Goal: Information Seeking & Learning: Check status

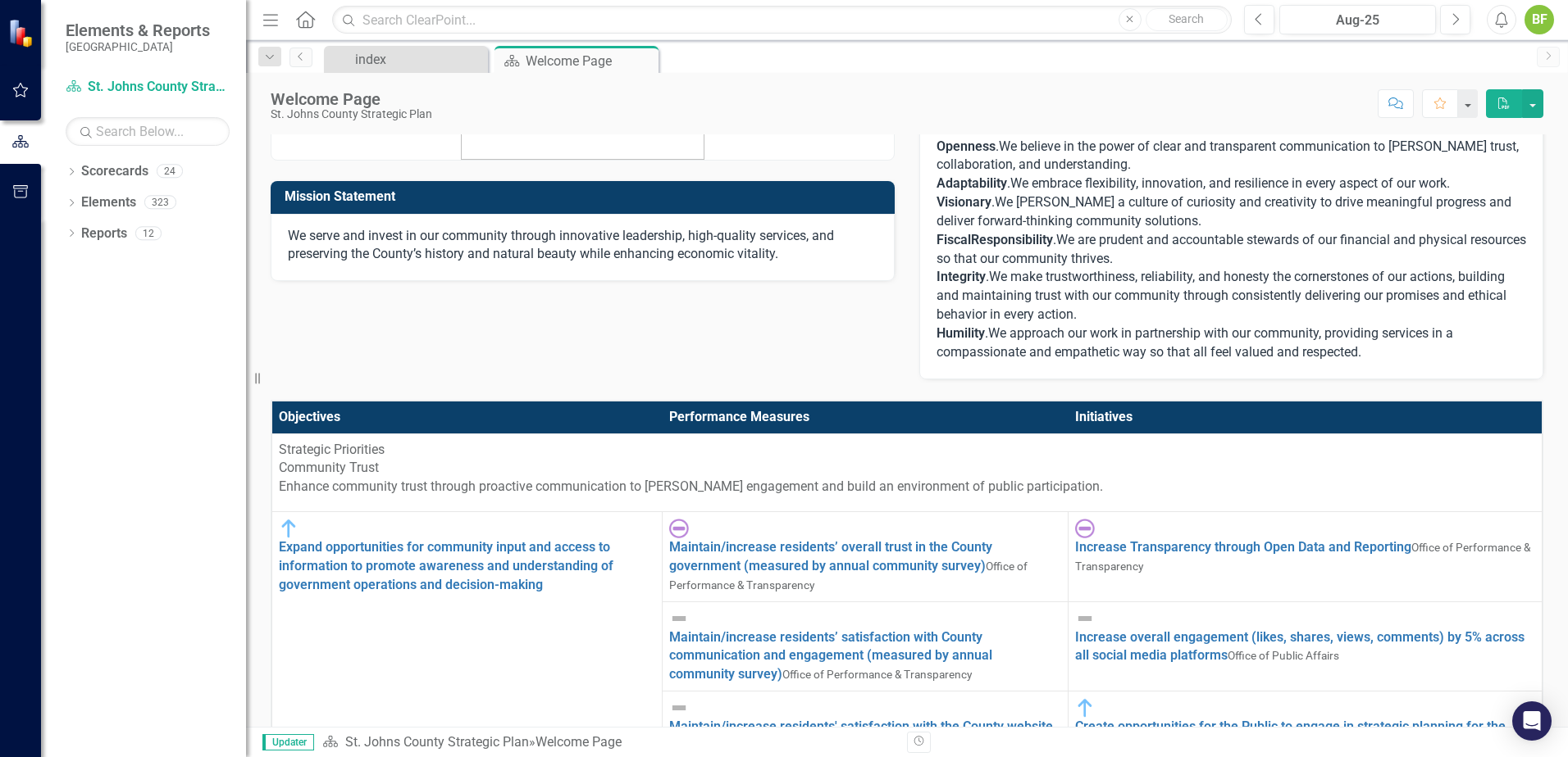
scroll to position [246, 0]
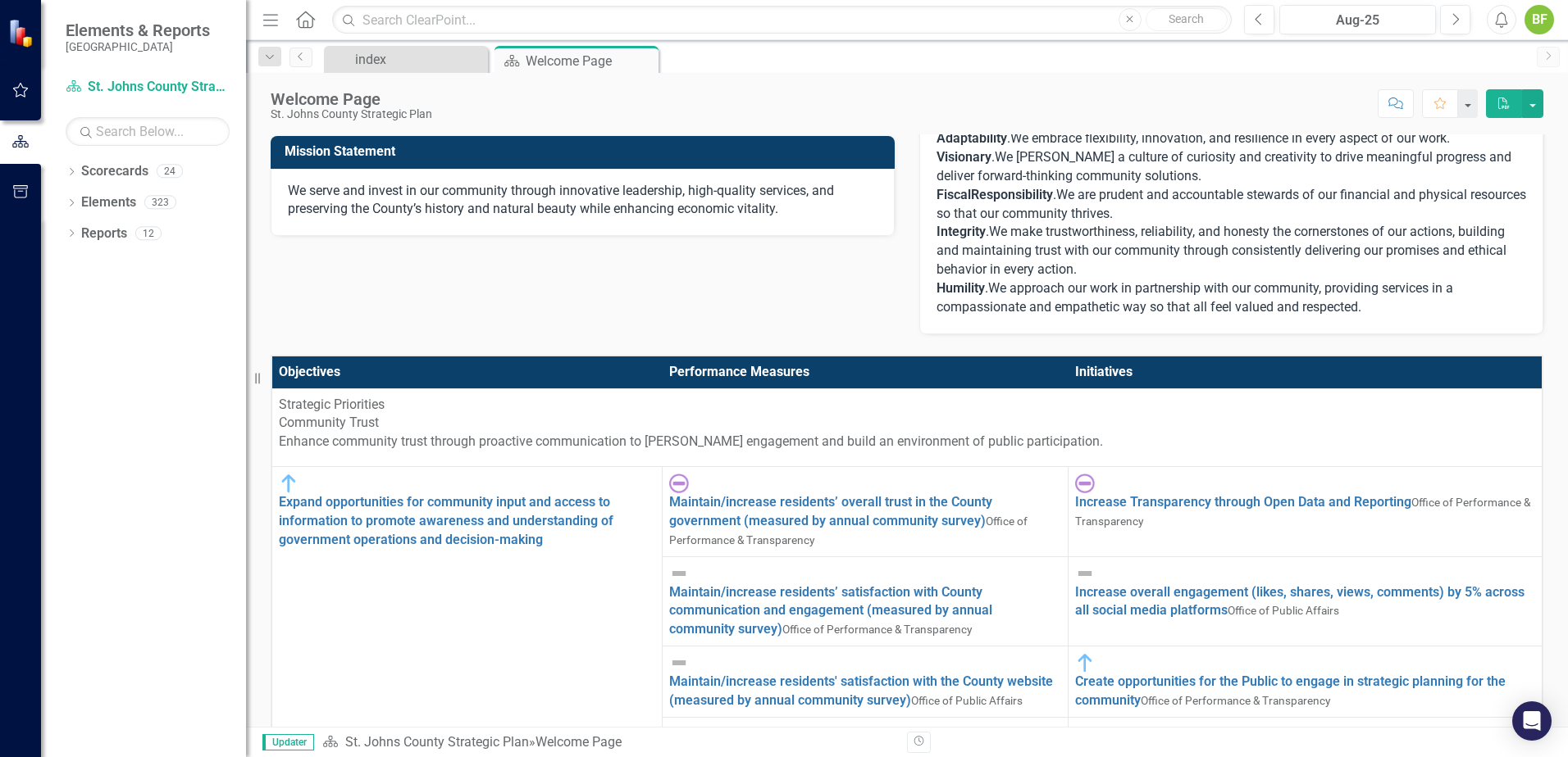
click at [1095, 493] on img at bounding box center [1085, 483] width 20 height 20
click at [1147, 517] on td "Increase Transparency through Open Data and Reporting Office of Performance & T…" at bounding box center [1305, 512] width 474 height 90
click at [723, 498] on link "Maintain/increase residents’ overall trust in the County government (measured b…" at bounding box center [830, 511] width 323 height 34
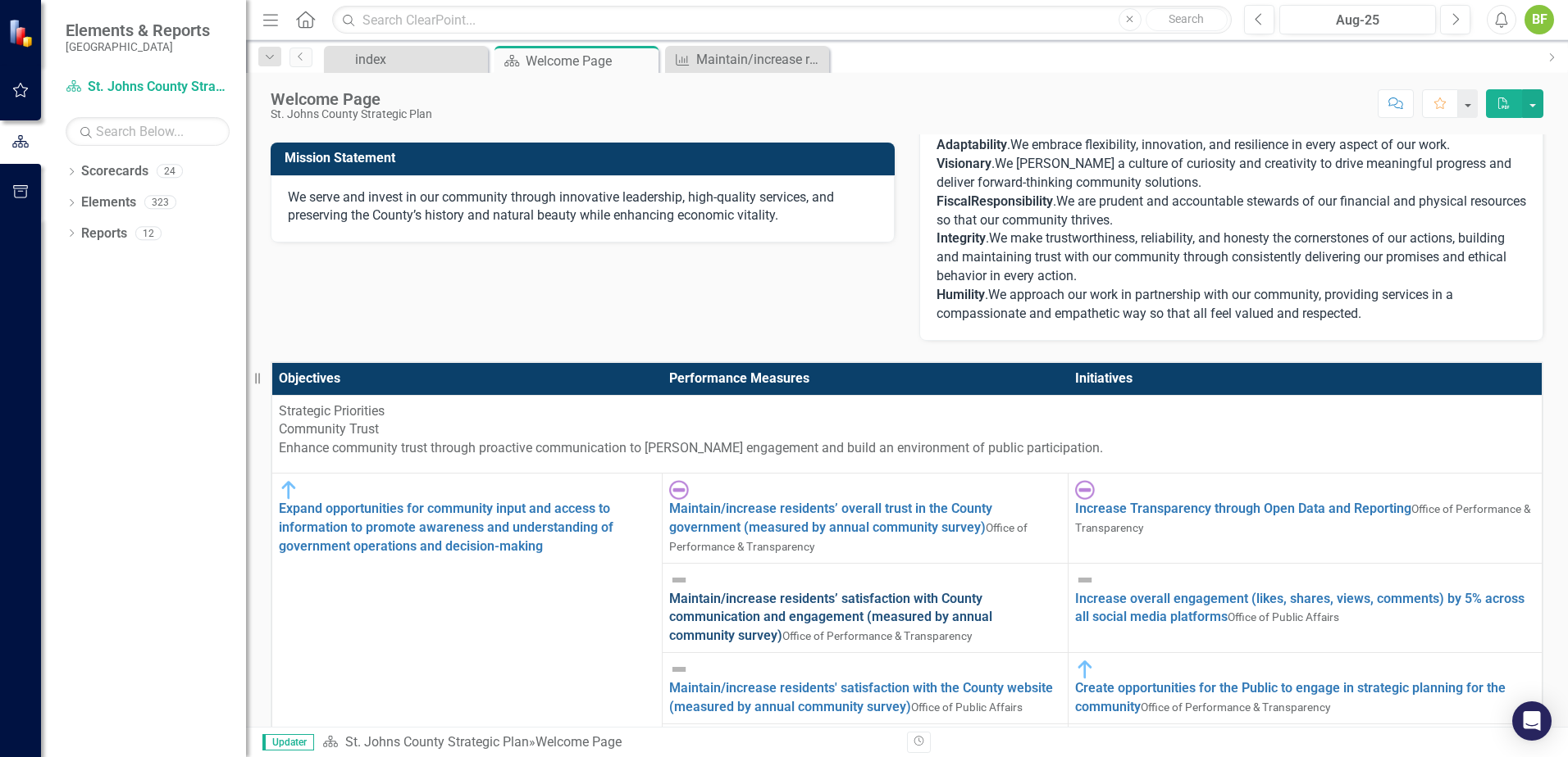
scroll to position [246, 0]
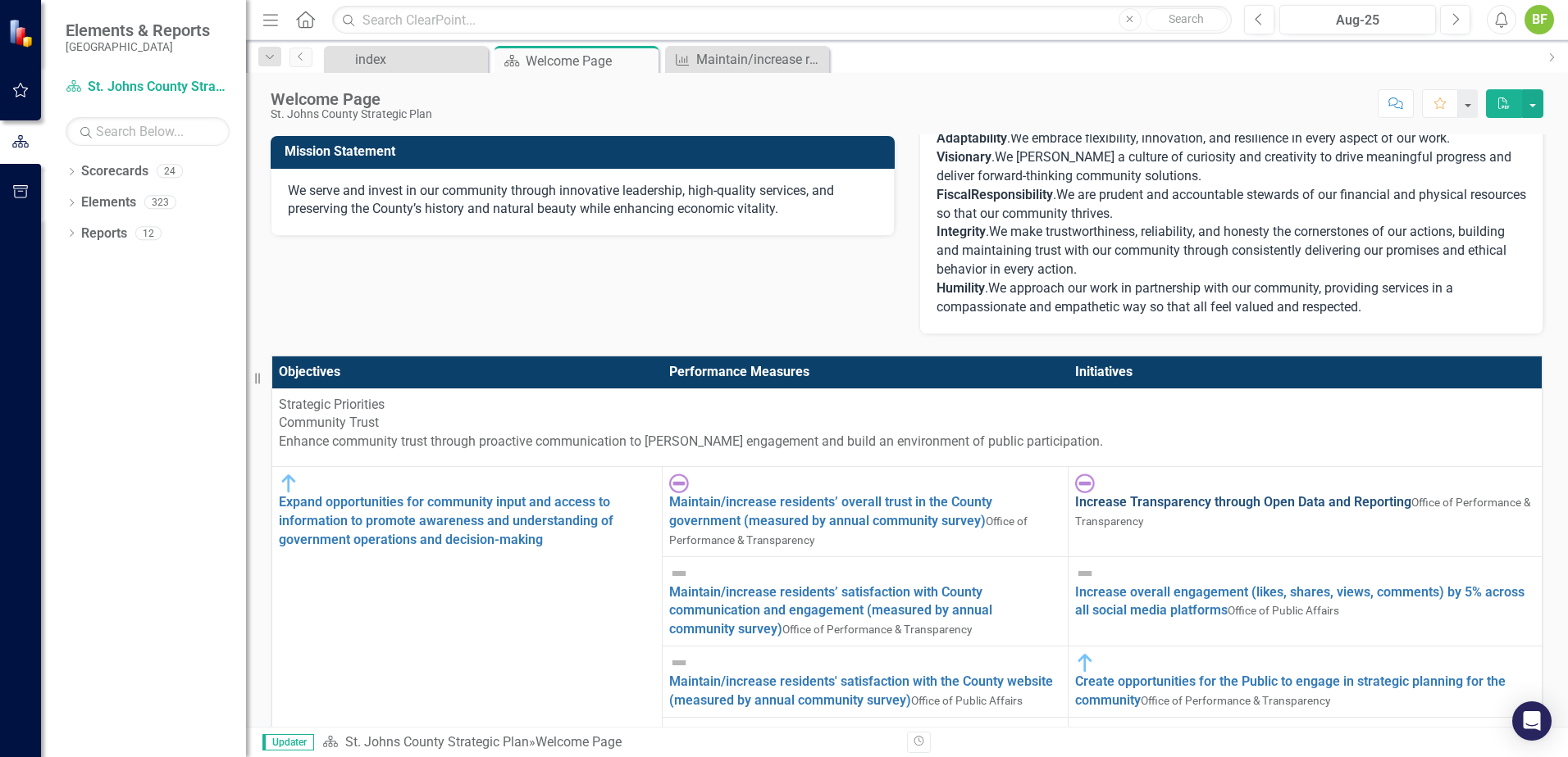
click at [1161, 494] on link "Increase Transparency through Open Data and Reporting" at bounding box center [1243, 501] width 336 height 15
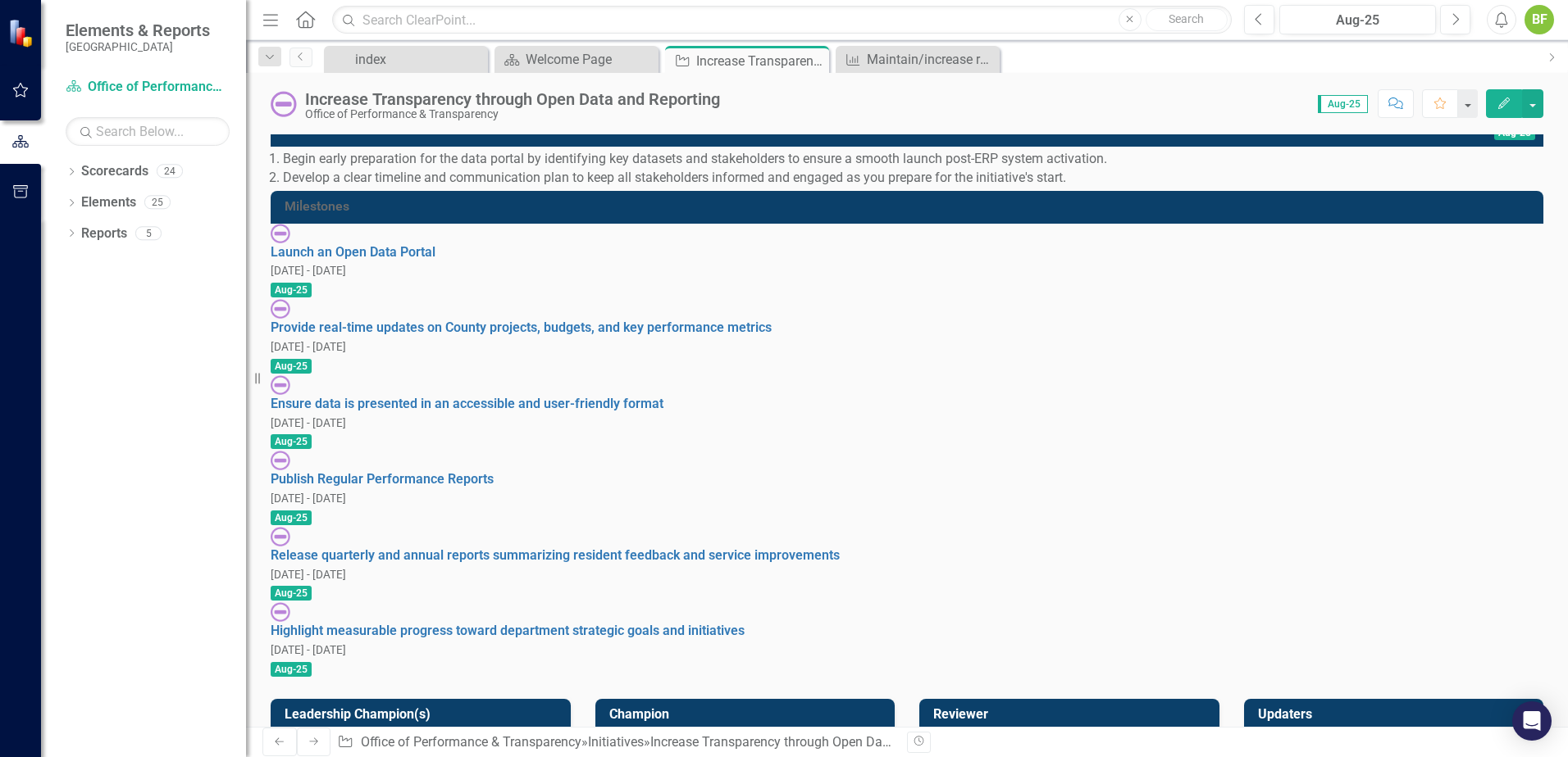
scroll to position [164, 0]
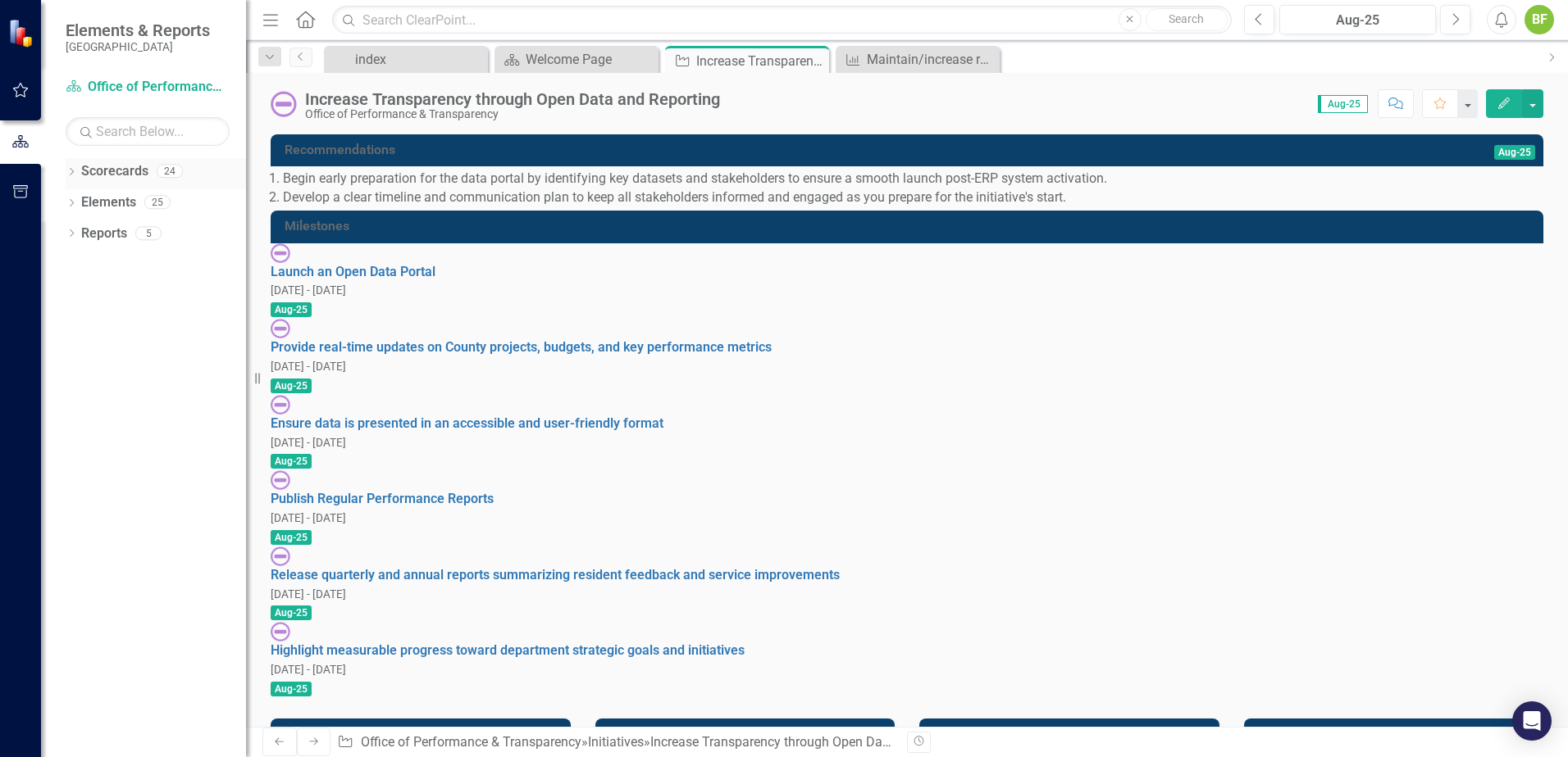
click at [70, 172] on icon "Dropdown" at bounding box center [71, 174] width 12 height 9
click at [61, 206] on icon "Dropdown" at bounding box center [56, 202] width 13 height 10
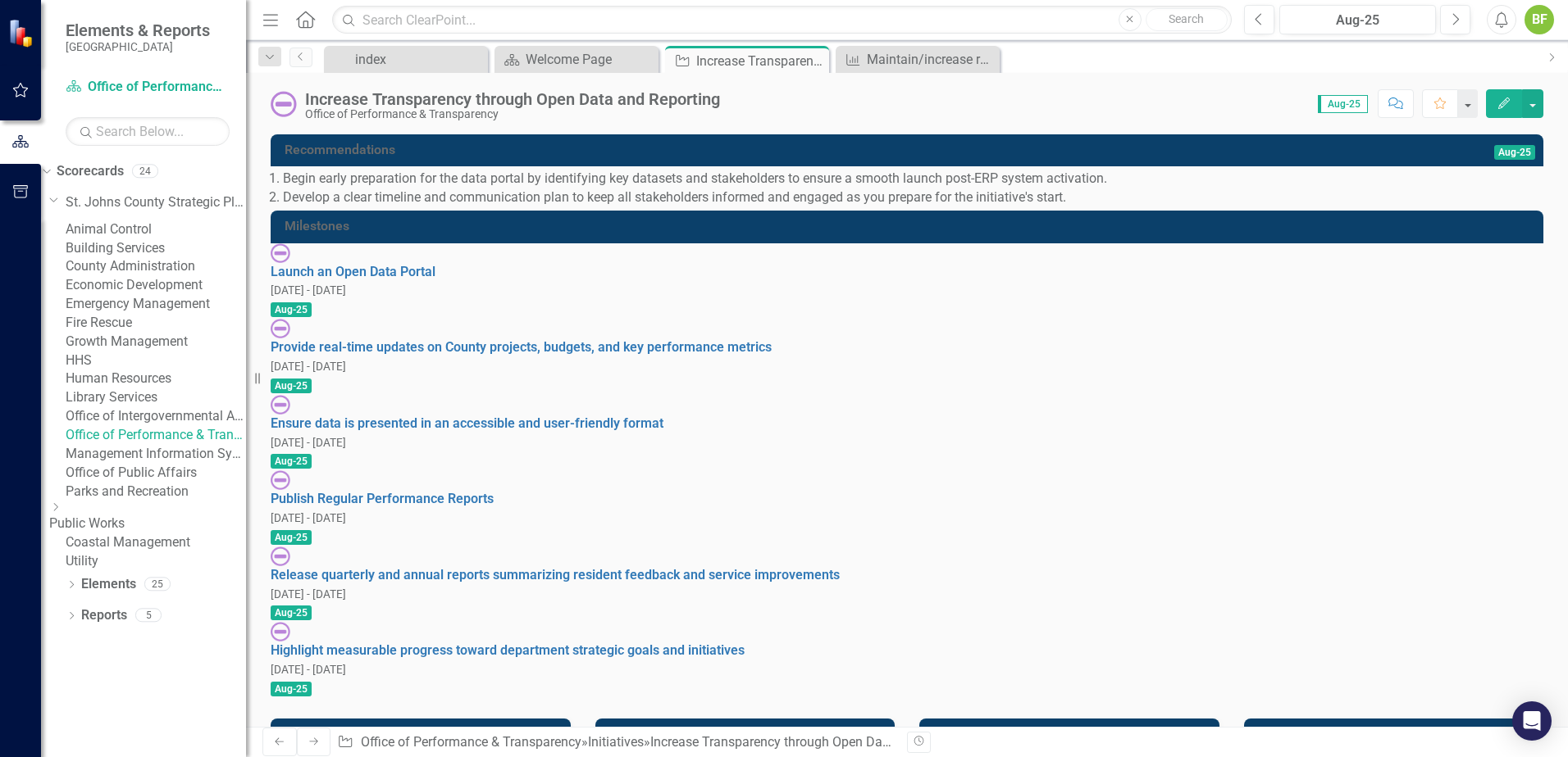
scroll to position [84, 0]
click at [124, 572] on link "Utility" at bounding box center [156, 562] width 180 height 19
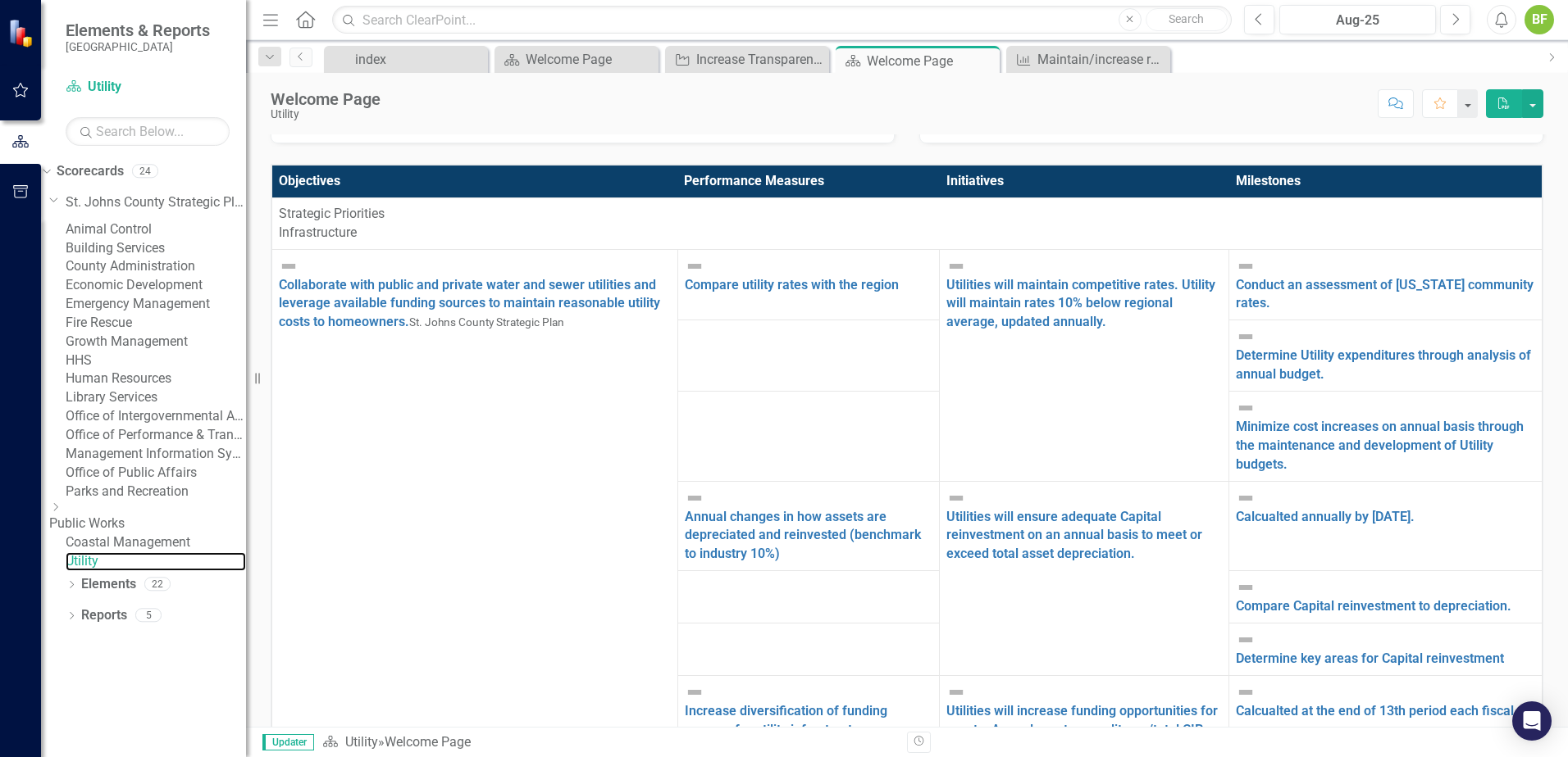
scroll to position [491, 0]
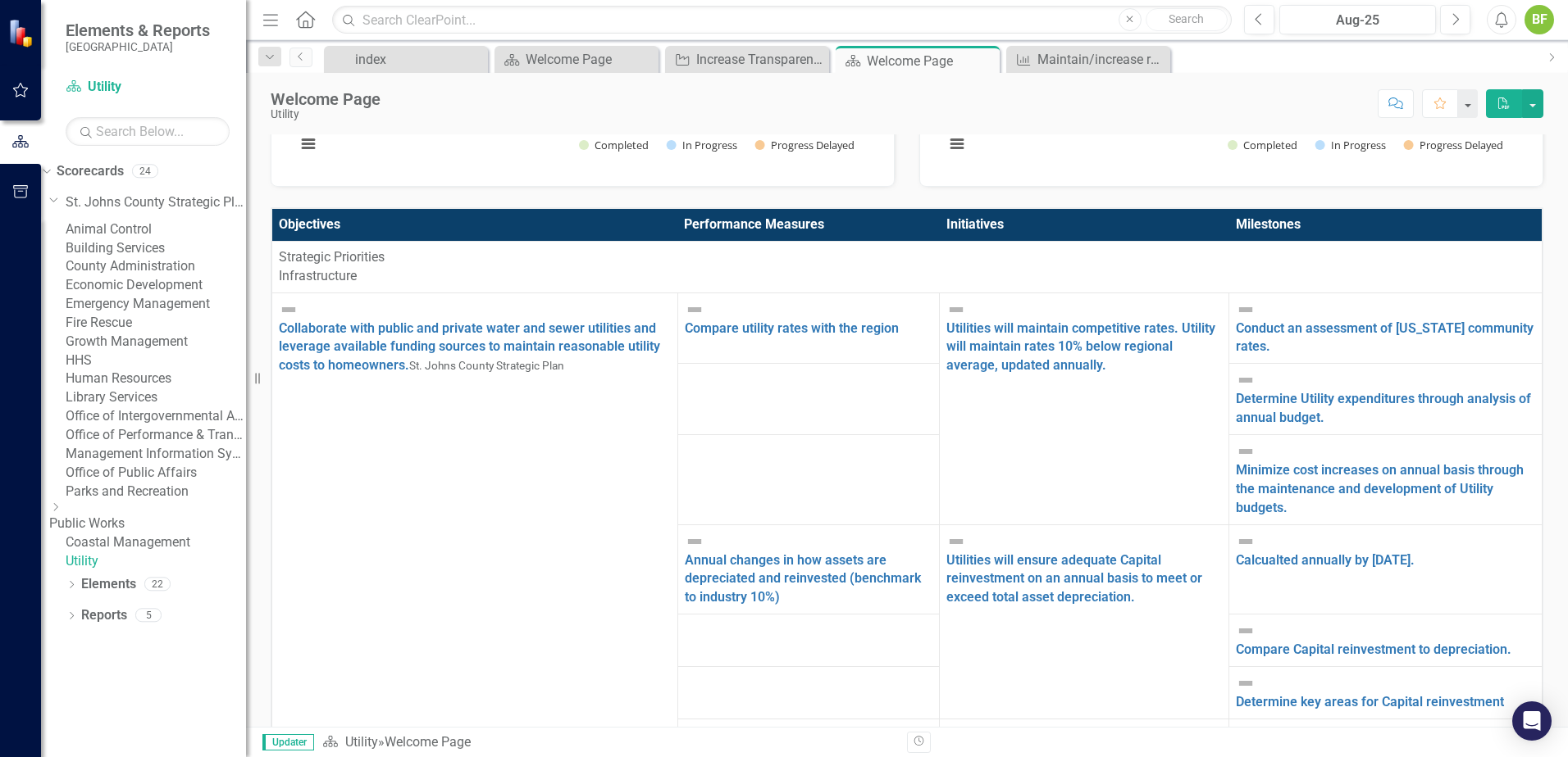
click at [837, 105] on div "Score: N/A Aug-25 Completed Comment Favorite PDF" at bounding box center [966, 103] width 1155 height 28
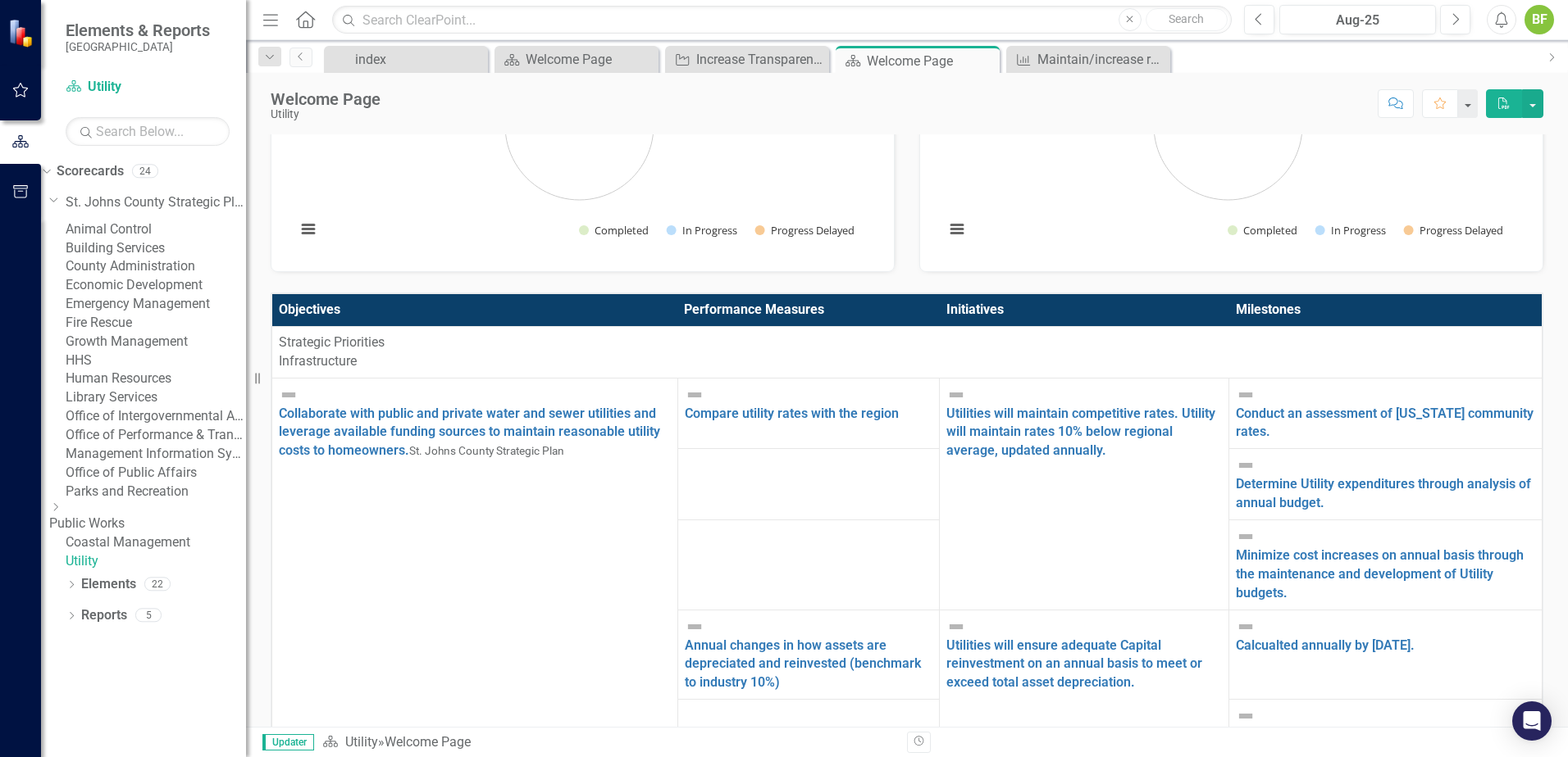
scroll to position [410, 0]
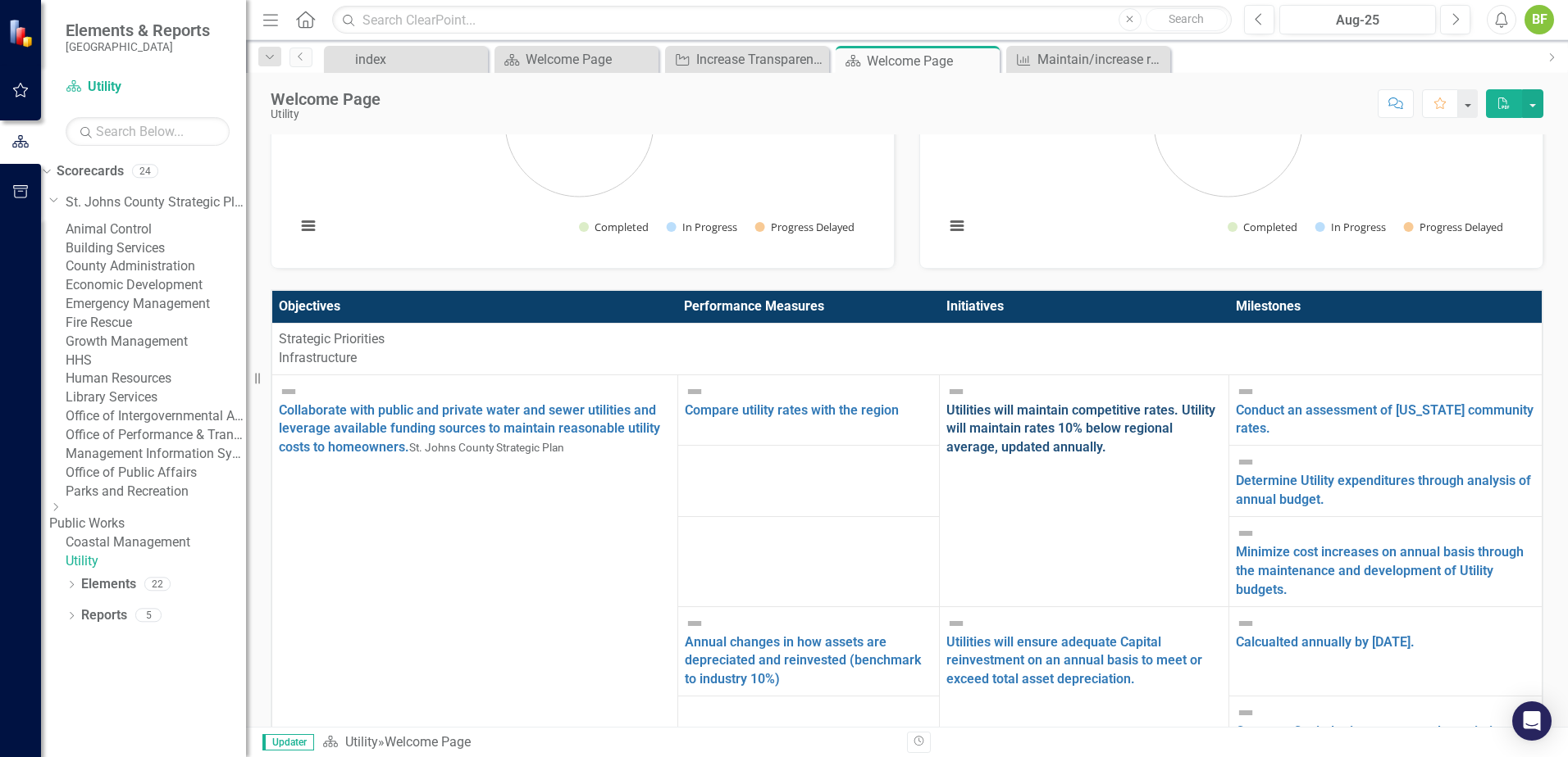
click at [947, 402] on link "Utilities will maintain competitive rates. Utility will maintain rates 10% belo…" at bounding box center [1081, 428] width 269 height 53
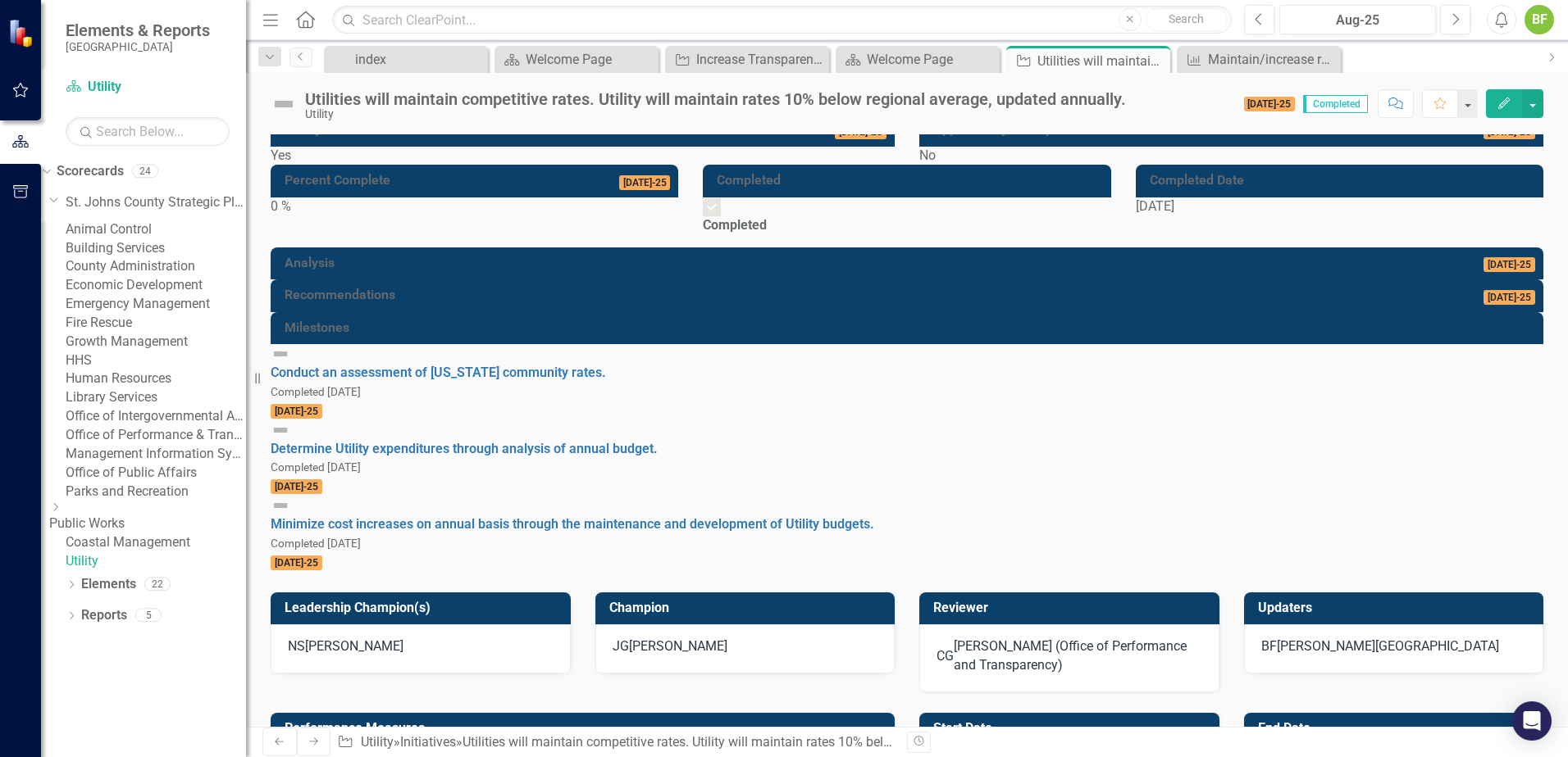
click at [135, 572] on link "Utility" at bounding box center [156, 562] width 180 height 19
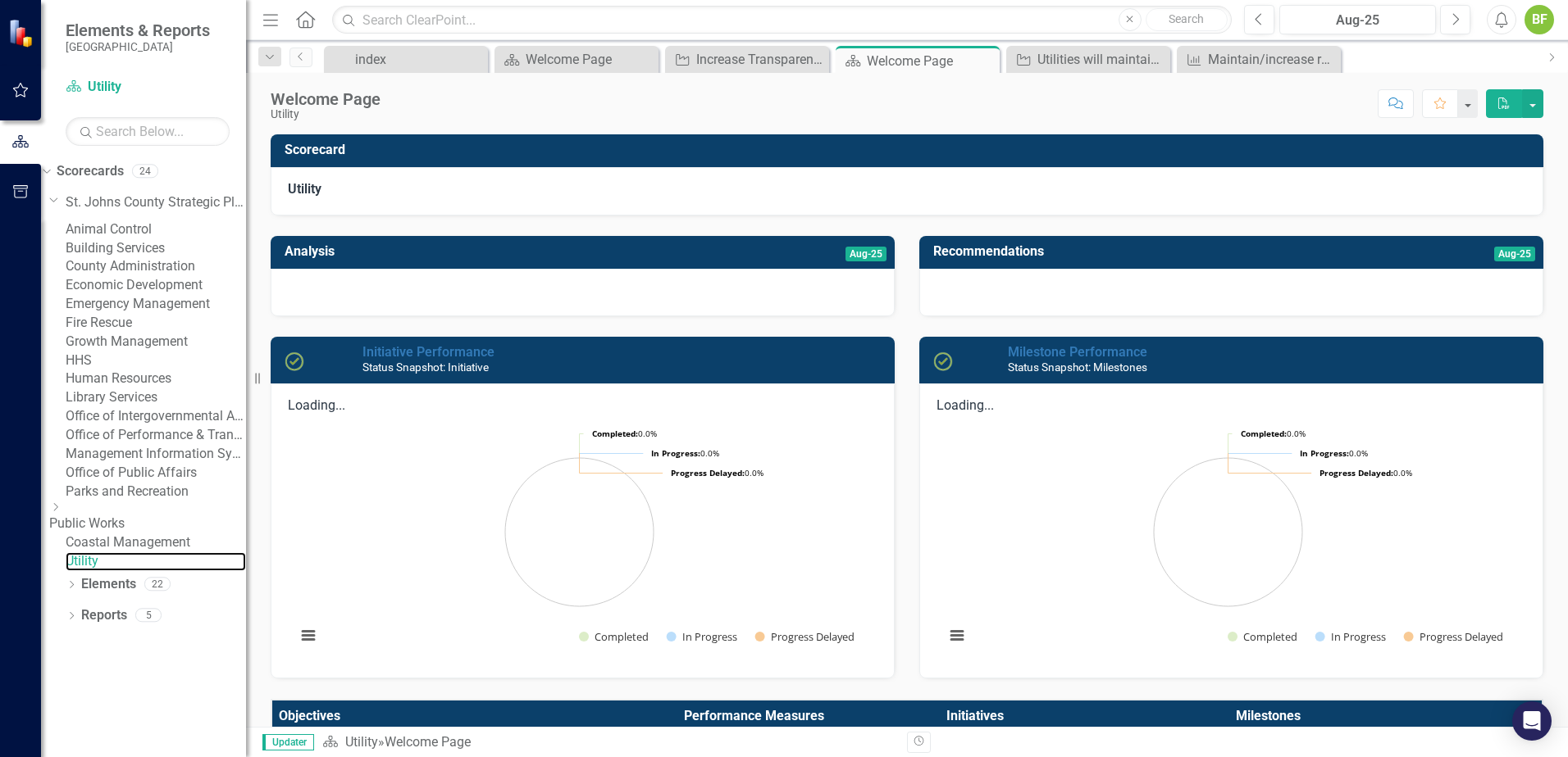
click at [976, 606] on rect "Interactive chart" at bounding box center [1228, 538] width 583 height 246
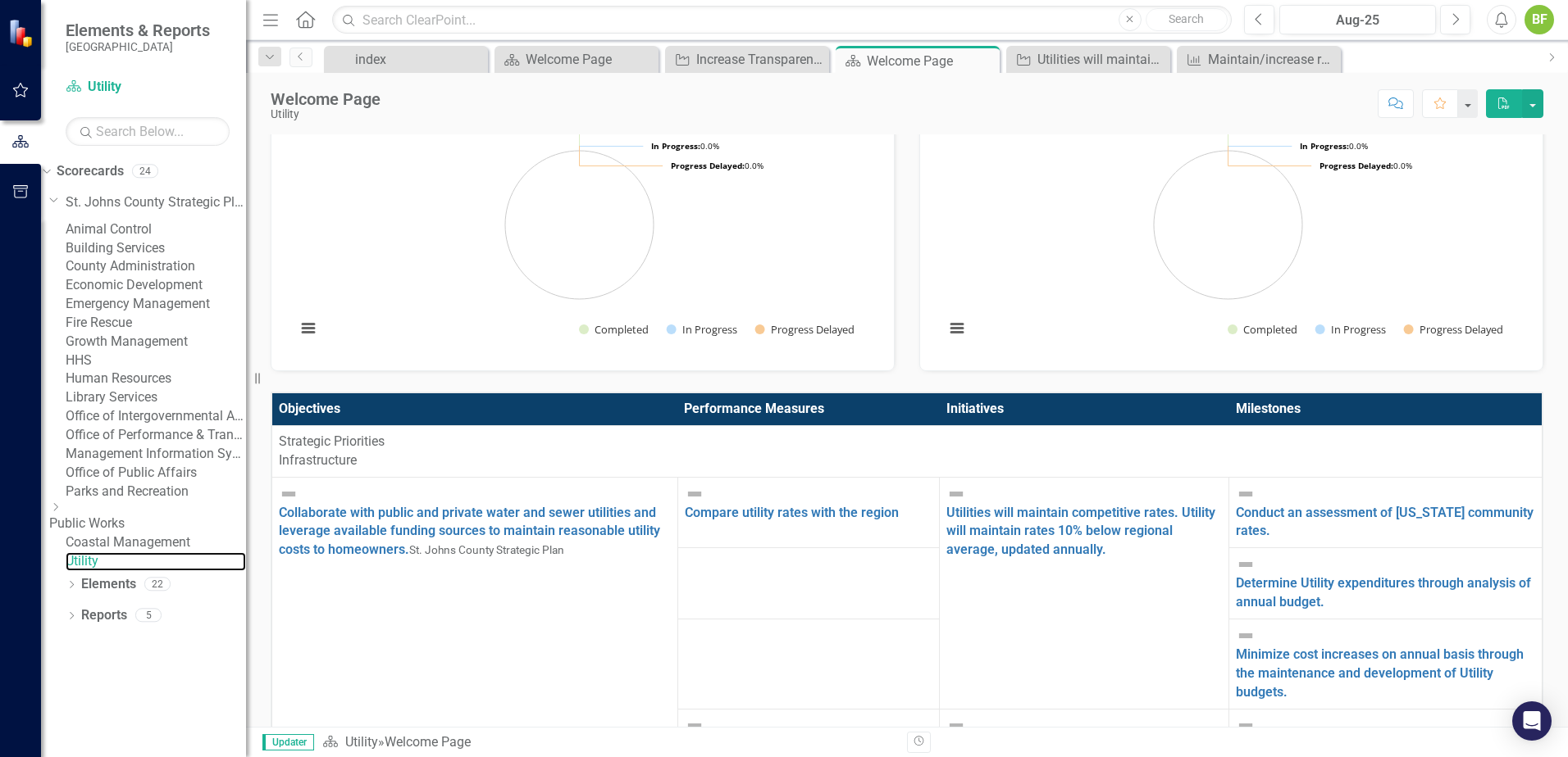
scroll to position [328, 0]
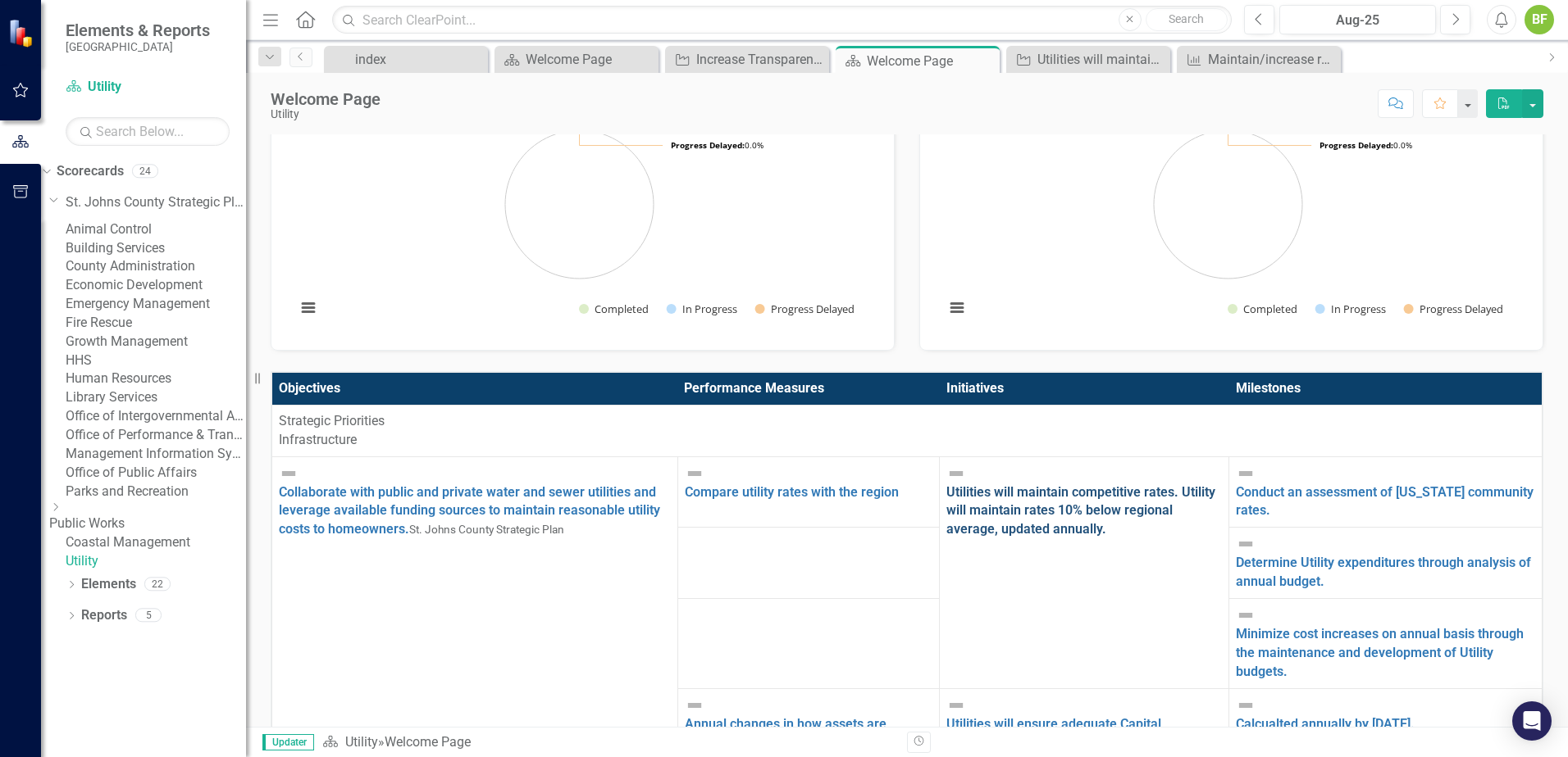
click at [947, 486] on link "Utilities will maintain competitive rates. Utility will maintain rates 10% belo…" at bounding box center [1081, 510] width 269 height 53
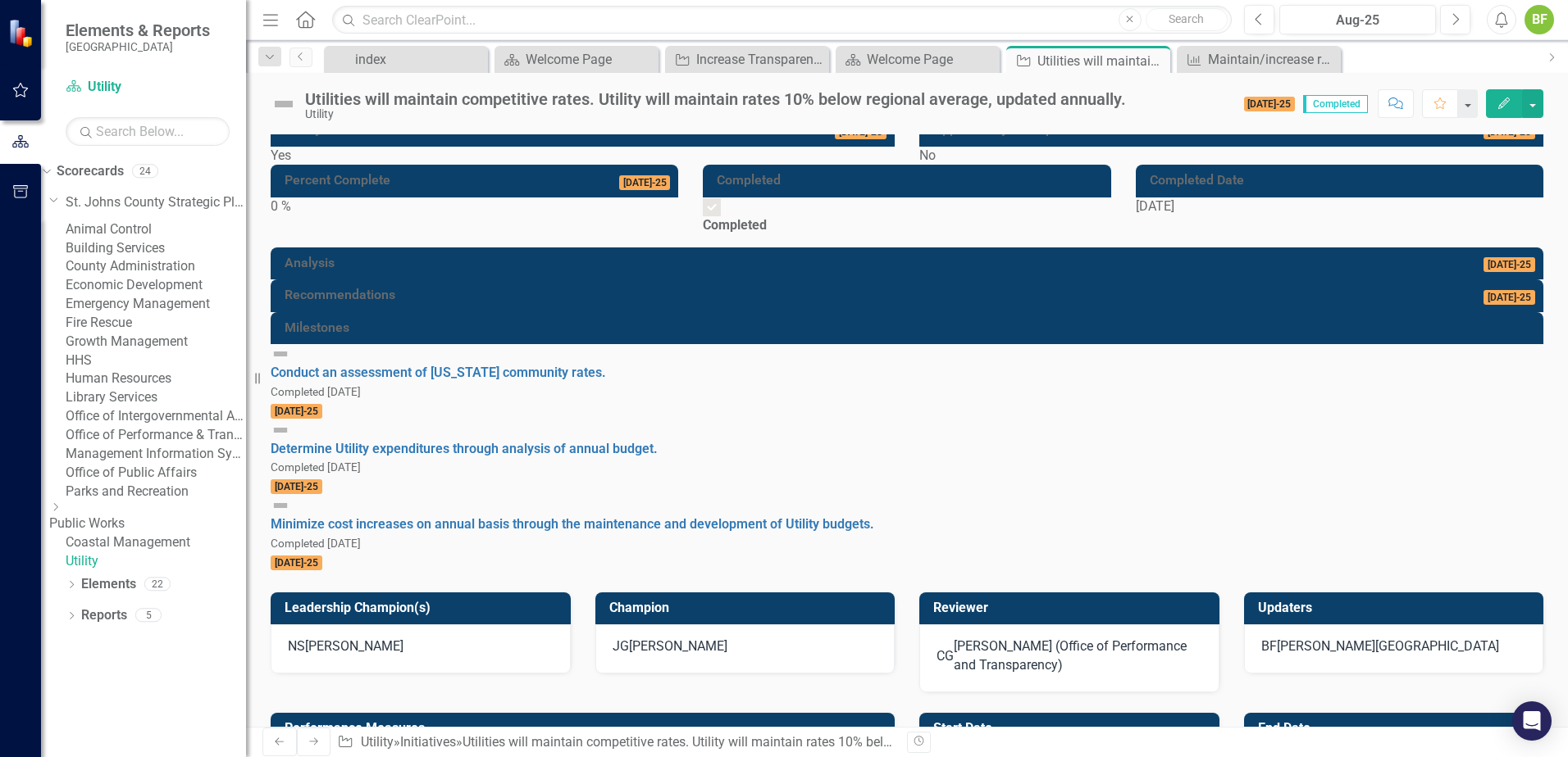
drag, startPoint x: 287, startPoint y: 300, endPoint x: 367, endPoint y: 258, distance: 90.4
click at [377, 216] on div "0 %" at bounding box center [474, 206] width 408 height 19
click at [18, 268] on div at bounding box center [21, 487] width 41 height 539
click at [25, 293] on div at bounding box center [21, 487] width 41 height 539
click at [394, 166] on div "Yes" at bounding box center [582, 156] width 624 height 19
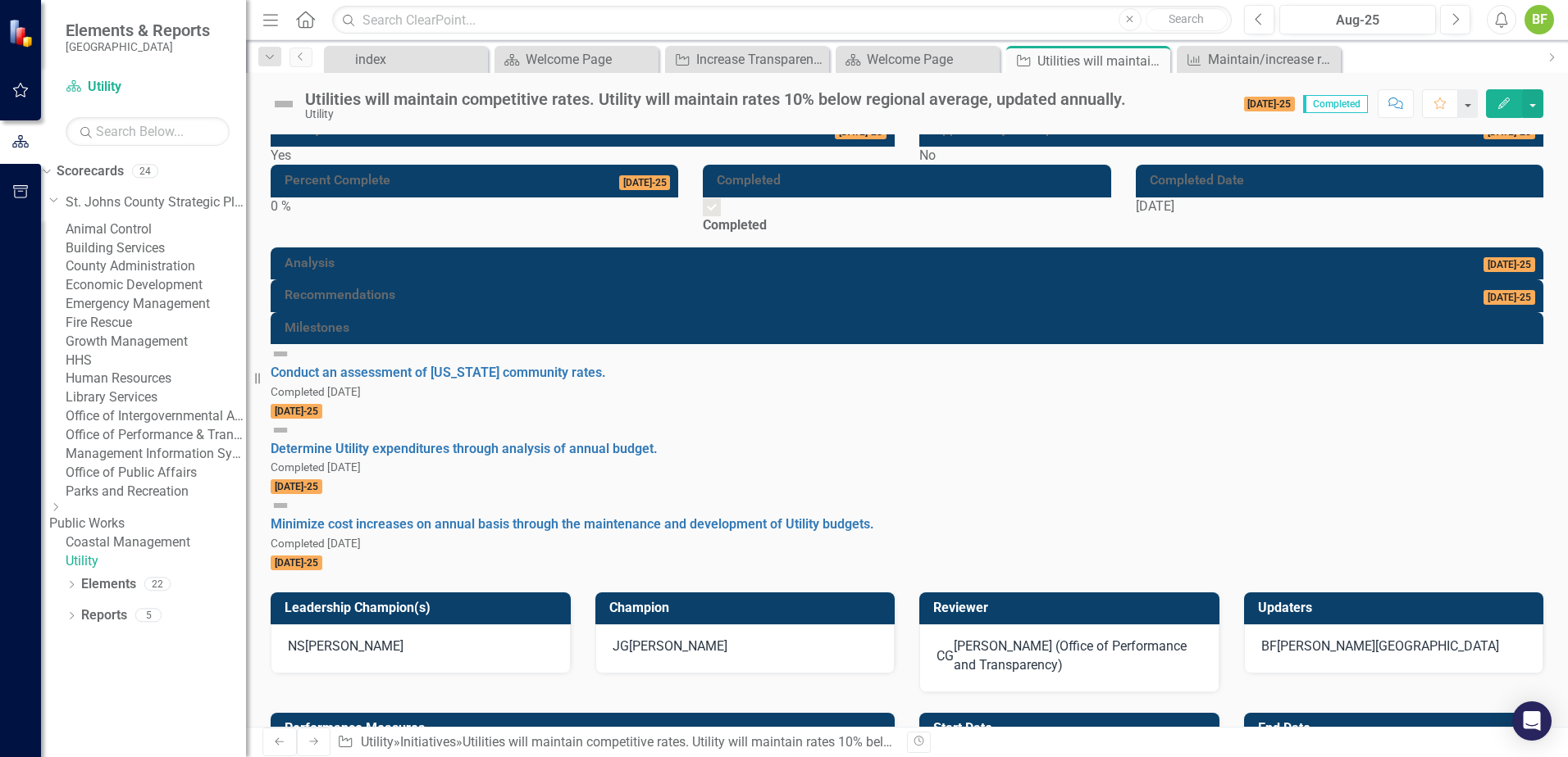
click at [395, 166] on div "Yes" at bounding box center [582, 156] width 624 height 19
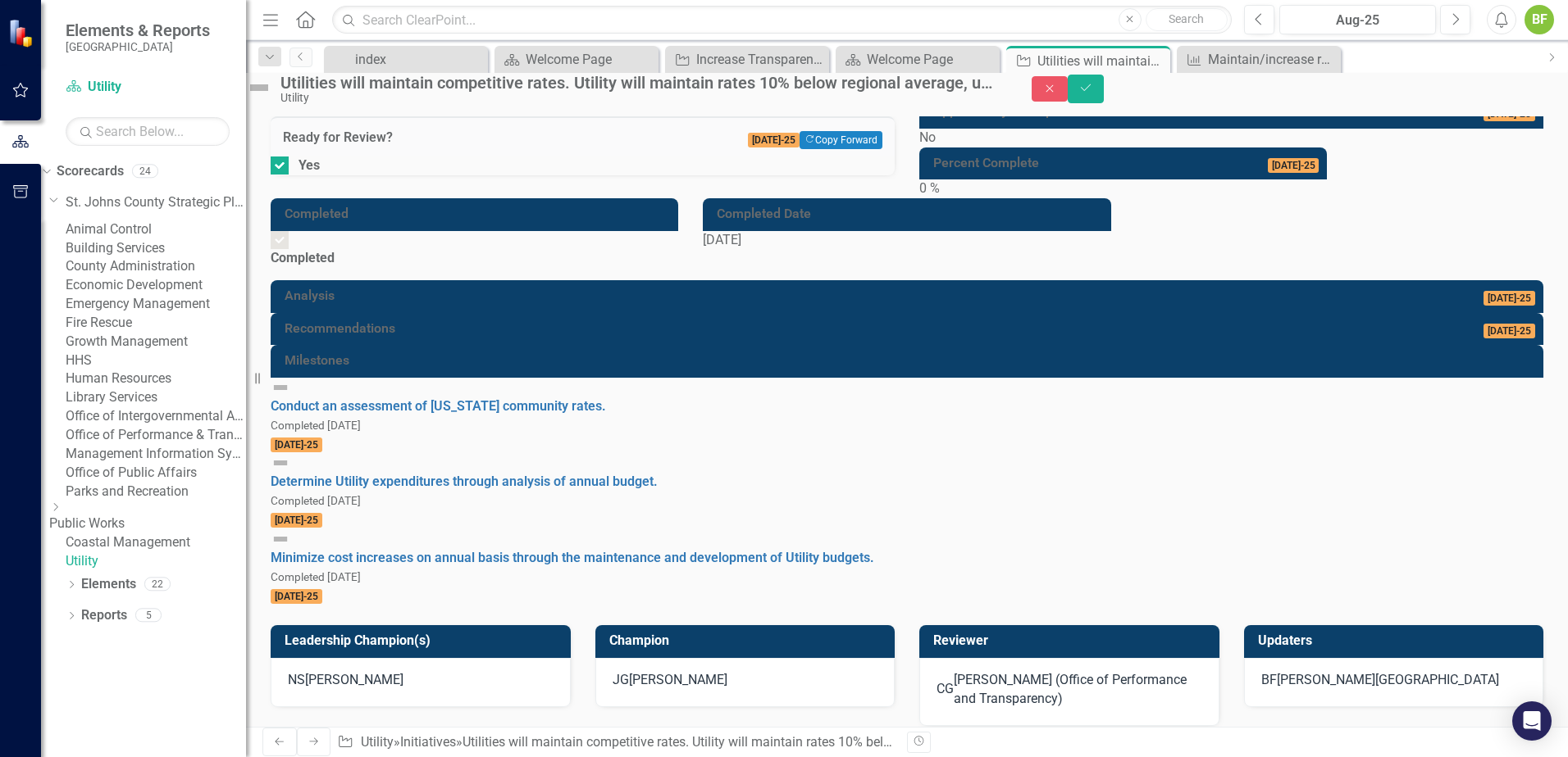
click at [380, 313] on div at bounding box center [906, 313] width 1273 height 0
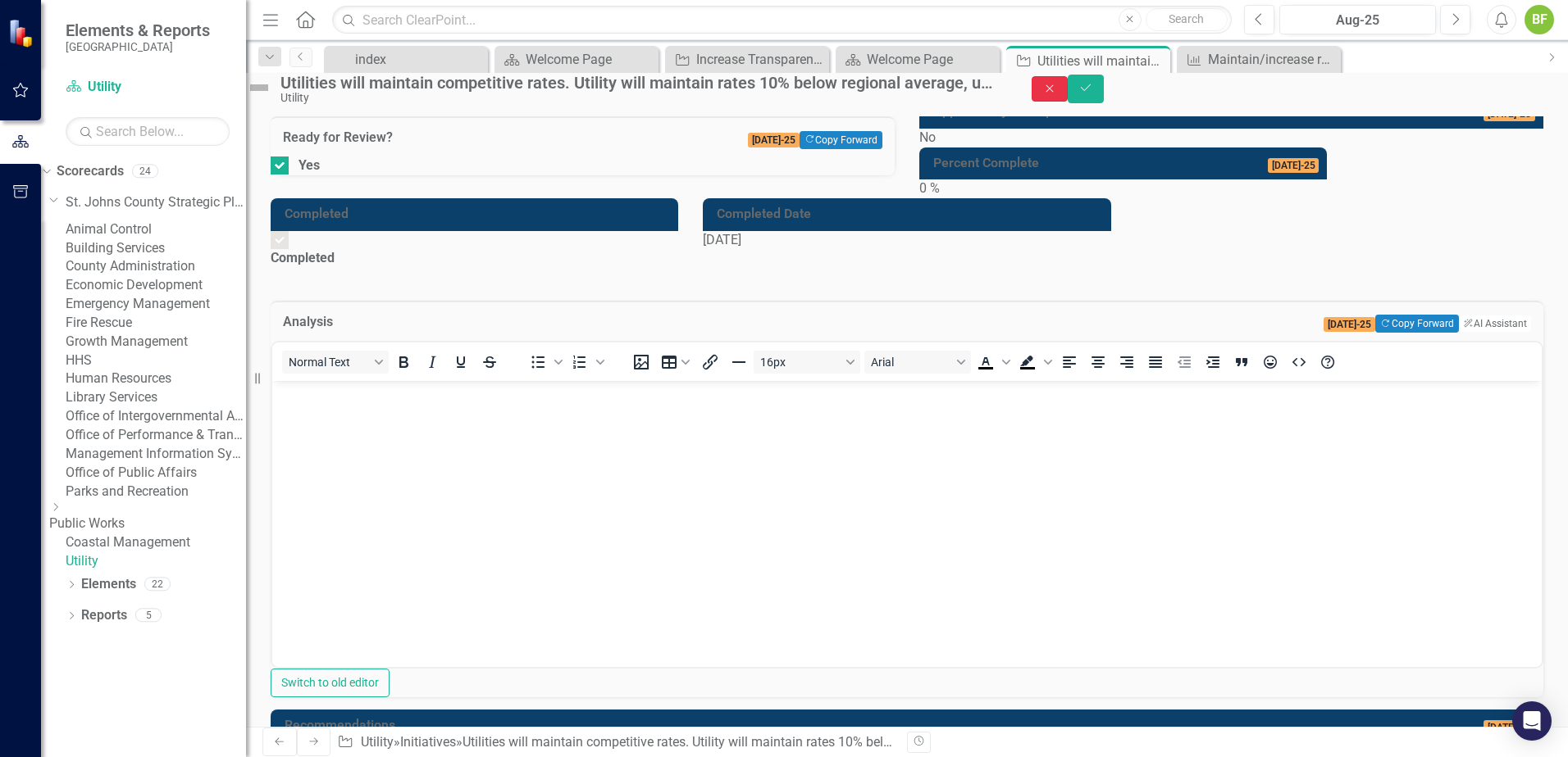
click at [1068, 102] on button "Close" at bounding box center [1049, 89] width 36 height 25
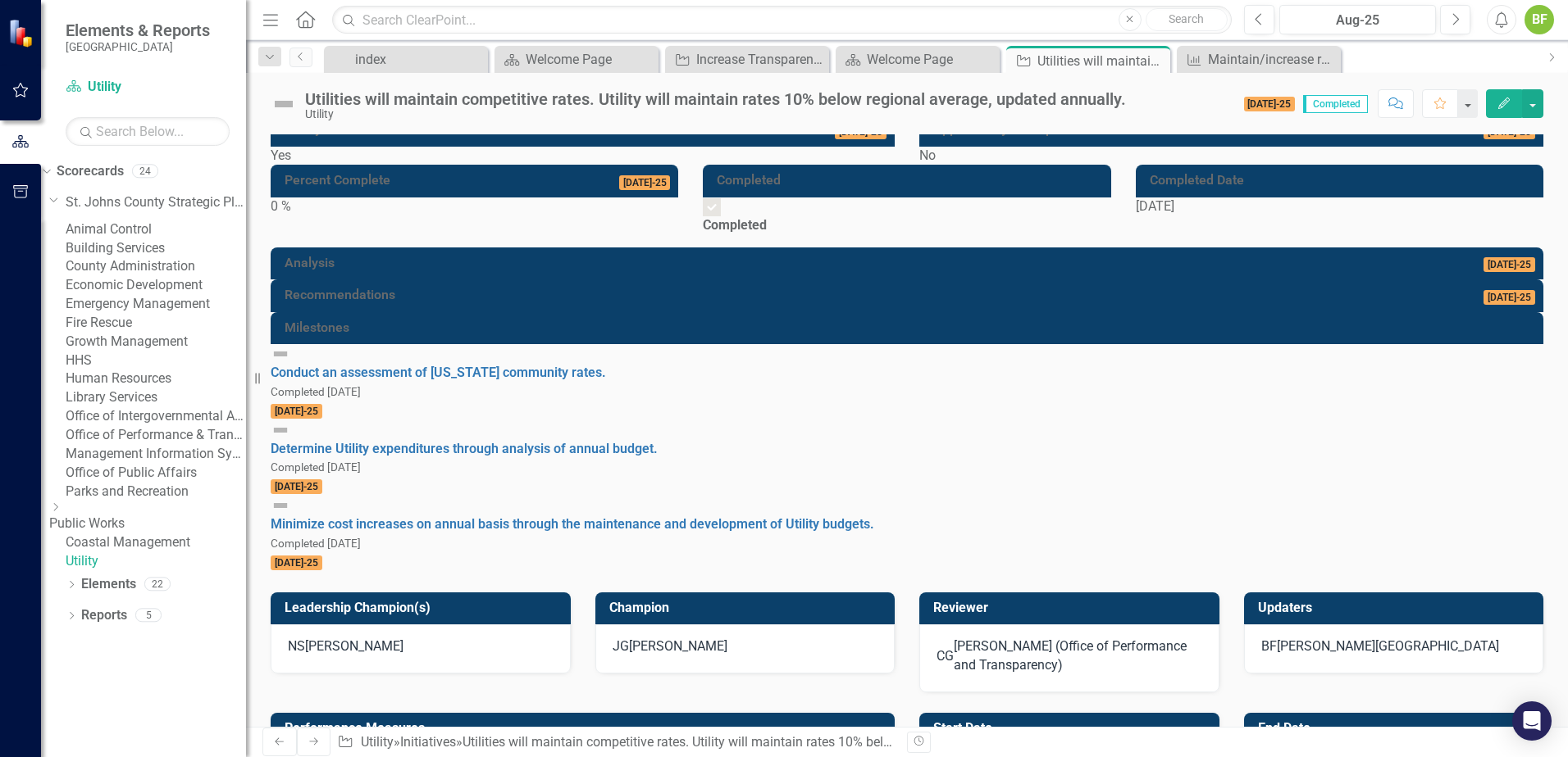
click at [455, 280] on div at bounding box center [906, 280] width 1273 height 0
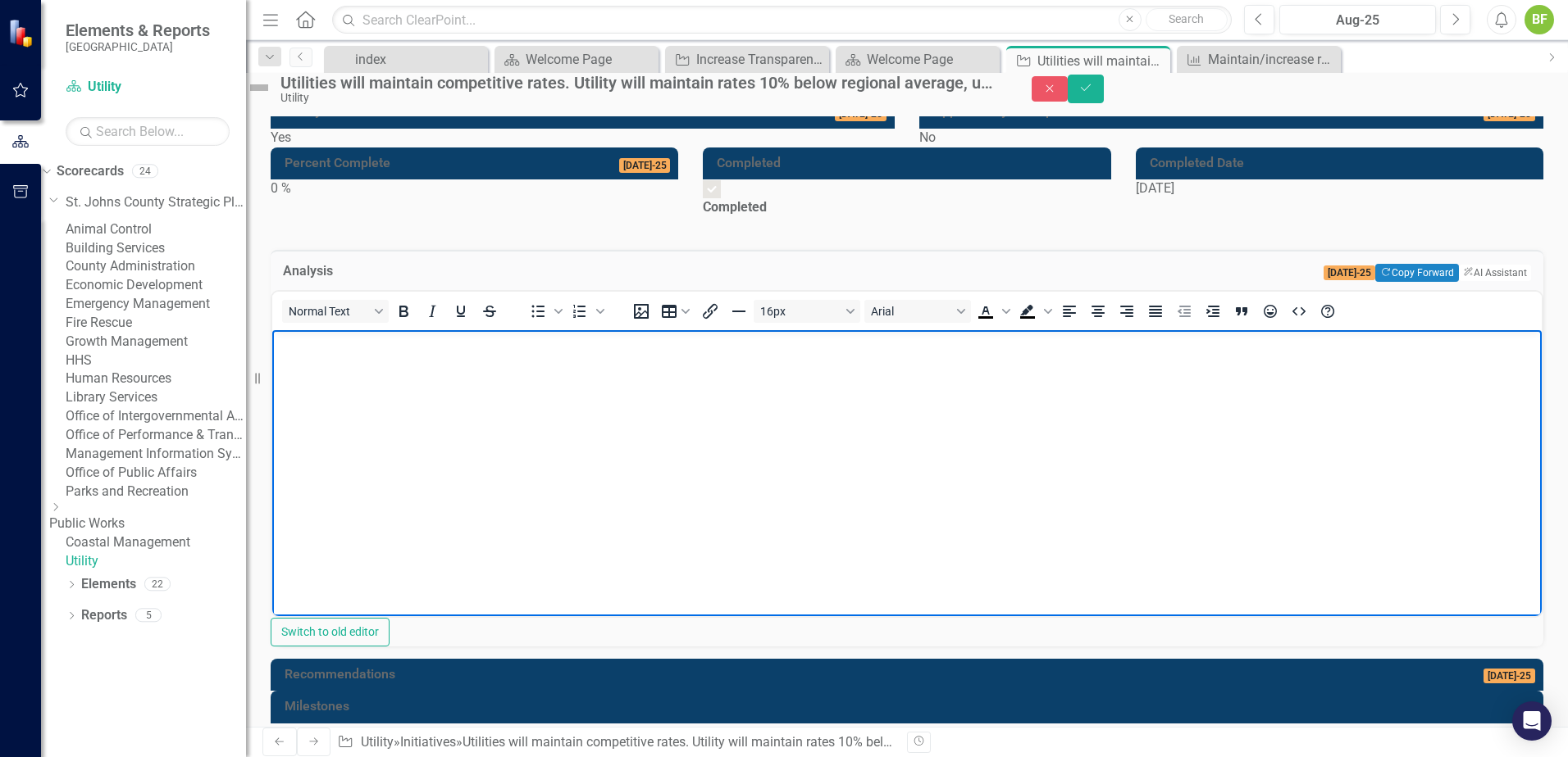
click at [528, 394] on body "Rich Text Area. Press ALT-0 for help." at bounding box center [907, 452] width 1270 height 246
click at [1463, 282] on button "ClearPoint AI AI Assistant" at bounding box center [1494, 273] width 74 height 18
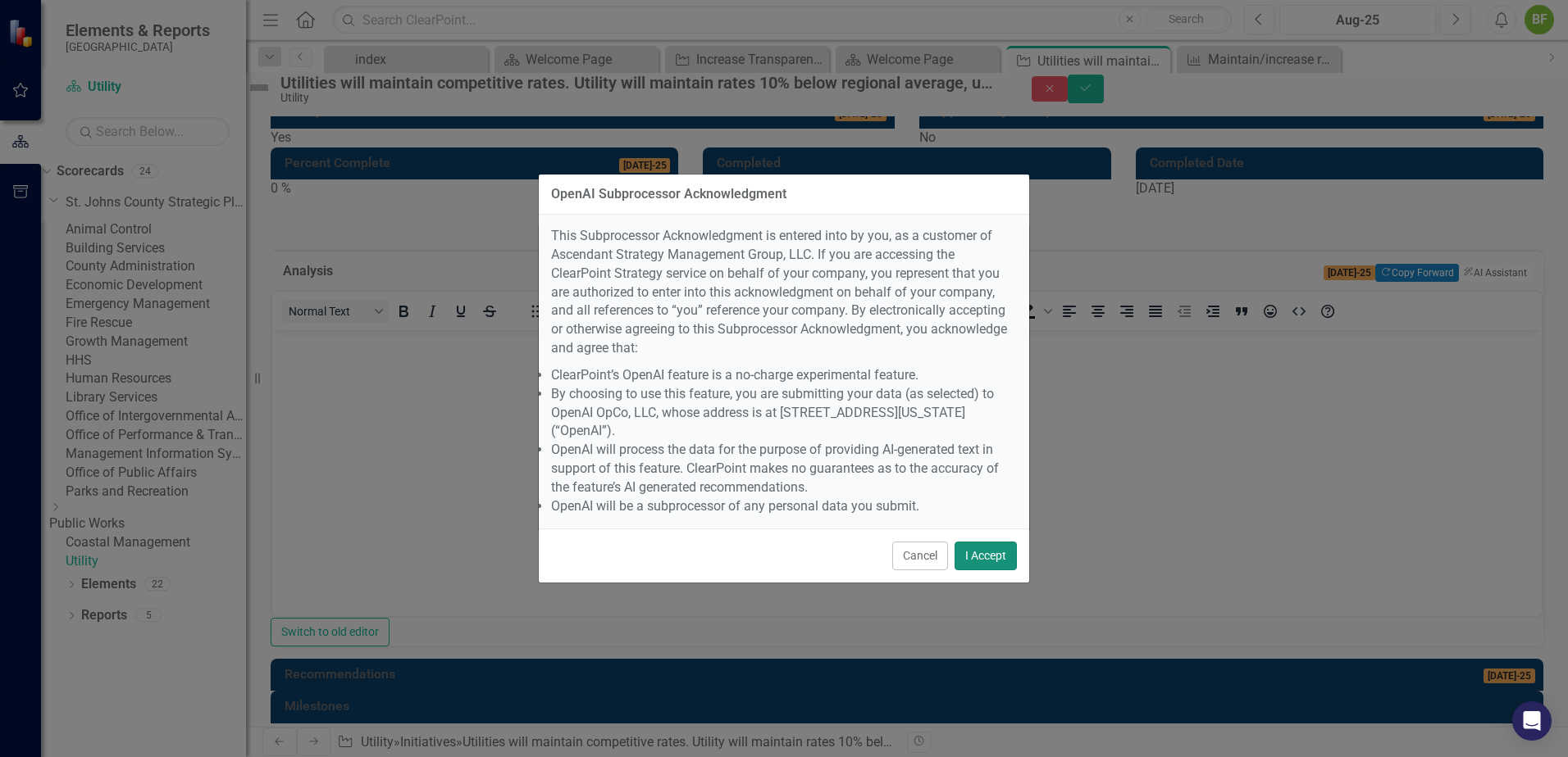
click at [998, 542] on button "I Accept" at bounding box center [985, 556] width 62 height 29
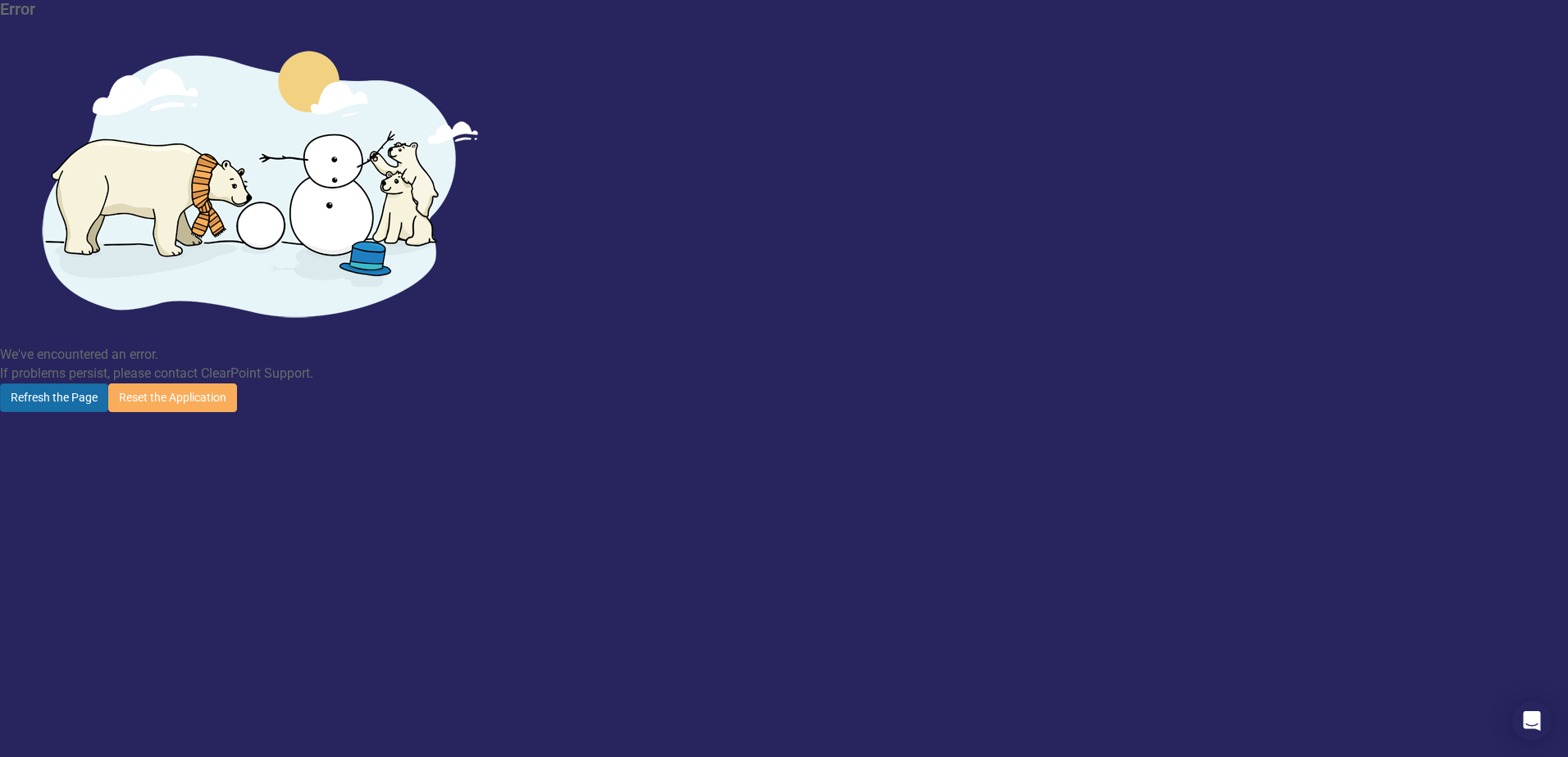
click at [108, 383] on button "Refresh the Page" at bounding box center [54, 398] width 108 height 29
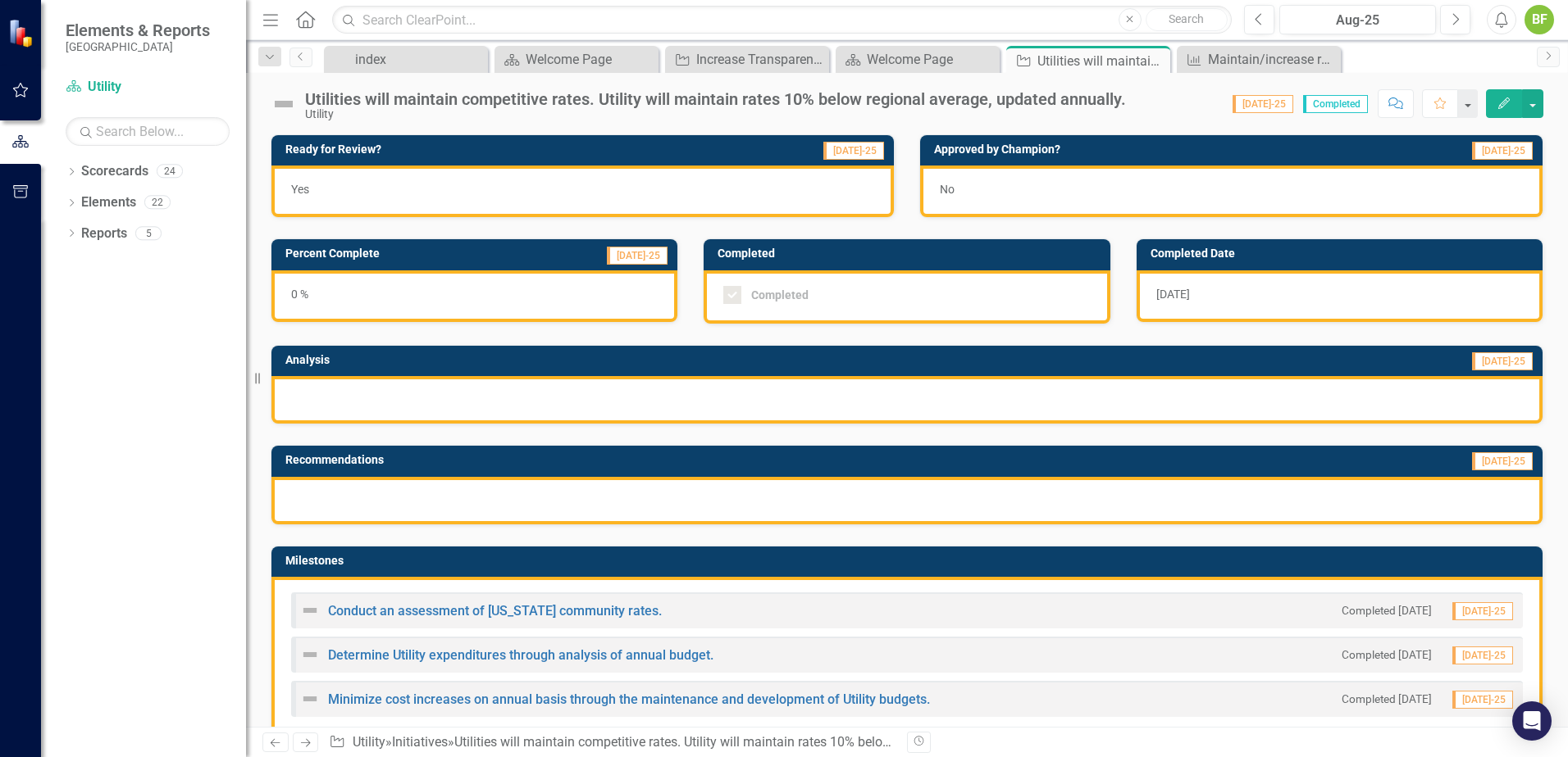
click at [609, 408] on div at bounding box center [906, 400] width 1271 height 48
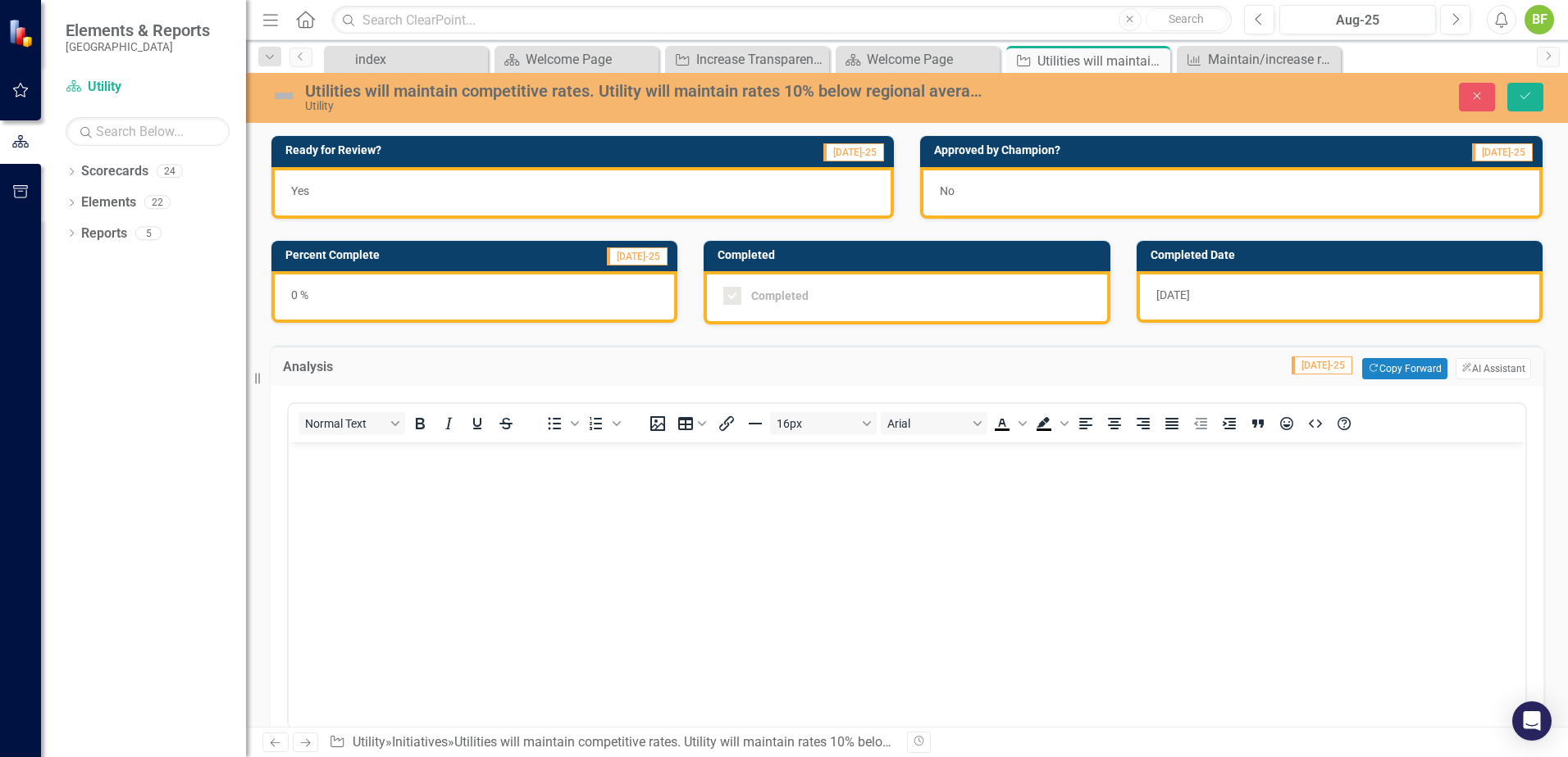
click at [680, 504] on body "Rich Text Area. Press ALT-0 for help." at bounding box center [907, 565] width 1237 height 246
click at [1466, 372] on button "ClearPoint AI AI Assistant" at bounding box center [1493, 369] width 76 height 22
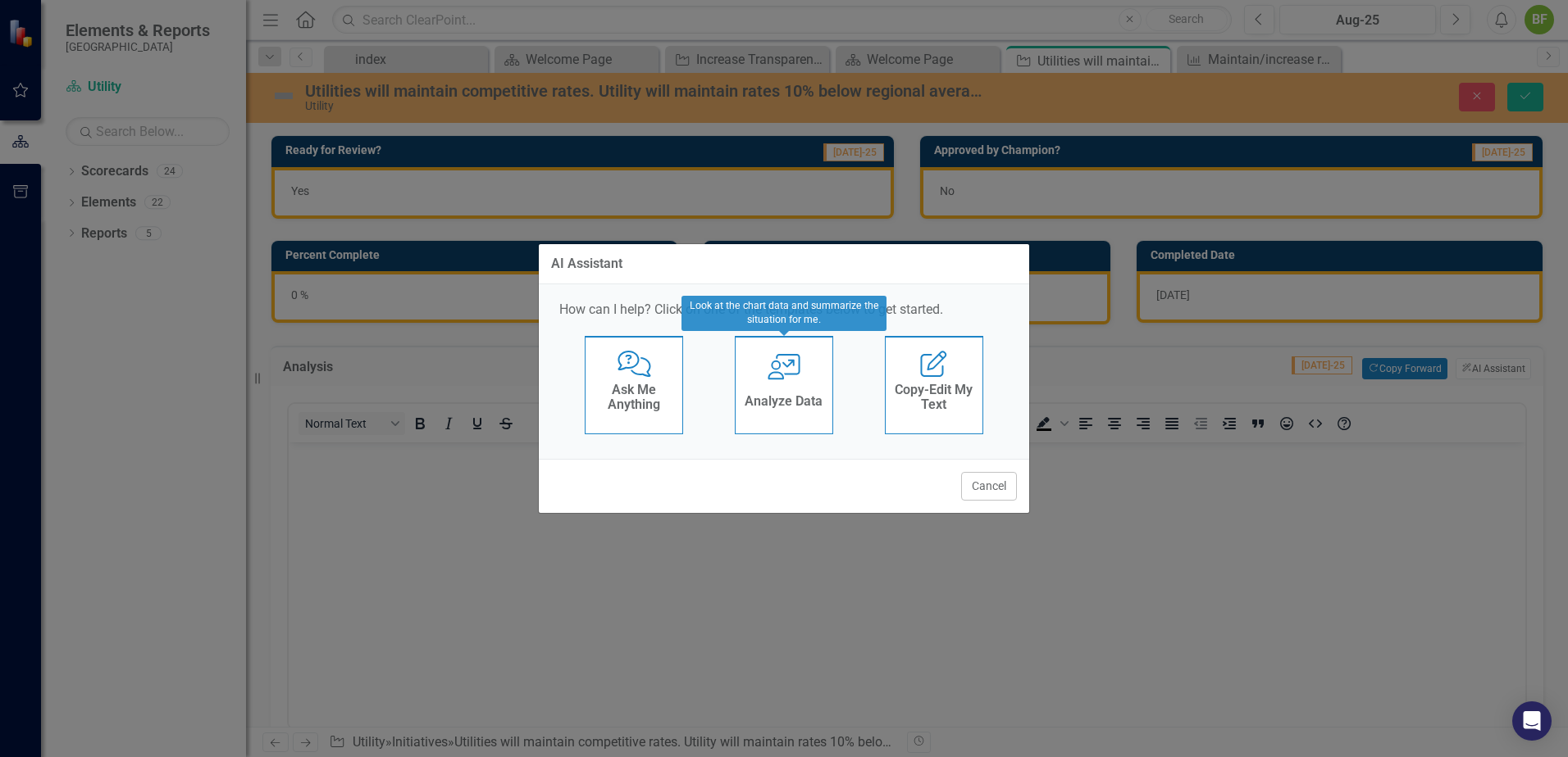
click at [793, 368] on icon "User with Chart" at bounding box center [784, 366] width 33 height 26
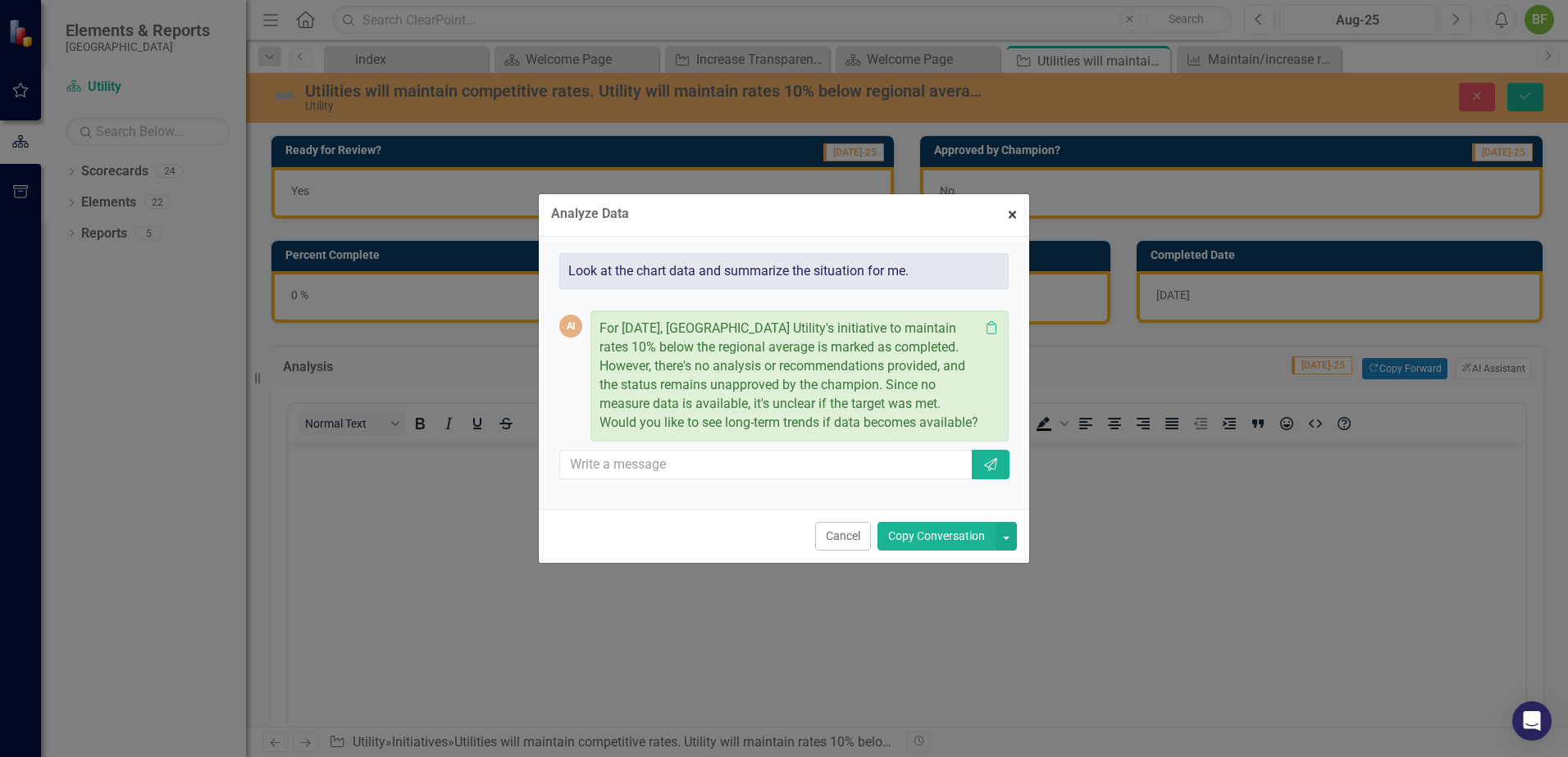
click at [1005, 208] on button "× Close" at bounding box center [1011, 215] width 33 height 41
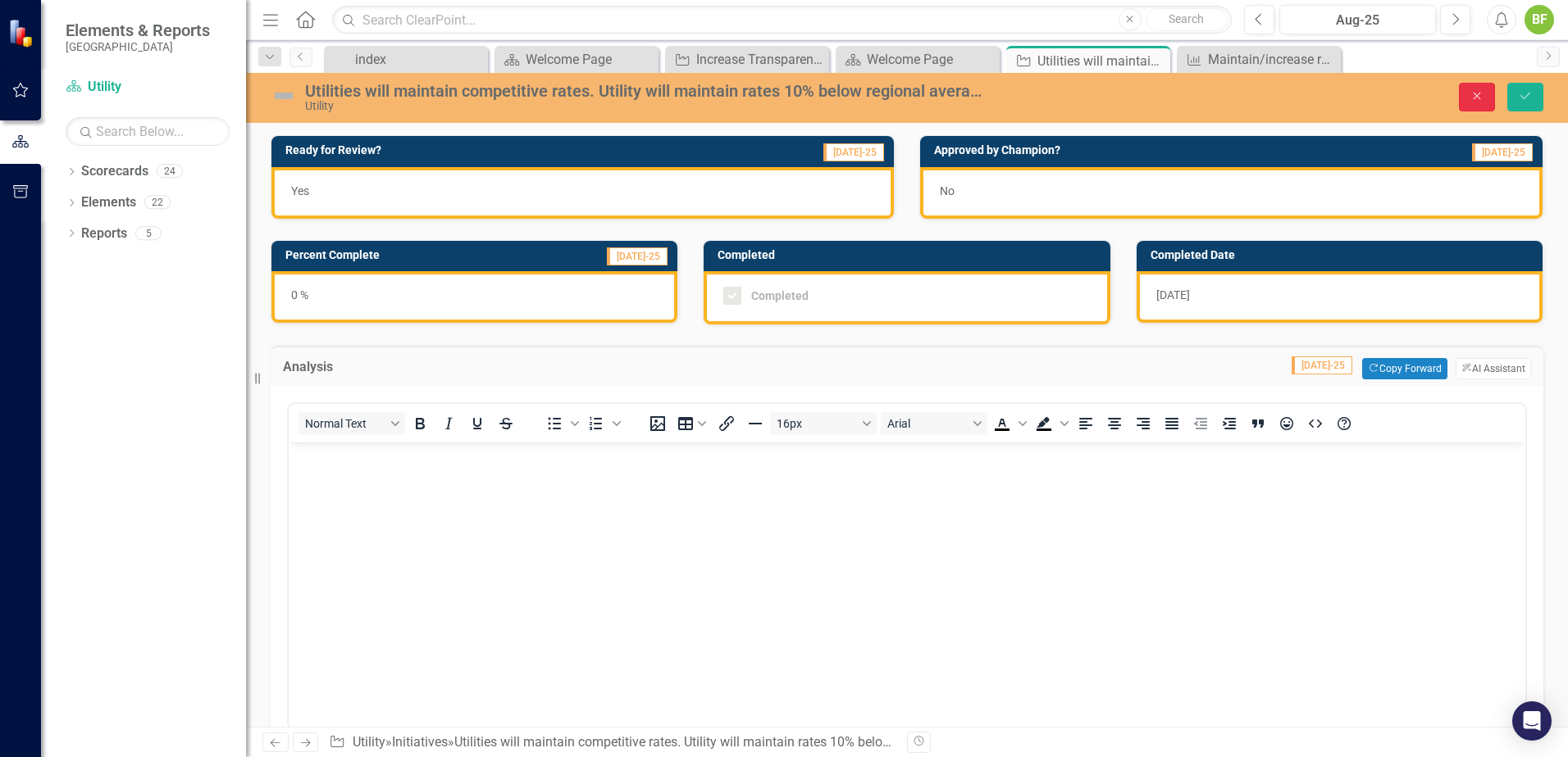
click at [1487, 95] on button "Close" at bounding box center [1477, 97] width 36 height 29
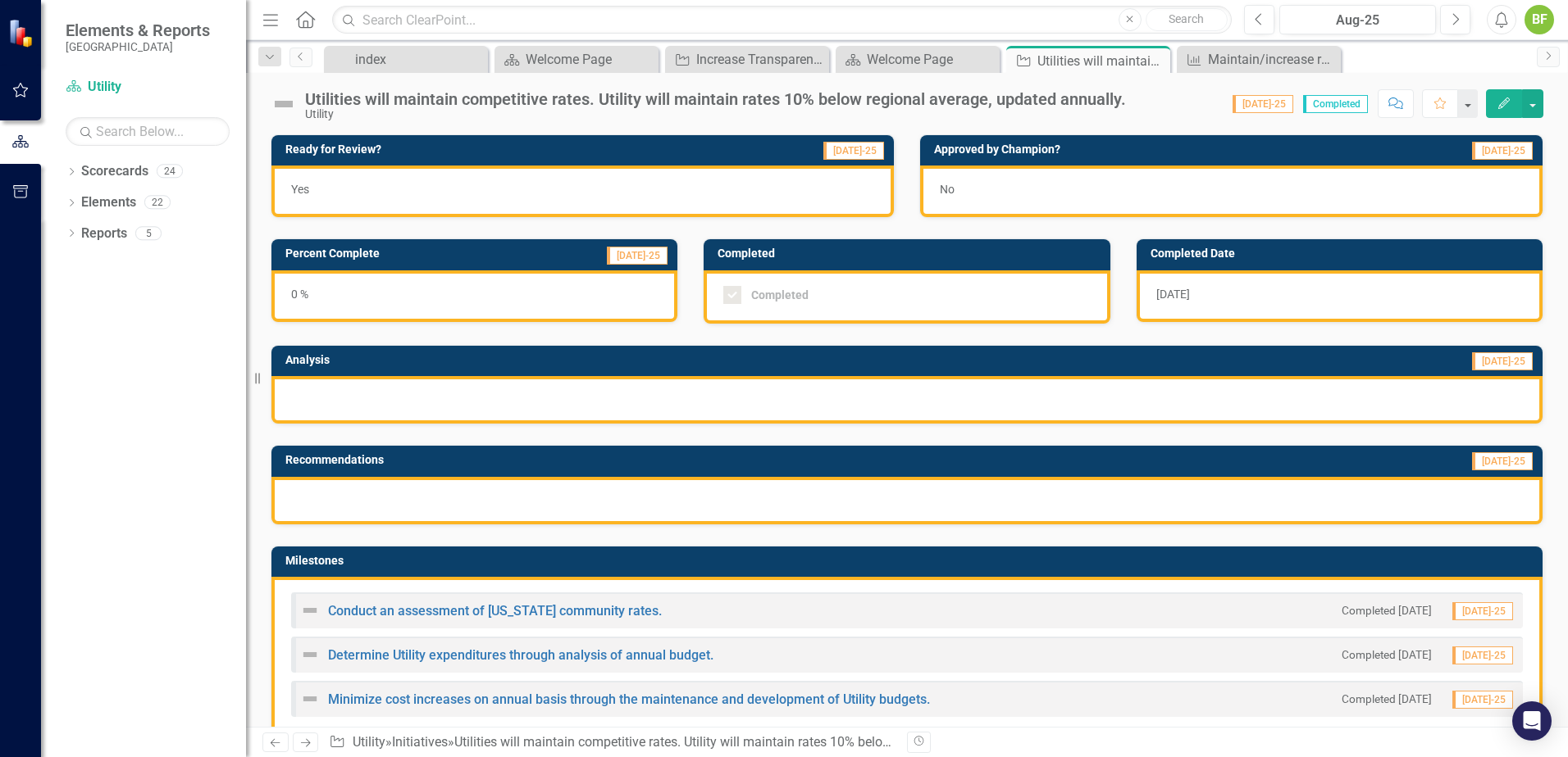
click at [677, 194] on div "Yes" at bounding box center [582, 191] width 622 height 51
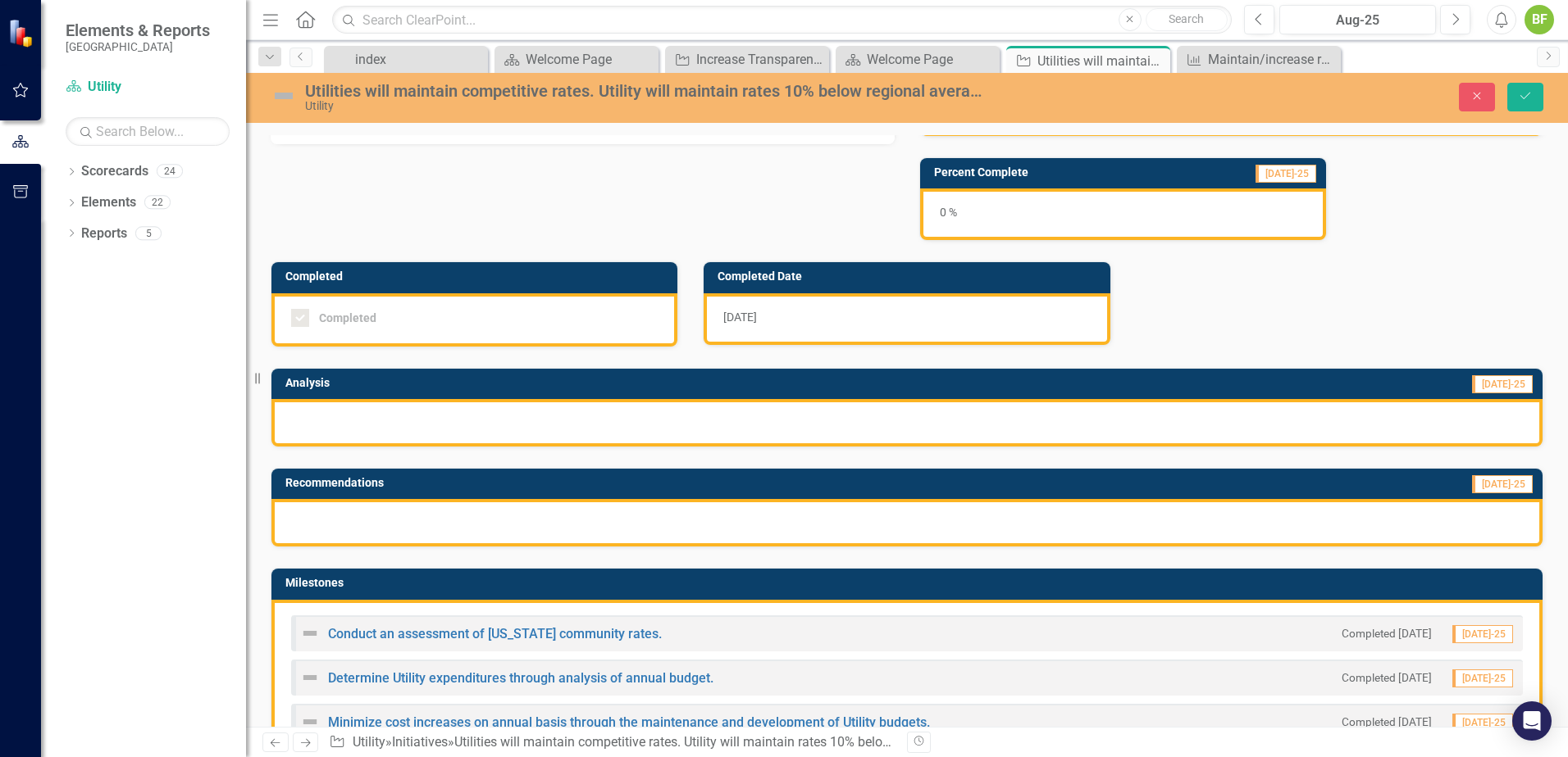
scroll to position [82, 0]
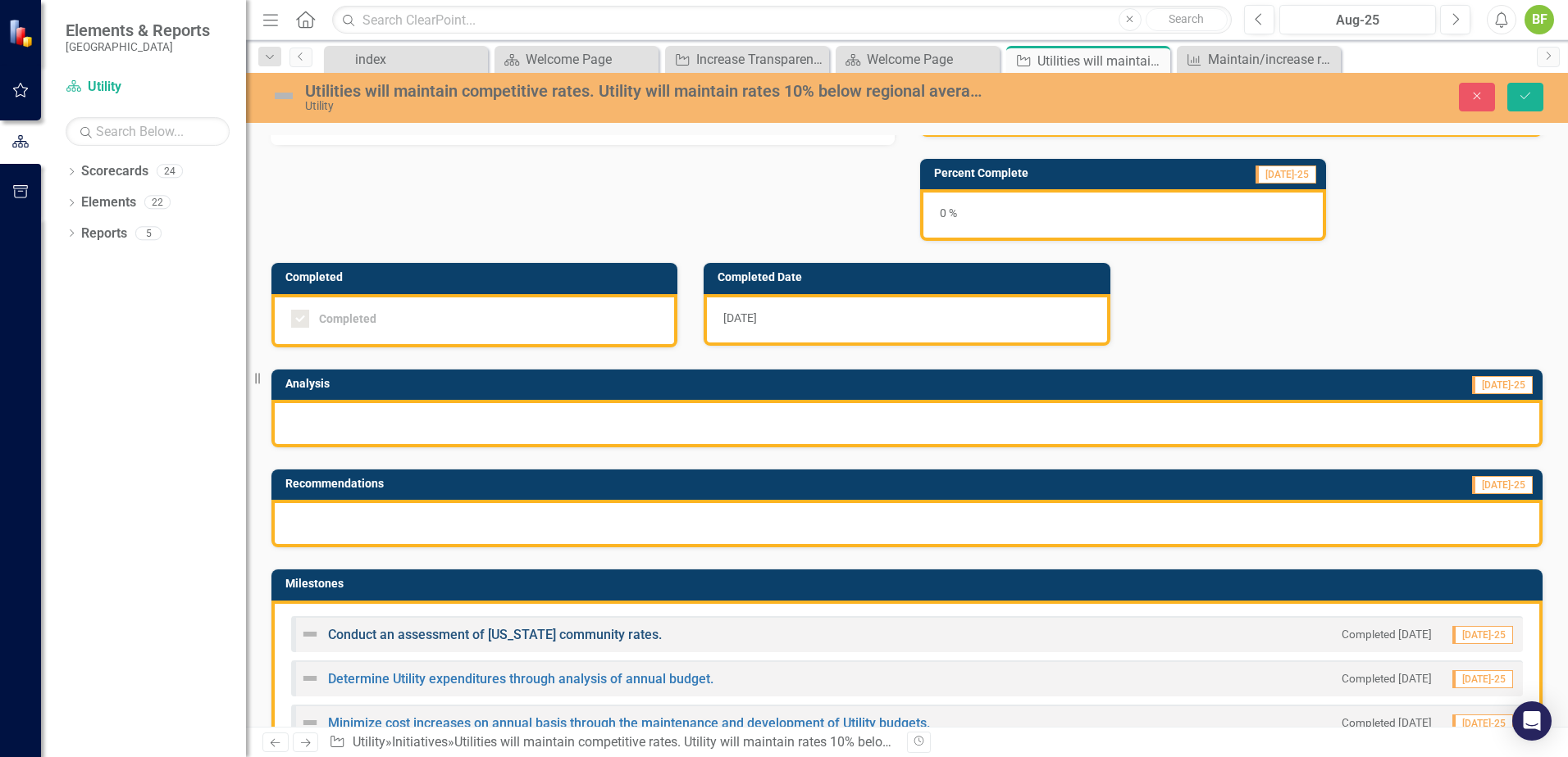
click at [606, 637] on link "Conduct an assessment of [US_STATE] community rates." at bounding box center [494, 635] width 334 height 15
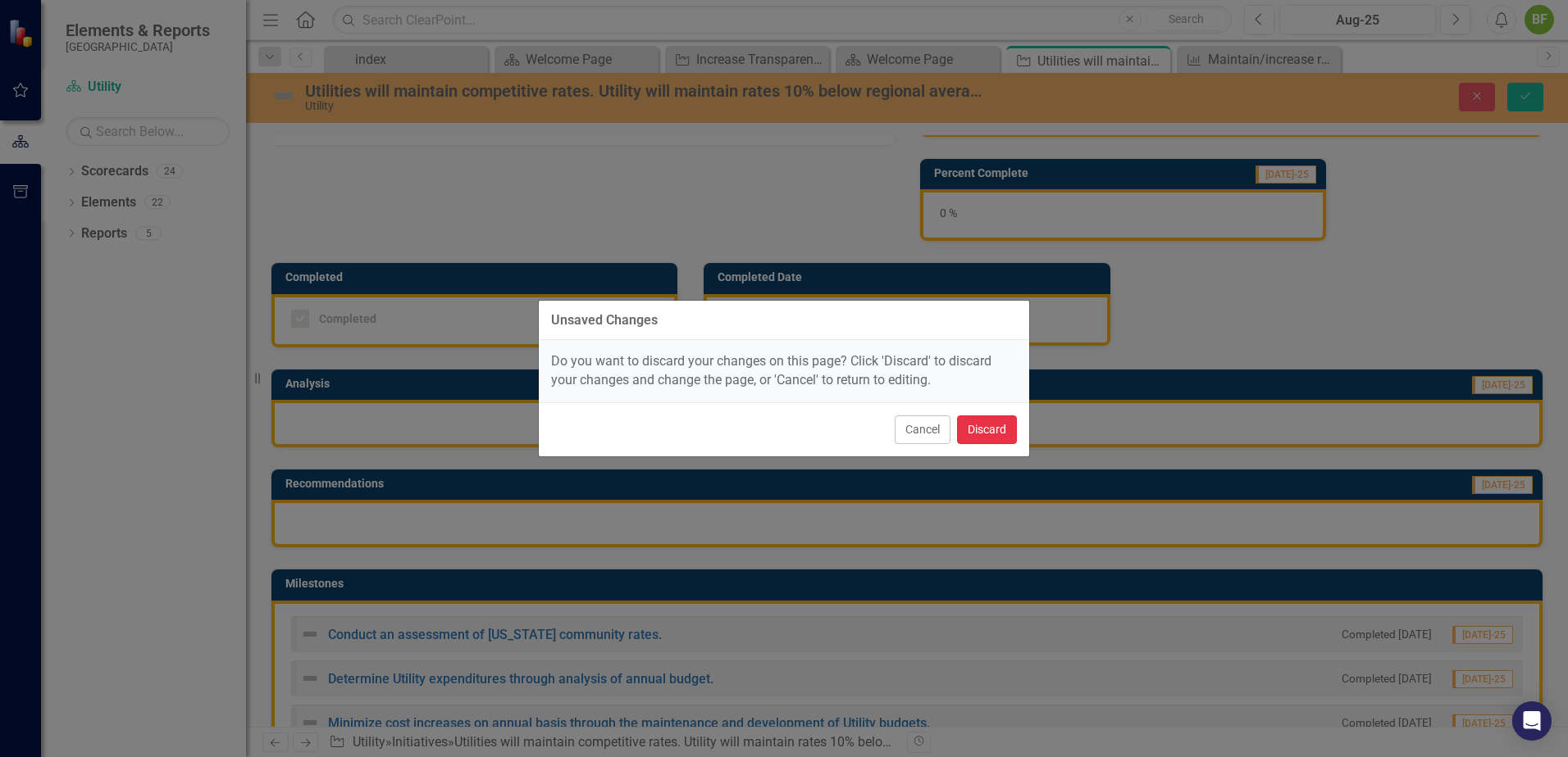
click at [991, 435] on button "Discard" at bounding box center [987, 430] width 59 height 29
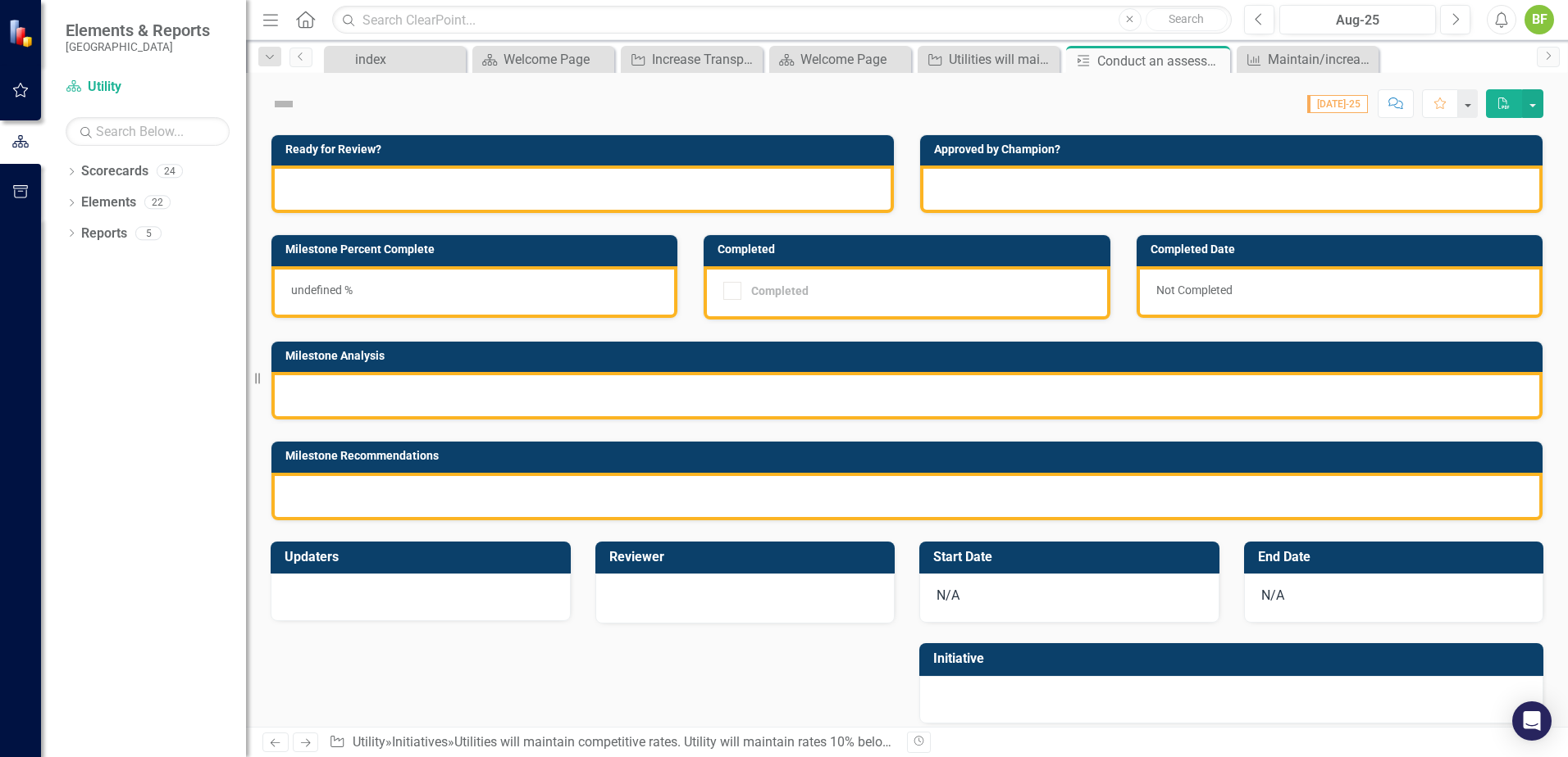
checkbox input "true"
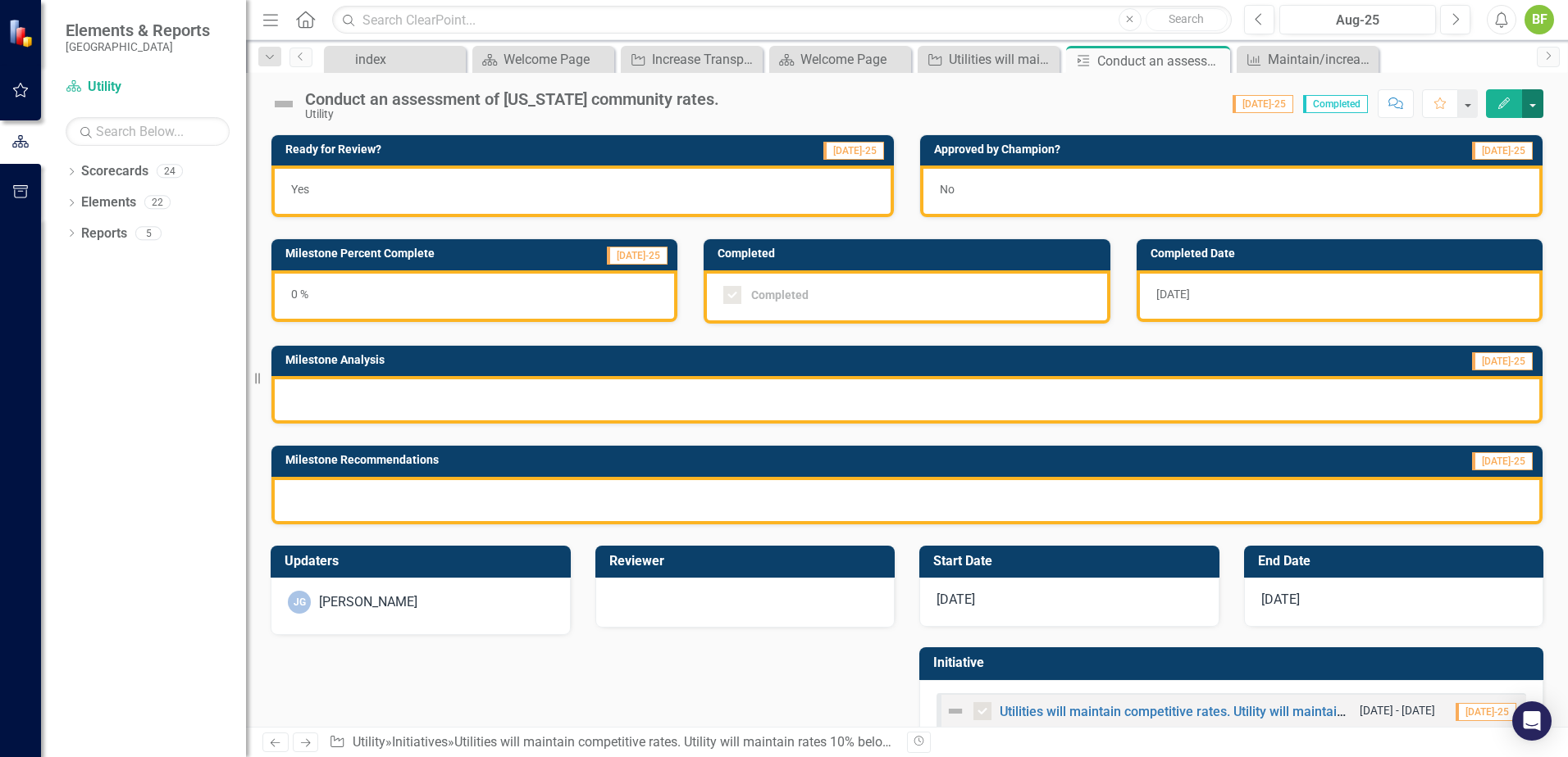
click at [1532, 106] on button "button" at bounding box center [1533, 104] width 22 height 29
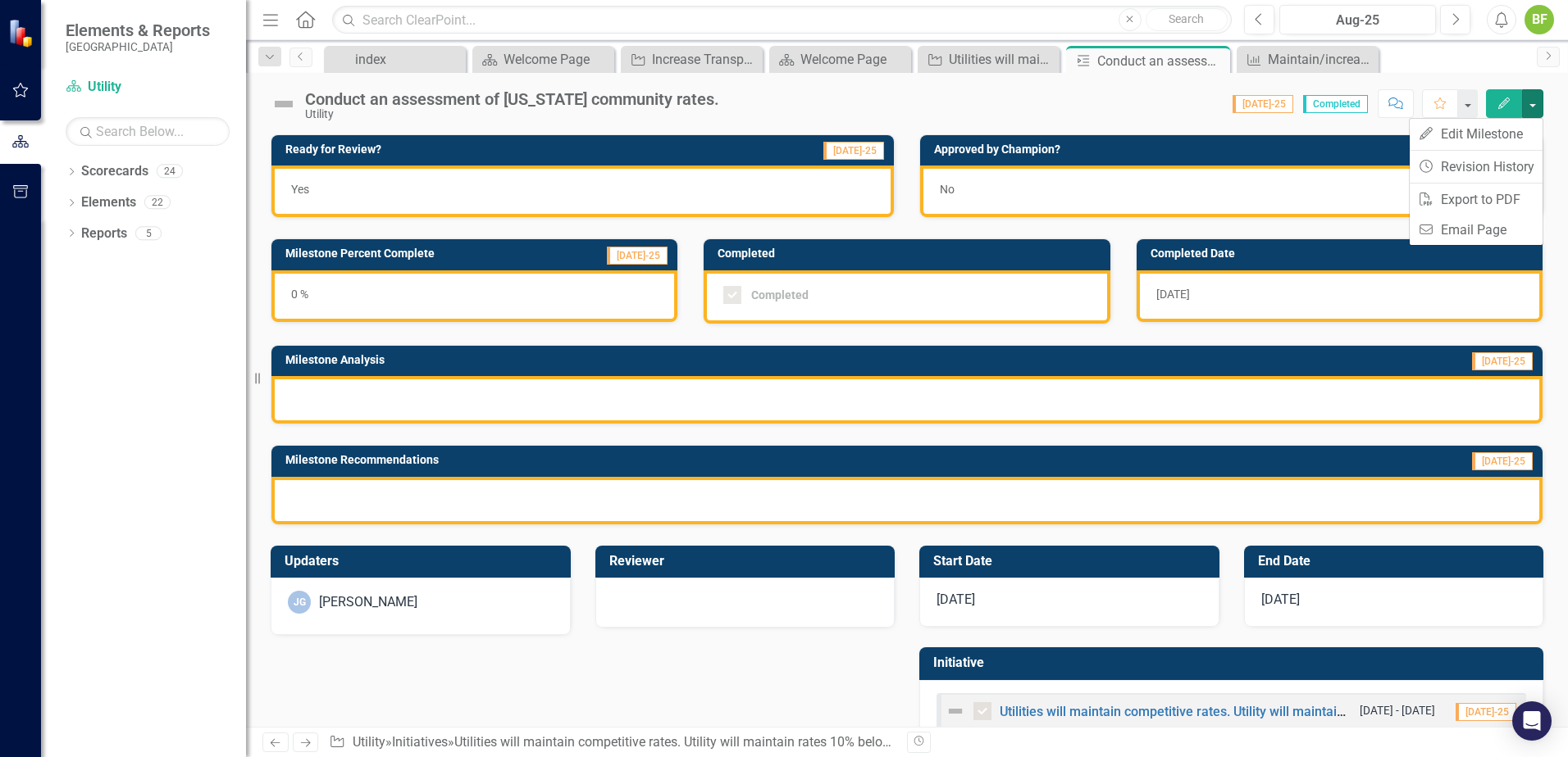
click at [1178, 115] on div "Score: N/A Jul-25 Completed Comment Favorite Edit" at bounding box center [1136, 103] width 816 height 28
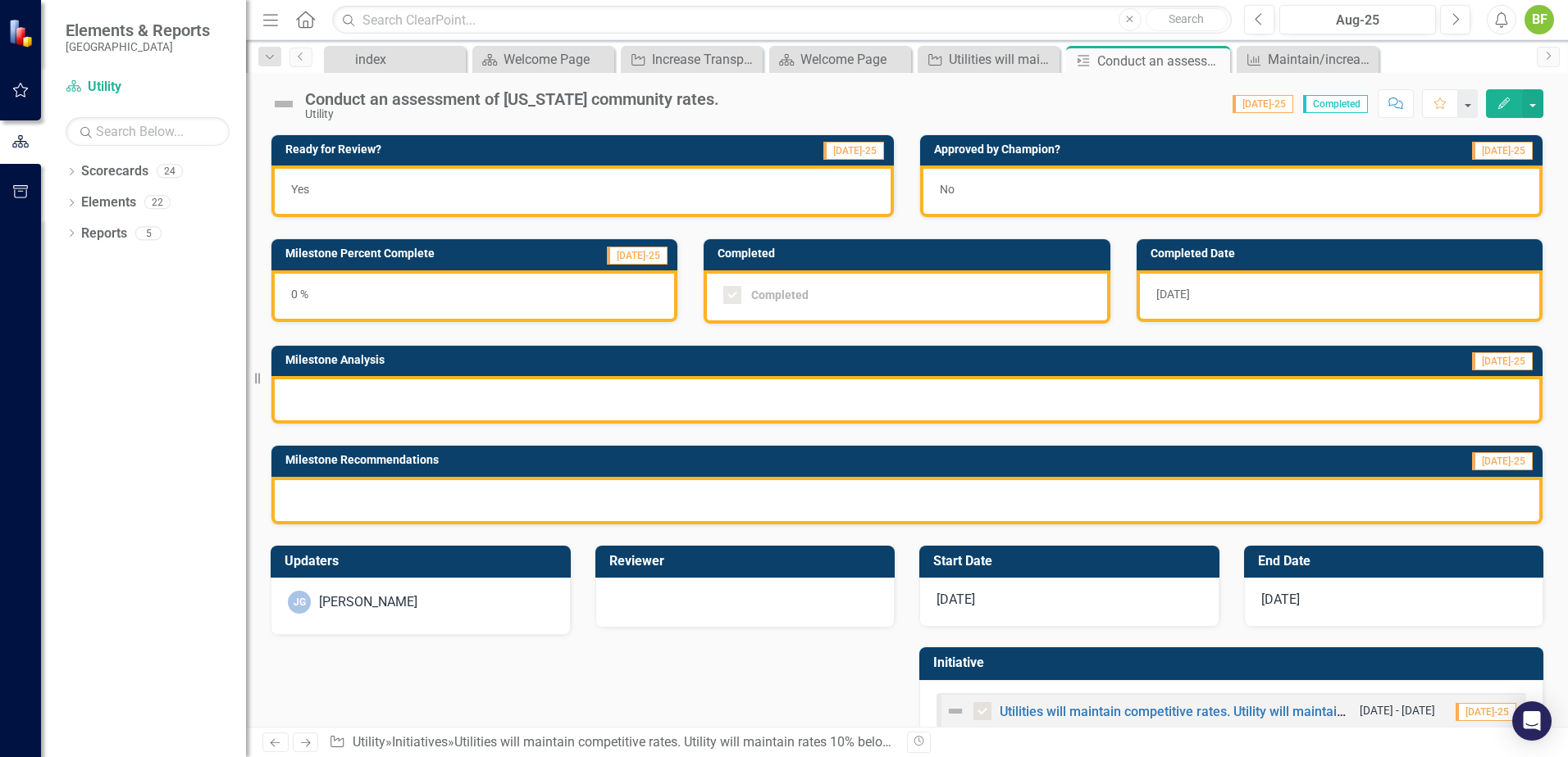
click at [905, 230] on div "Completed Completed" at bounding box center [907, 270] width 432 height 105
click at [73, 173] on icon "Dropdown" at bounding box center [71, 174] width 12 height 9
click at [70, 237] on icon at bounding box center [71, 233] width 5 height 7
click at [67, 361] on icon "Dropdown" at bounding box center [71, 359] width 12 height 9
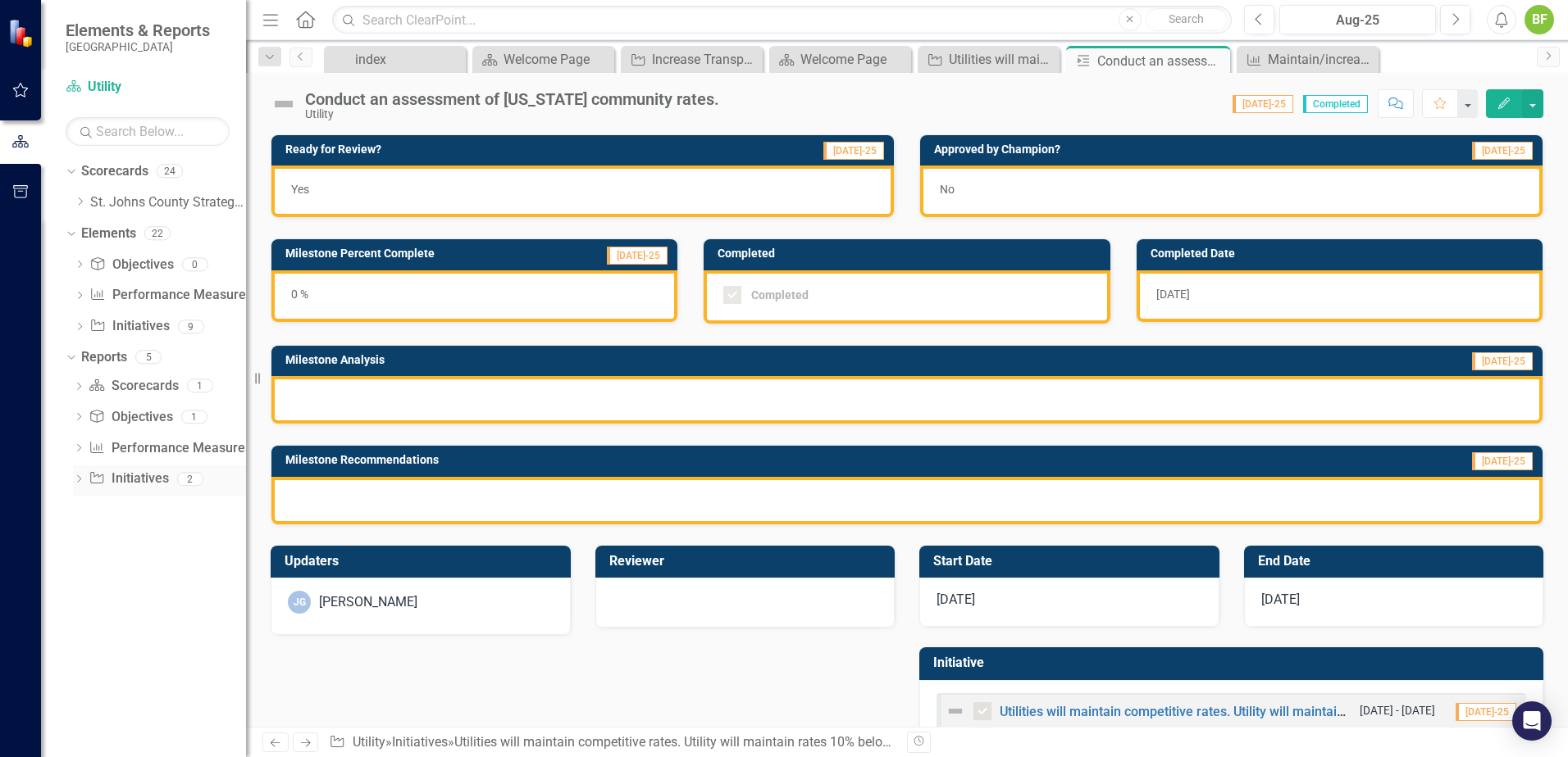
click at [77, 483] on icon "Dropdown" at bounding box center [78, 481] width 12 height 9
click at [77, 449] on icon "Dropdown" at bounding box center [78, 449] width 12 height 9
click at [73, 415] on icon "Dropdown" at bounding box center [78, 419] width 12 height 9
click at [79, 390] on icon "Dropdown" at bounding box center [78, 388] width 12 height 9
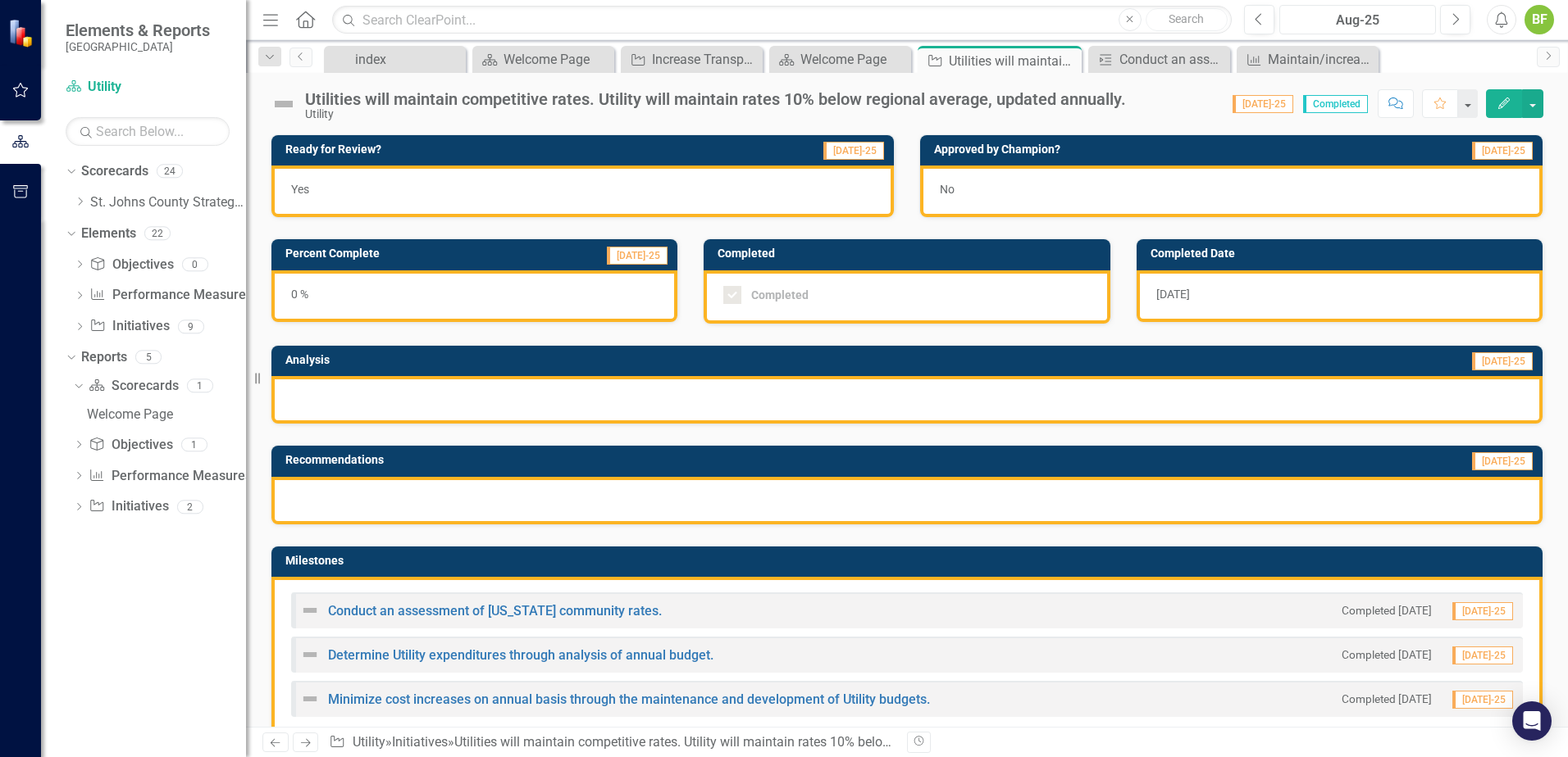
click at [1364, 21] on div "Aug-25" at bounding box center [1357, 21] width 145 height 20
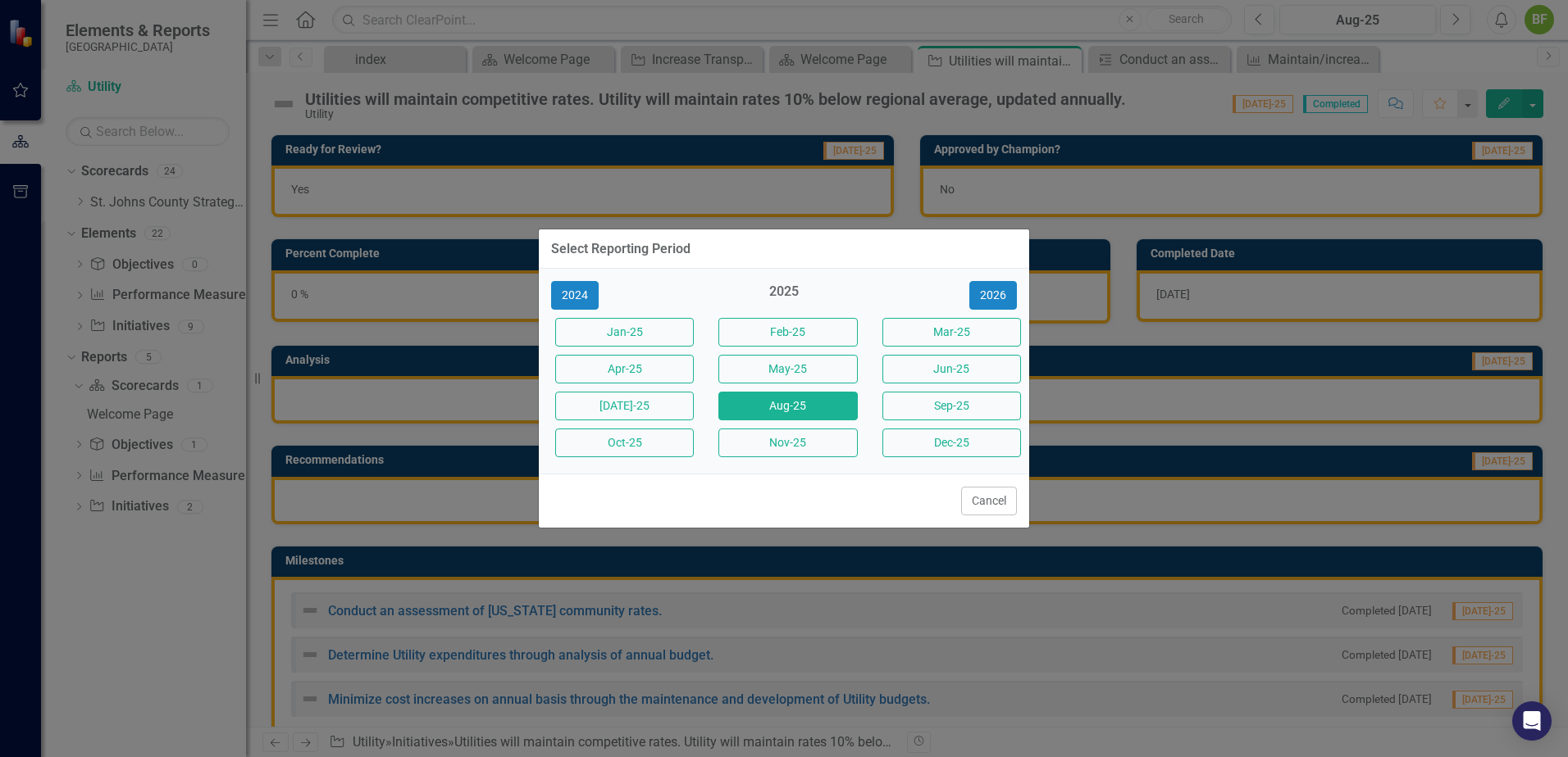
click at [638, 410] on button "[DATE]-25" at bounding box center [624, 406] width 139 height 29
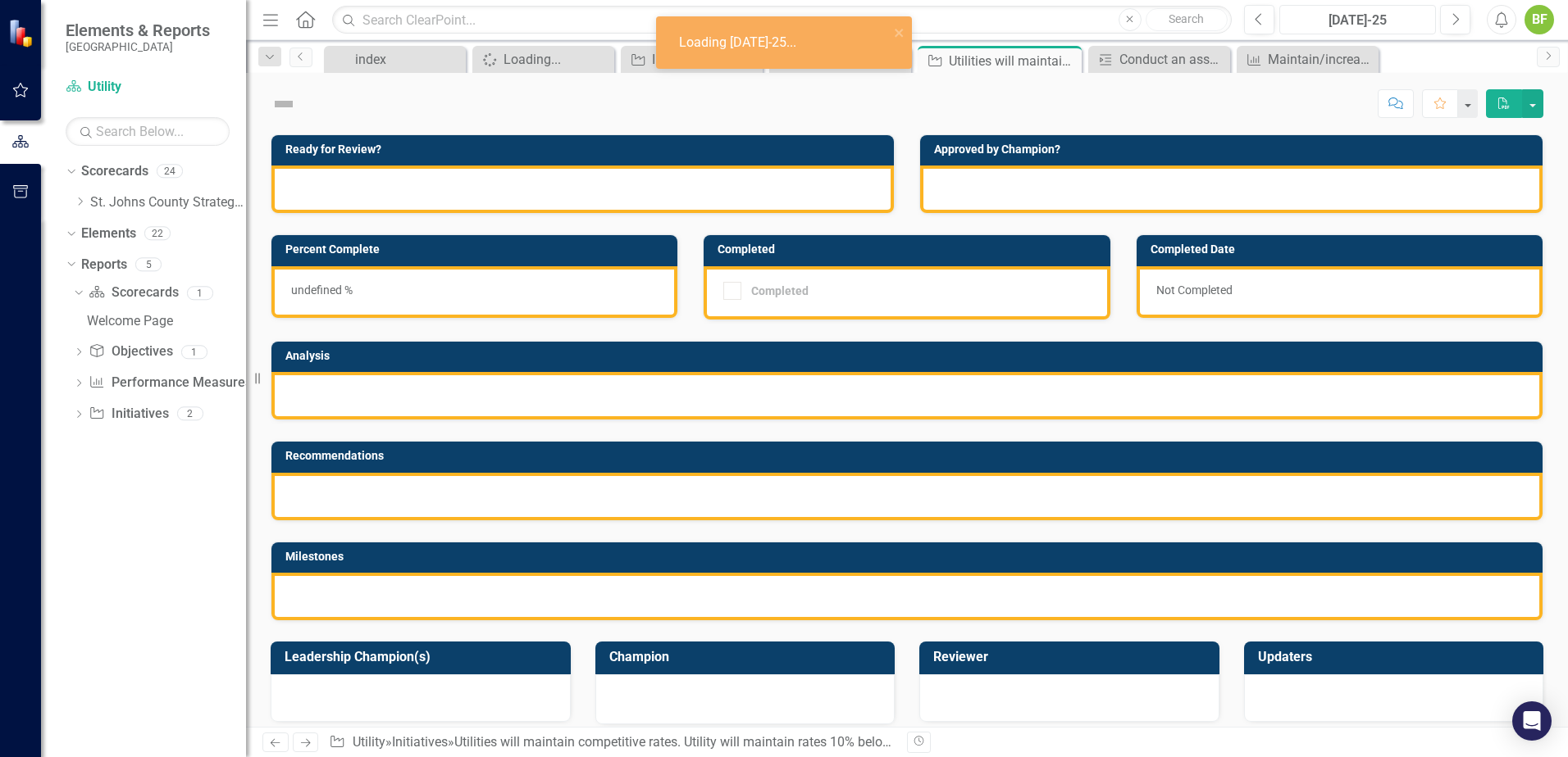
checkbox input "true"
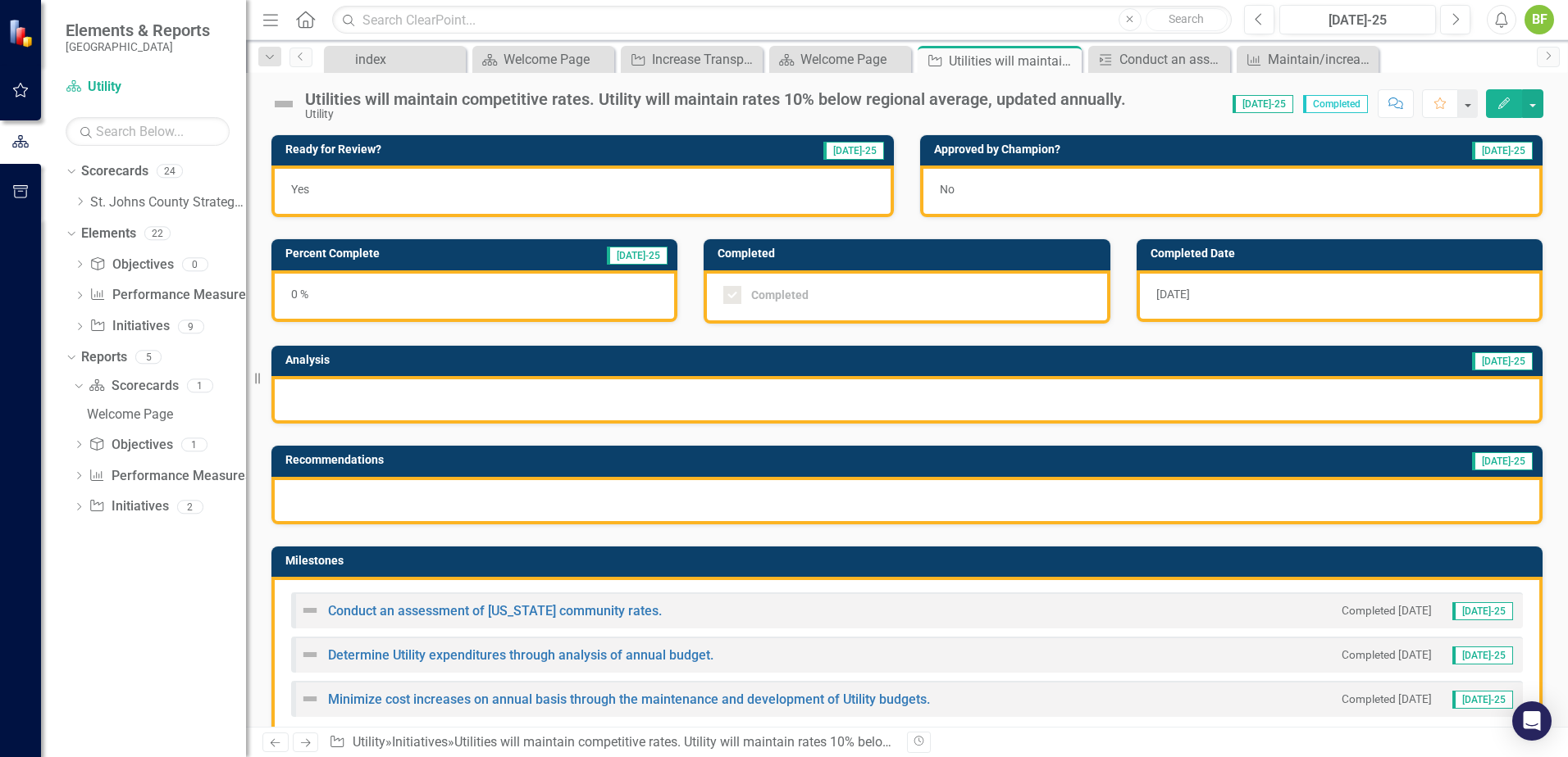
click at [1273, 108] on span "[DATE]-25" at bounding box center [1263, 104] width 60 height 18
click at [84, 197] on icon "Dropdown" at bounding box center [80, 202] width 13 height 10
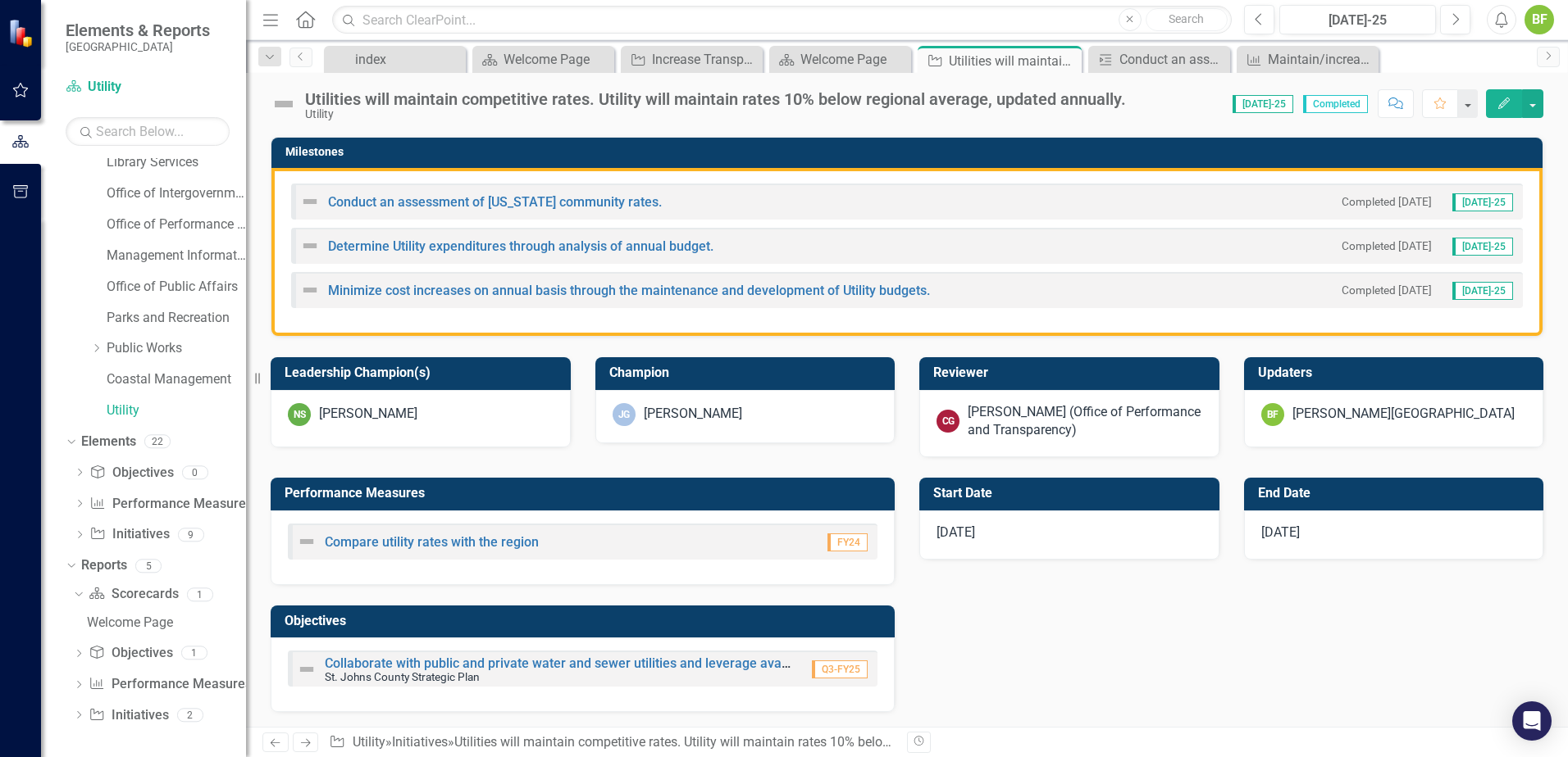
scroll to position [410, 0]
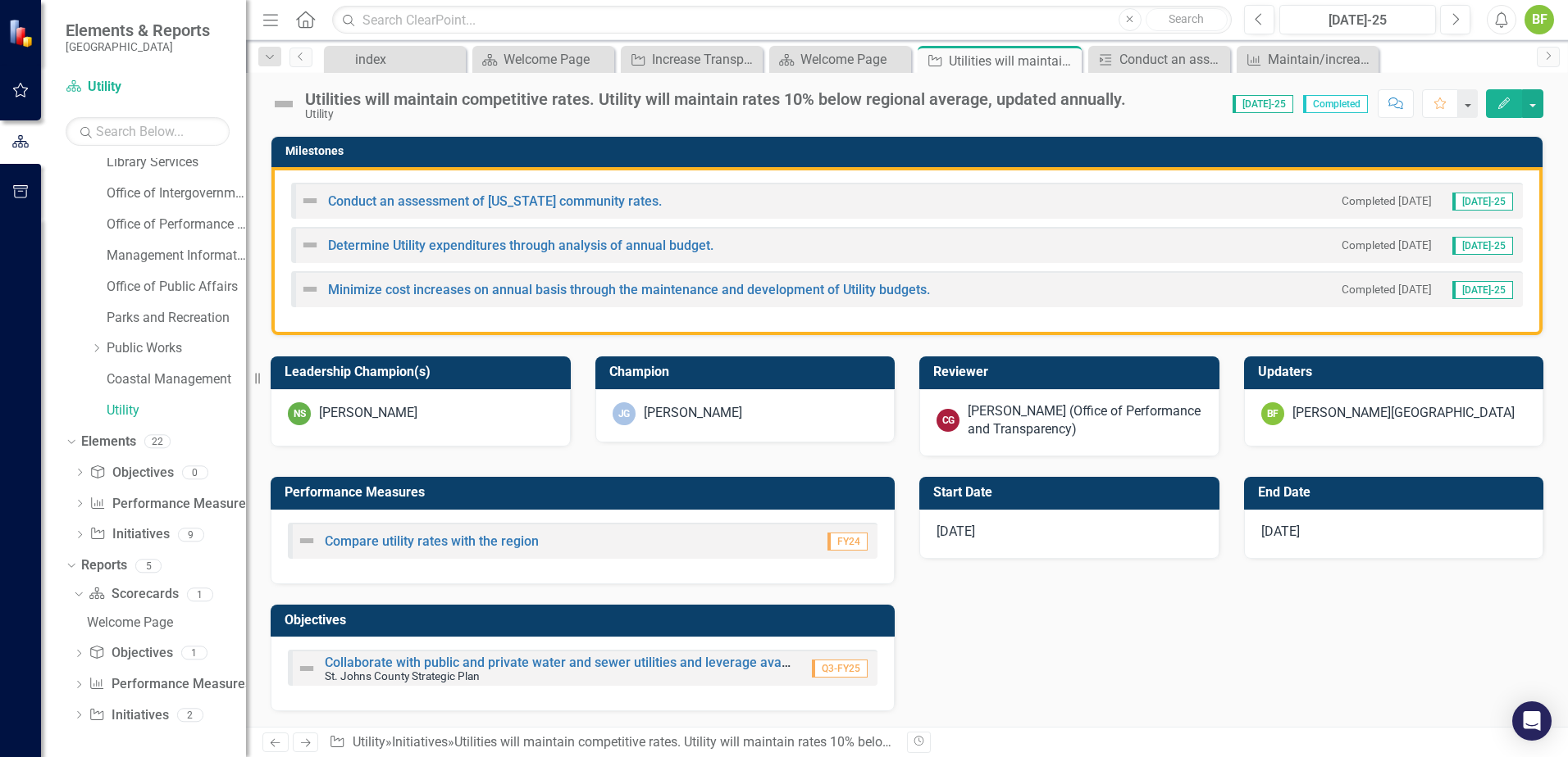
click at [1205, 644] on div "Performance Measures Compare utility rates with the region FY24 Objectives Coll…" at bounding box center [907, 583] width 1298 height 255
drag, startPoint x: 925, startPoint y: 366, endPoint x: 1066, endPoint y: 450, distance: 164.1
click at [1017, 420] on div "Reviewer CG Caitlyn Glendenning (Office of Performance and Transparency)" at bounding box center [1069, 406] width 300 height 100
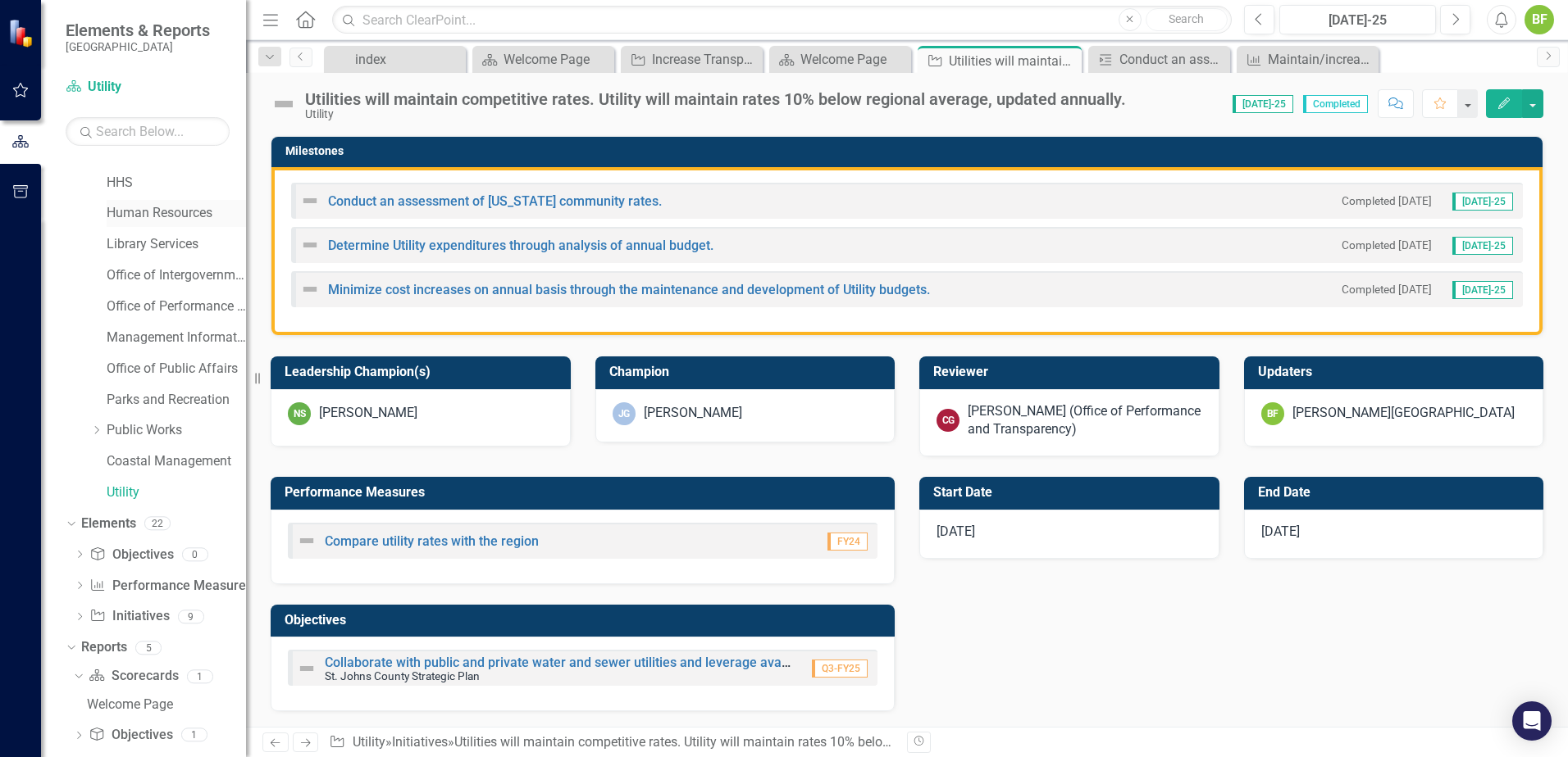
scroll to position [186, 0]
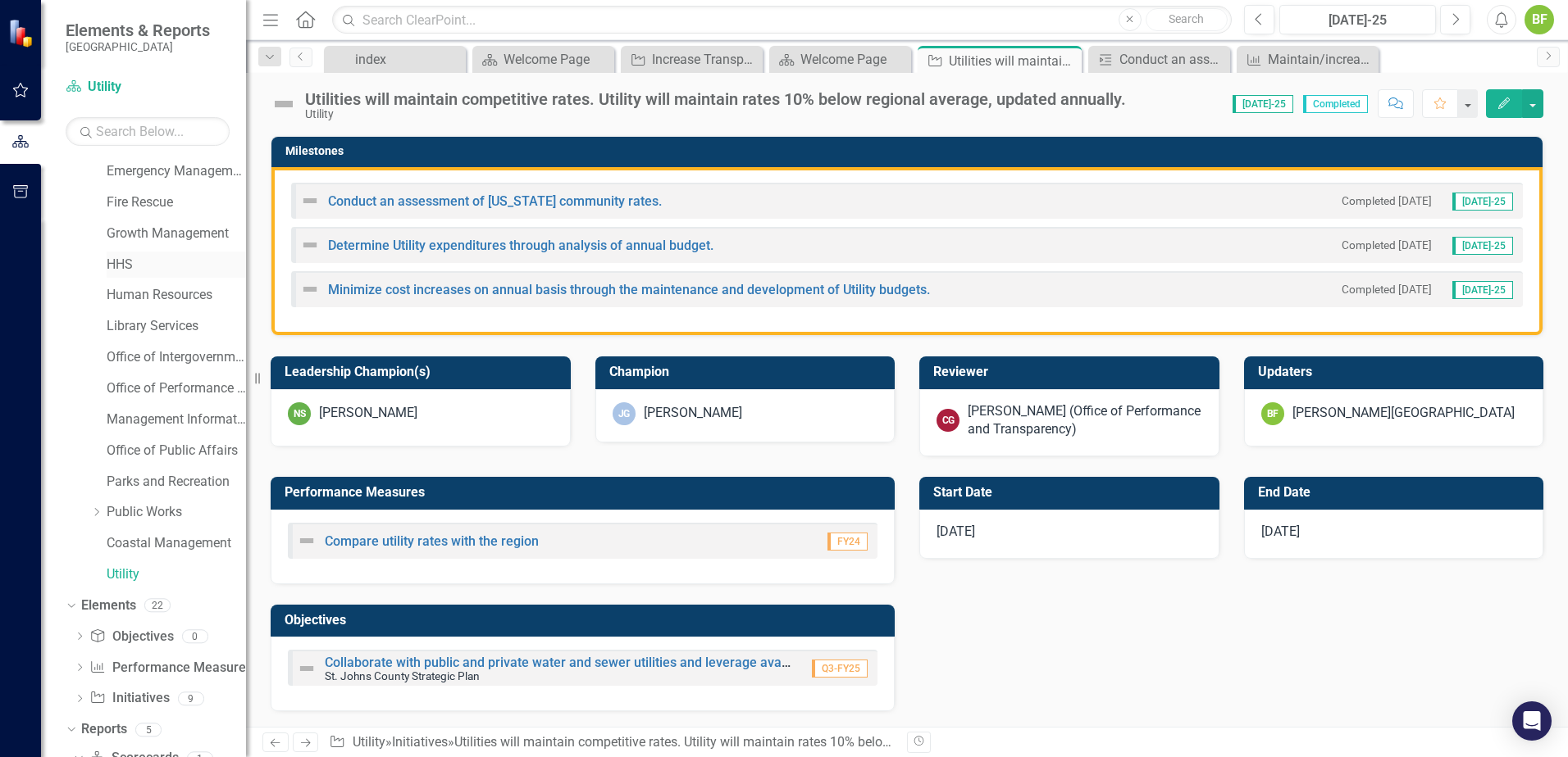
click at [138, 258] on link "HHS" at bounding box center [176, 265] width 140 height 19
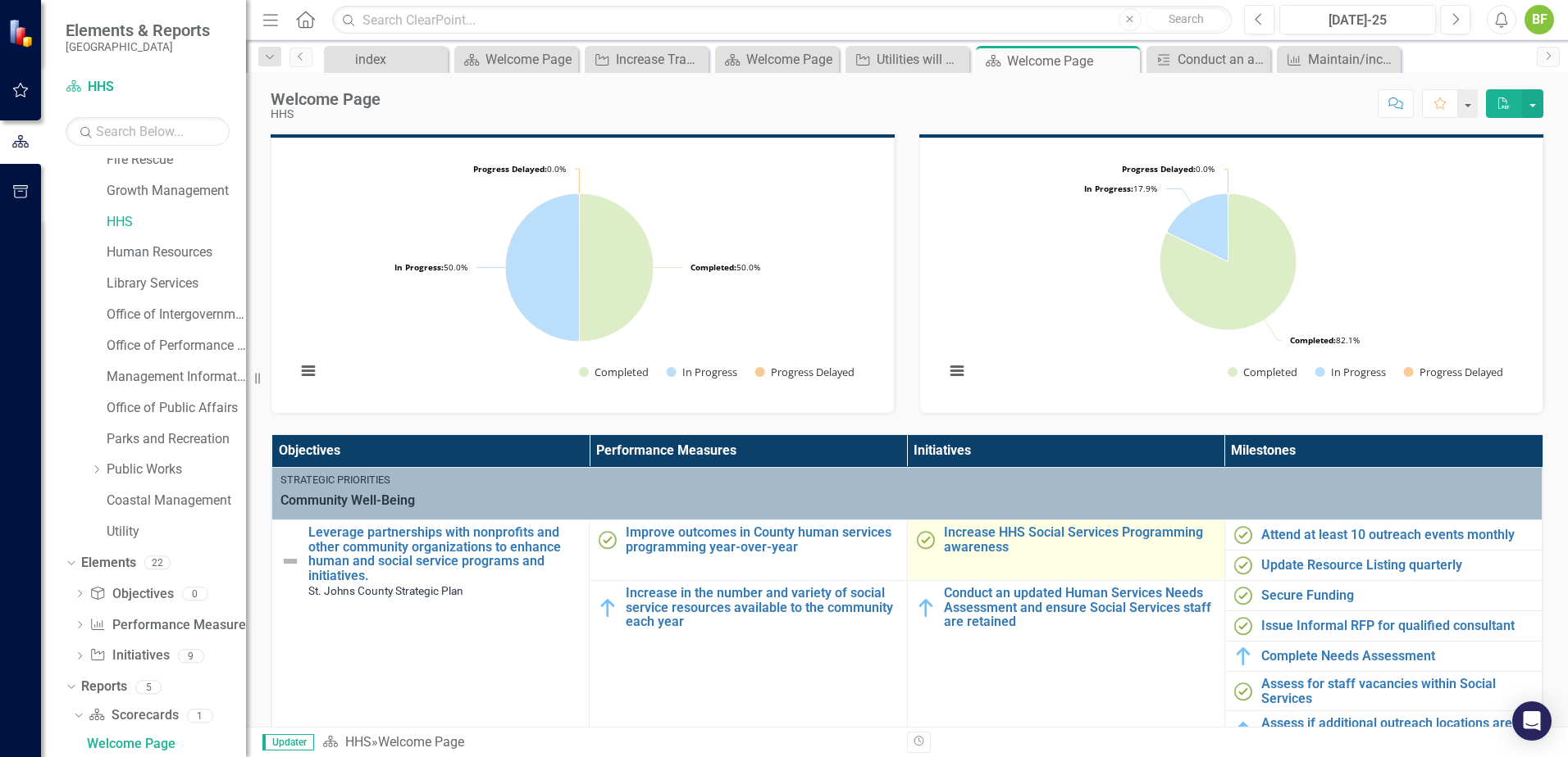
click at [986, 563] on td "Increase HHS Social Services Programming awareness Link Open Element" at bounding box center [1065, 550] width 317 height 60
click at [944, 532] on link "Increase HHS Social Services Programming awareness" at bounding box center [1080, 540] width 272 height 29
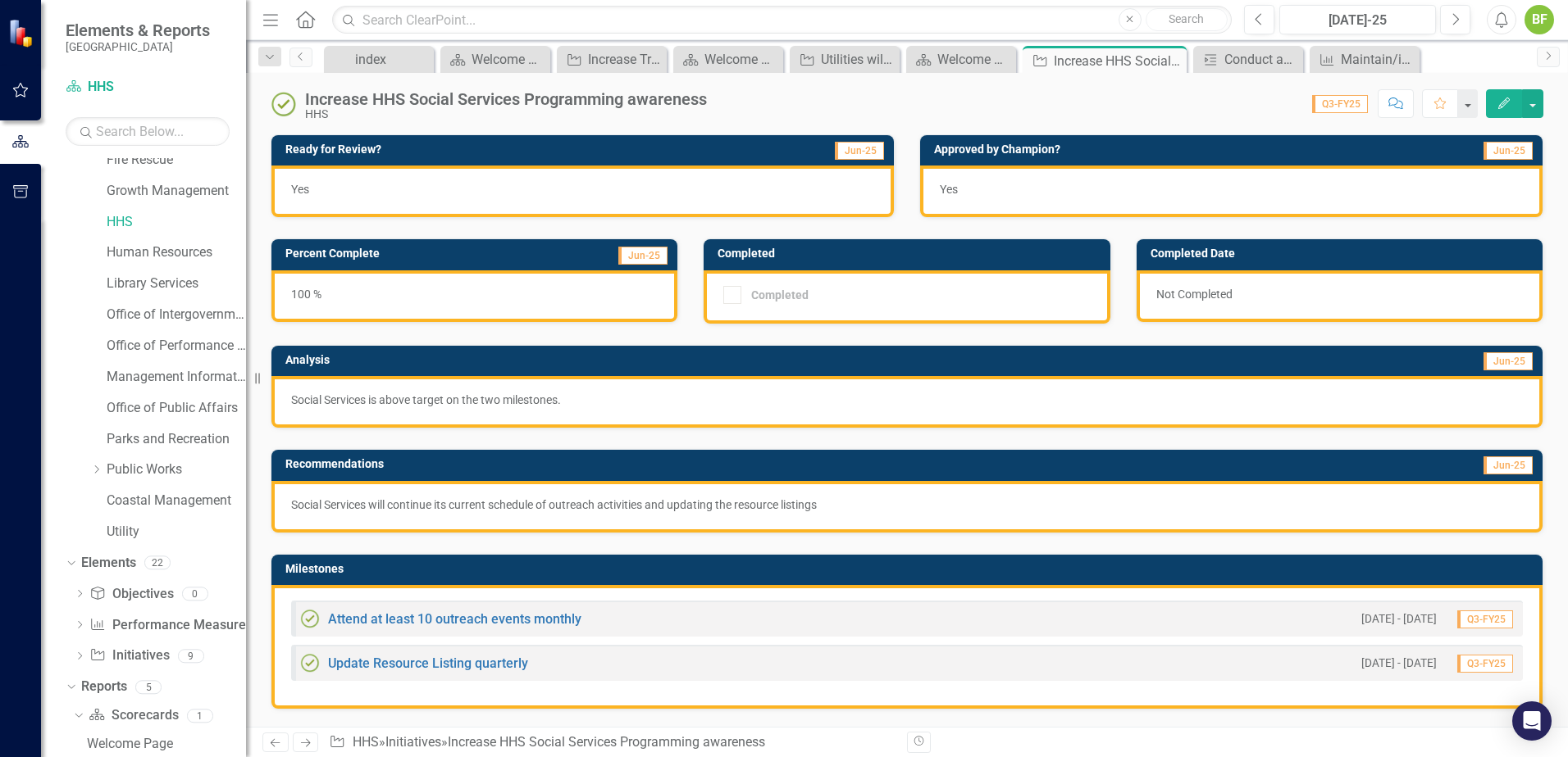
drag, startPoint x: 286, startPoint y: 406, endPoint x: 396, endPoint y: 401, distance: 110.1
click at [370, 401] on div "Social Services is above target on the two milestones." at bounding box center [906, 401] width 1271 height 51
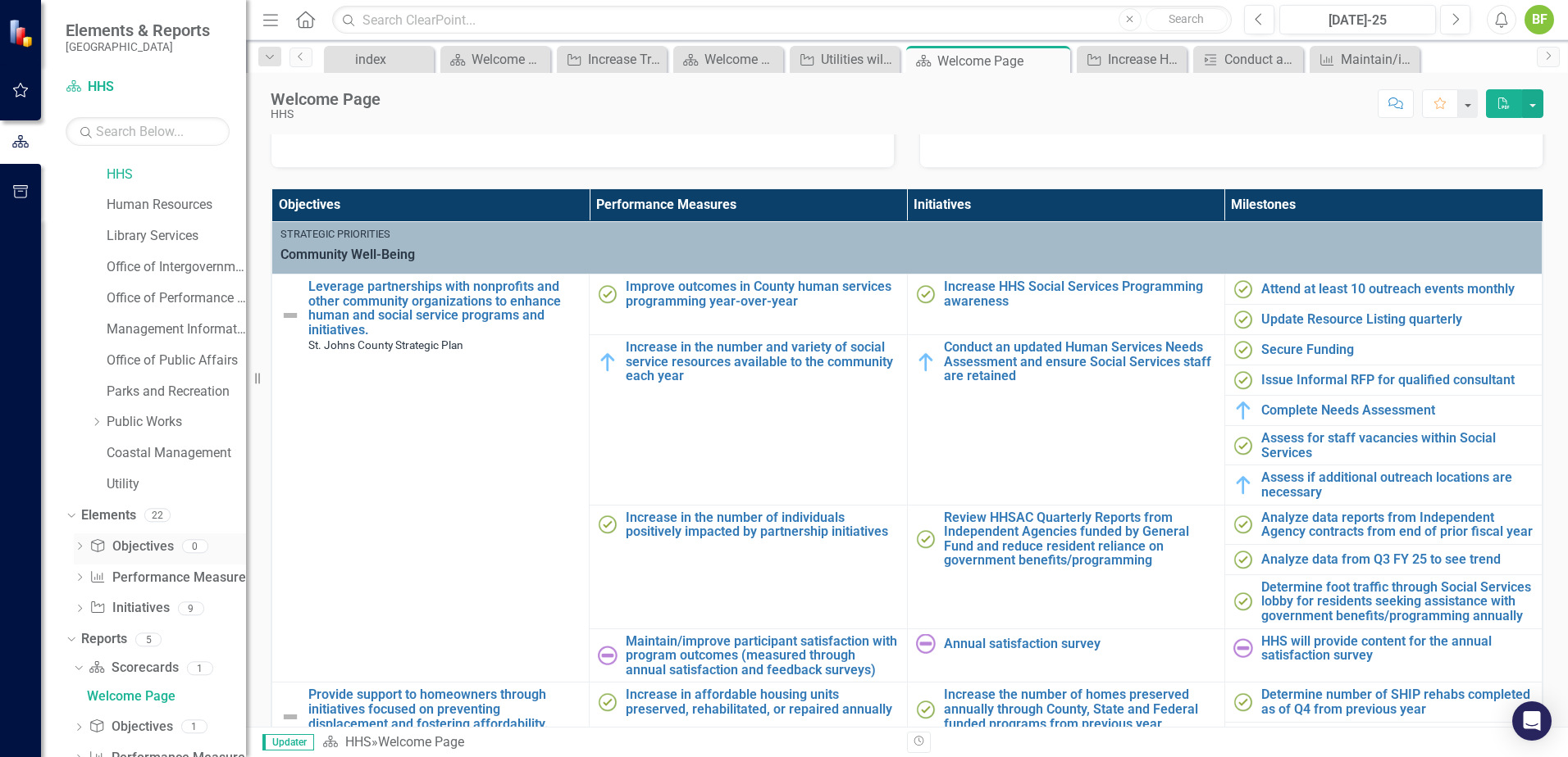
scroll to position [311, 0]
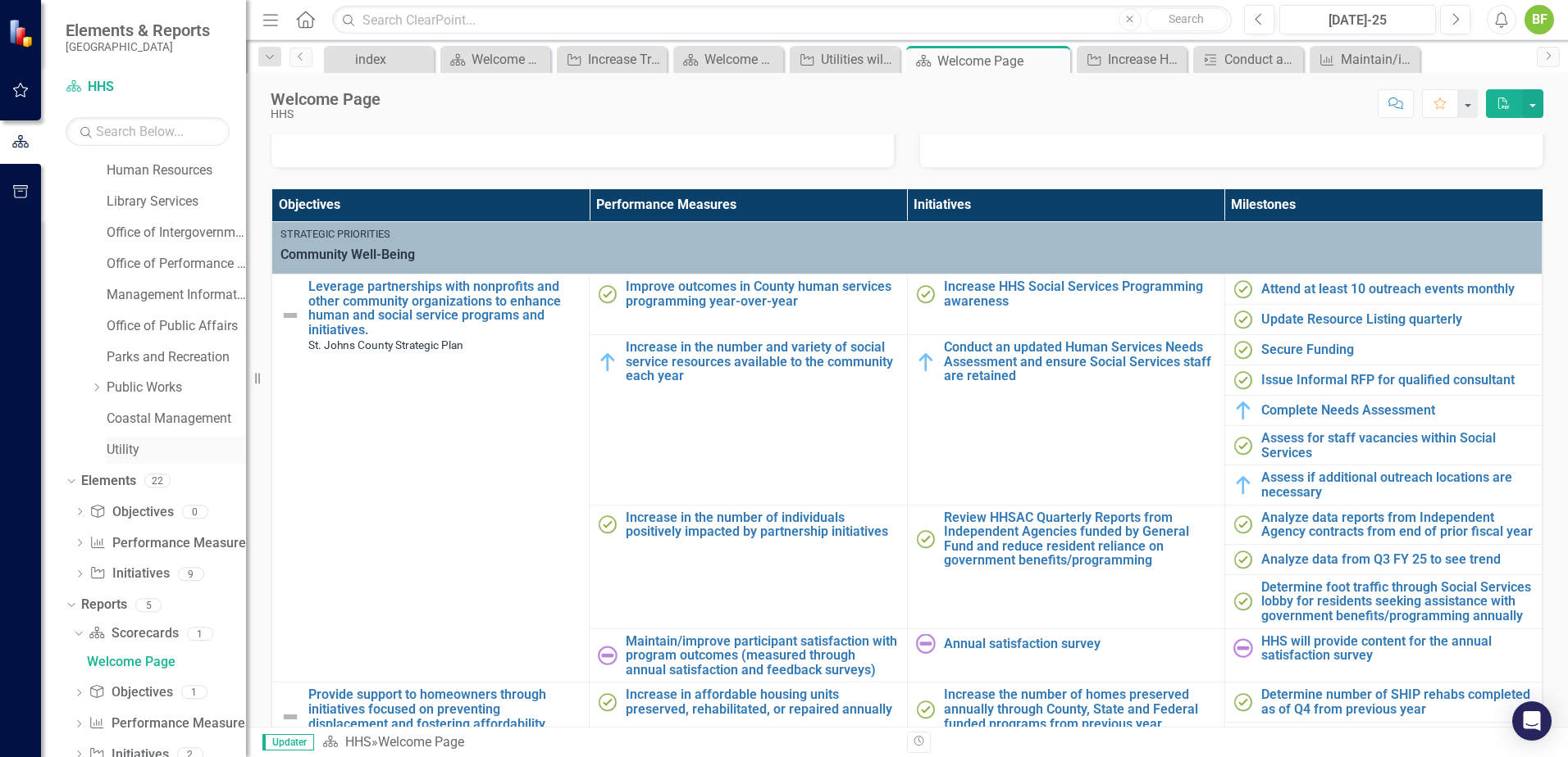
click at [147, 441] on link "Utility" at bounding box center [176, 450] width 140 height 19
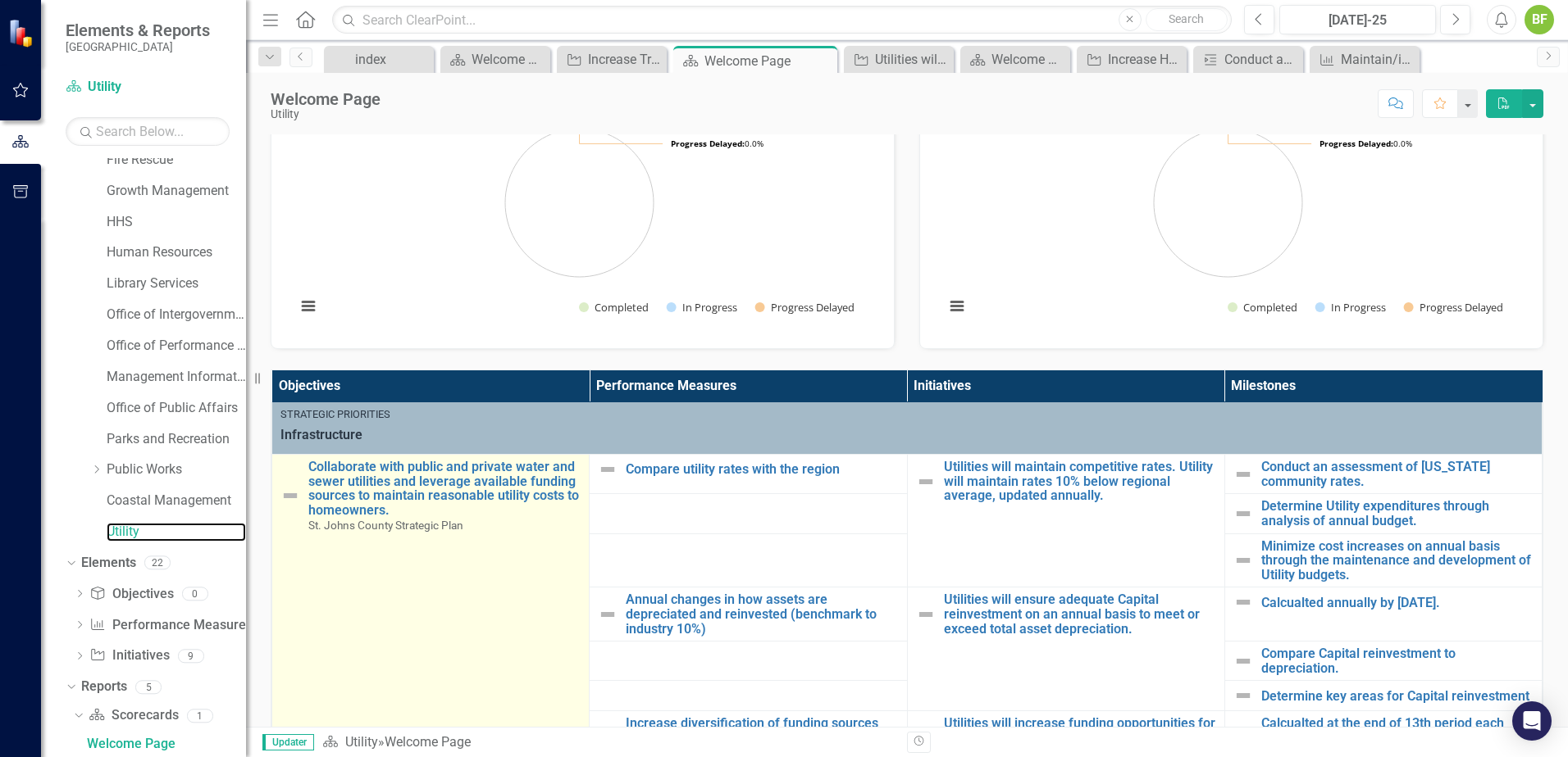
scroll to position [410, 0]
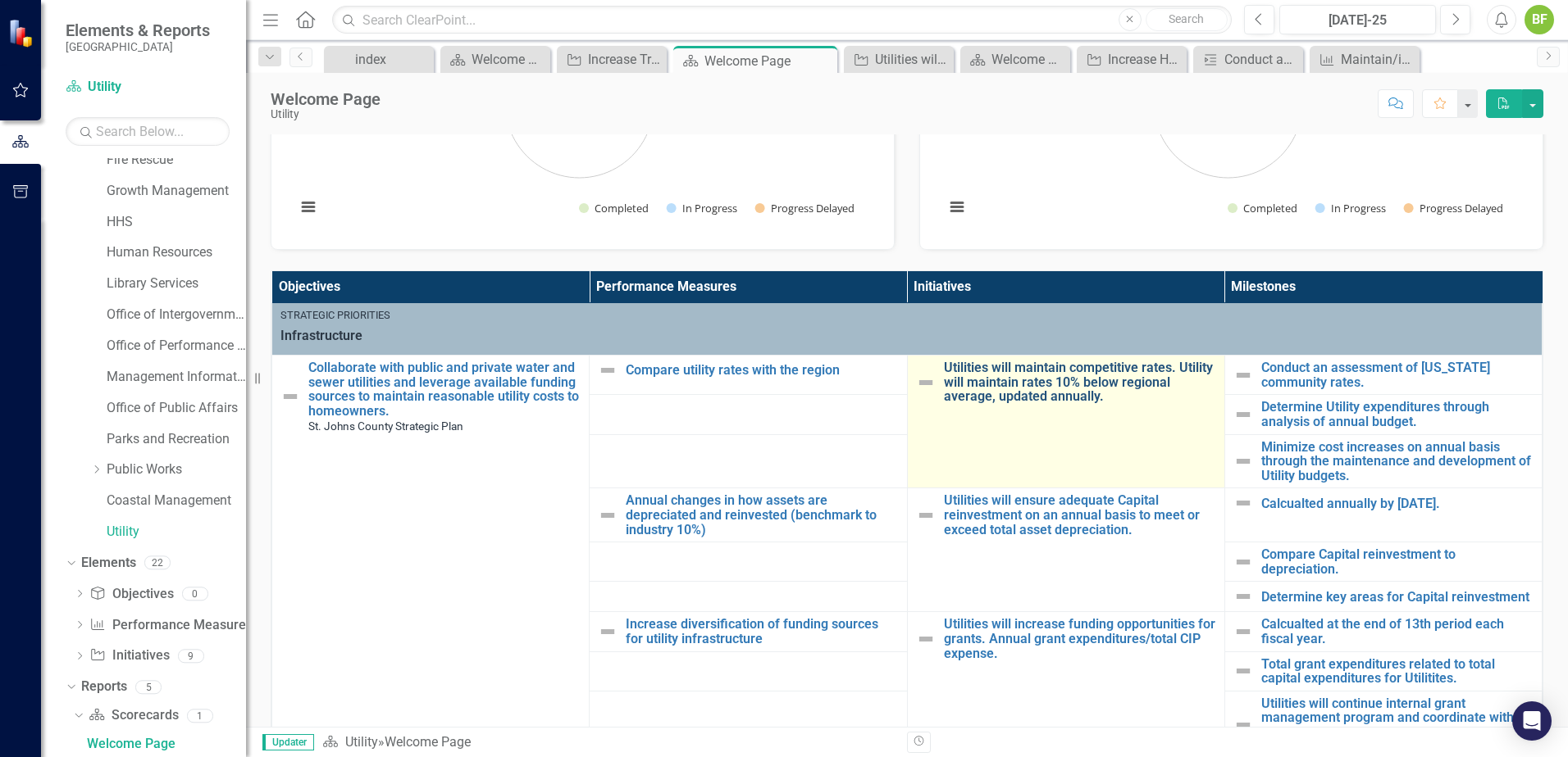
click at [944, 394] on link "Utilities will maintain competitive rates. Utility will maintain rates 10% belo…" at bounding box center [1080, 383] width 272 height 43
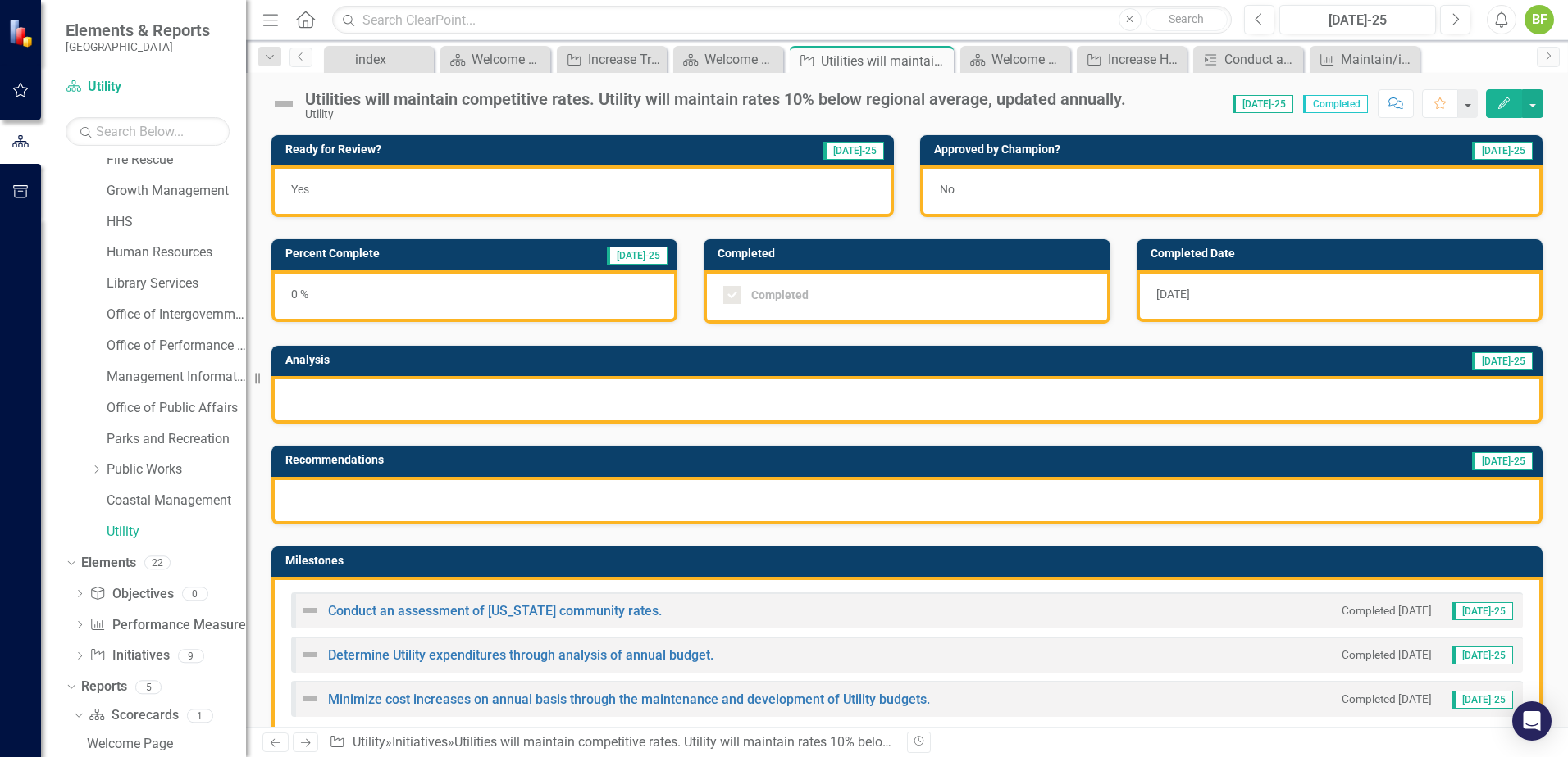
click at [550, 105] on div "Utilities will maintain competitive rates. Utility will maintain rates 10% belo…" at bounding box center [715, 99] width 820 height 18
click at [1535, 109] on button "button" at bounding box center [1533, 104] width 22 height 29
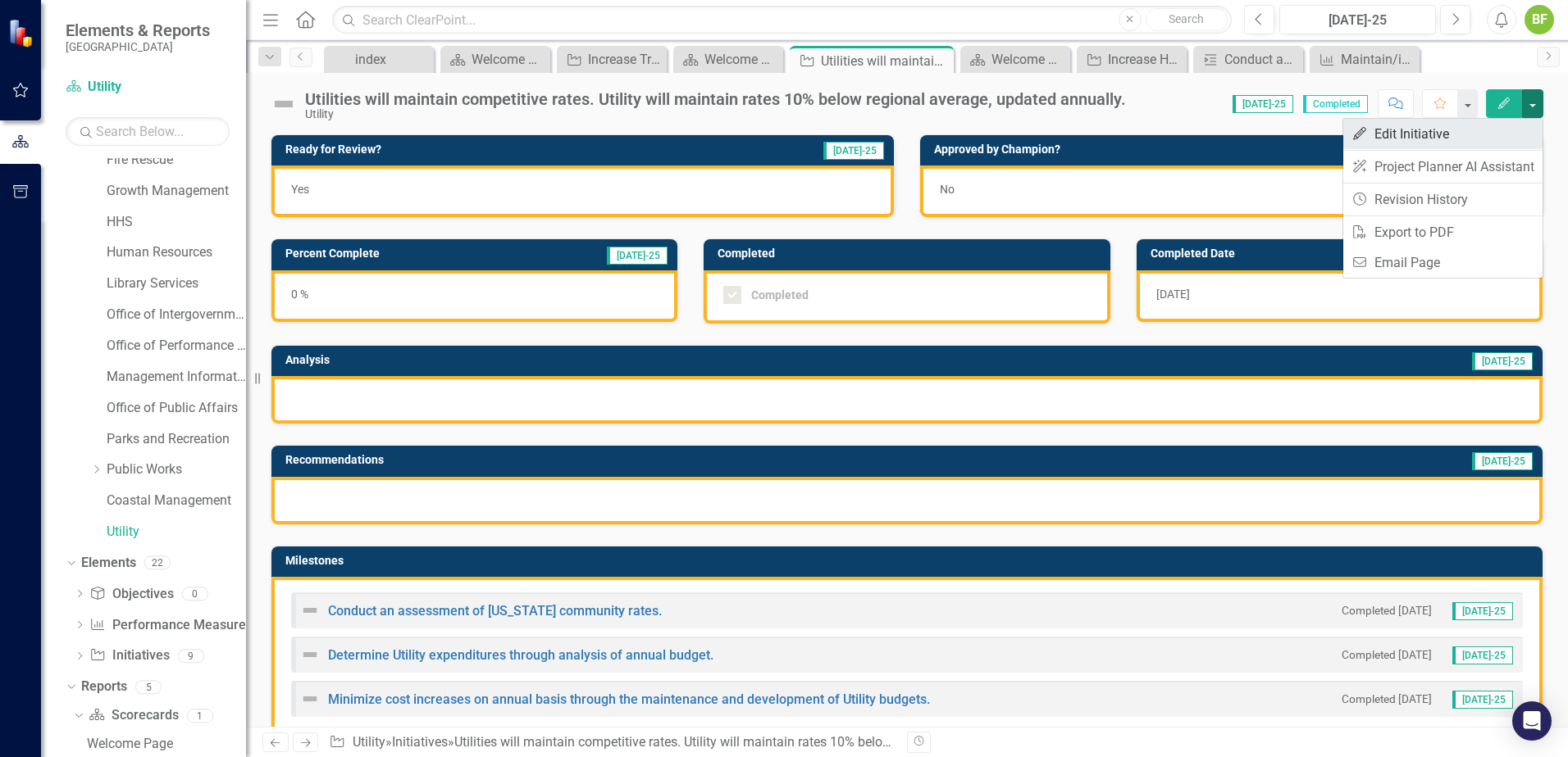
click at [1474, 134] on link "Edit Edit Initiative" at bounding box center [1442, 134] width 199 height 31
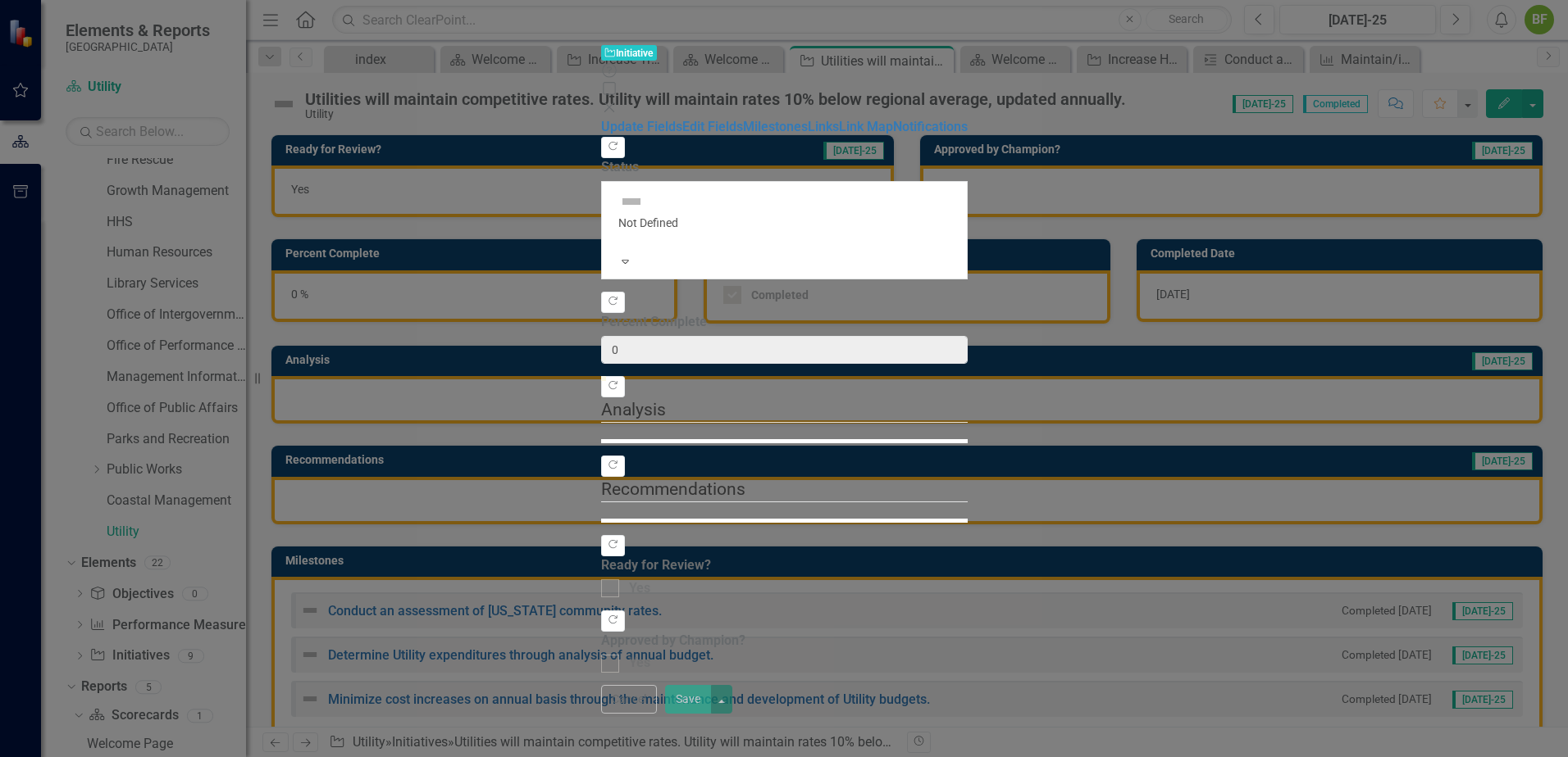
checkbox input "true"
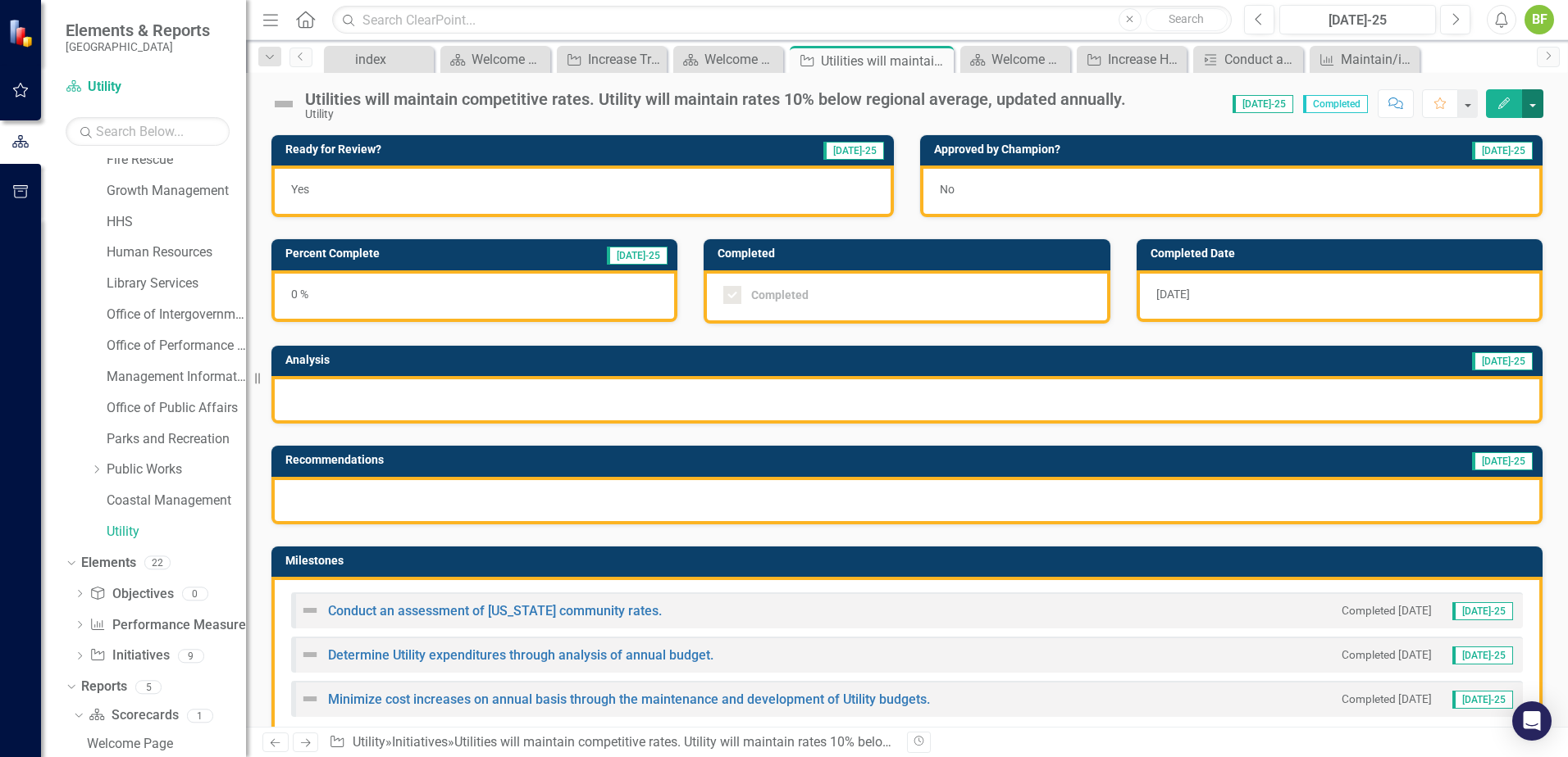
click at [1531, 105] on button "button" at bounding box center [1533, 104] width 22 height 29
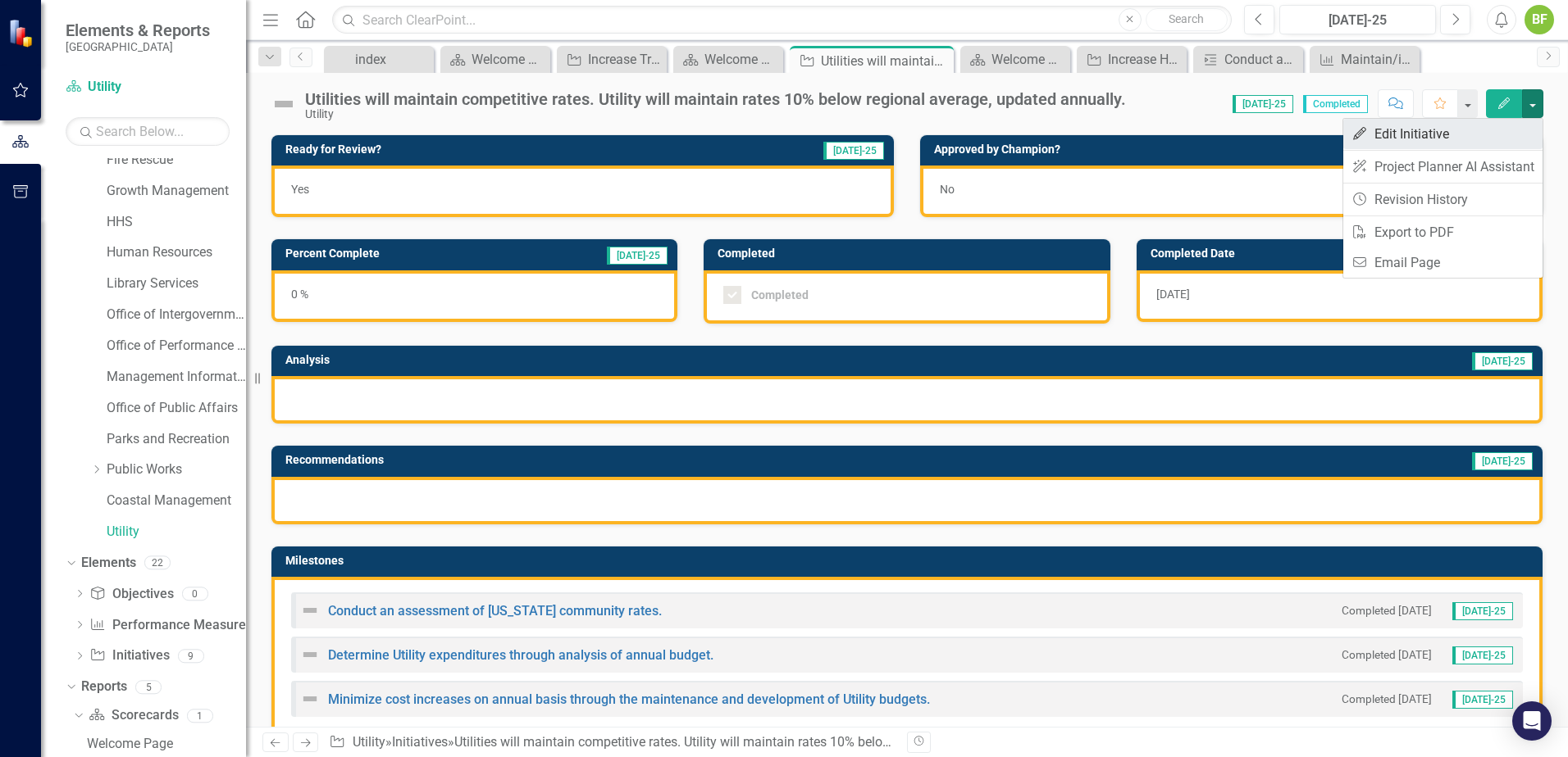
click at [1478, 133] on link "Edit Edit Initiative" at bounding box center [1442, 134] width 199 height 31
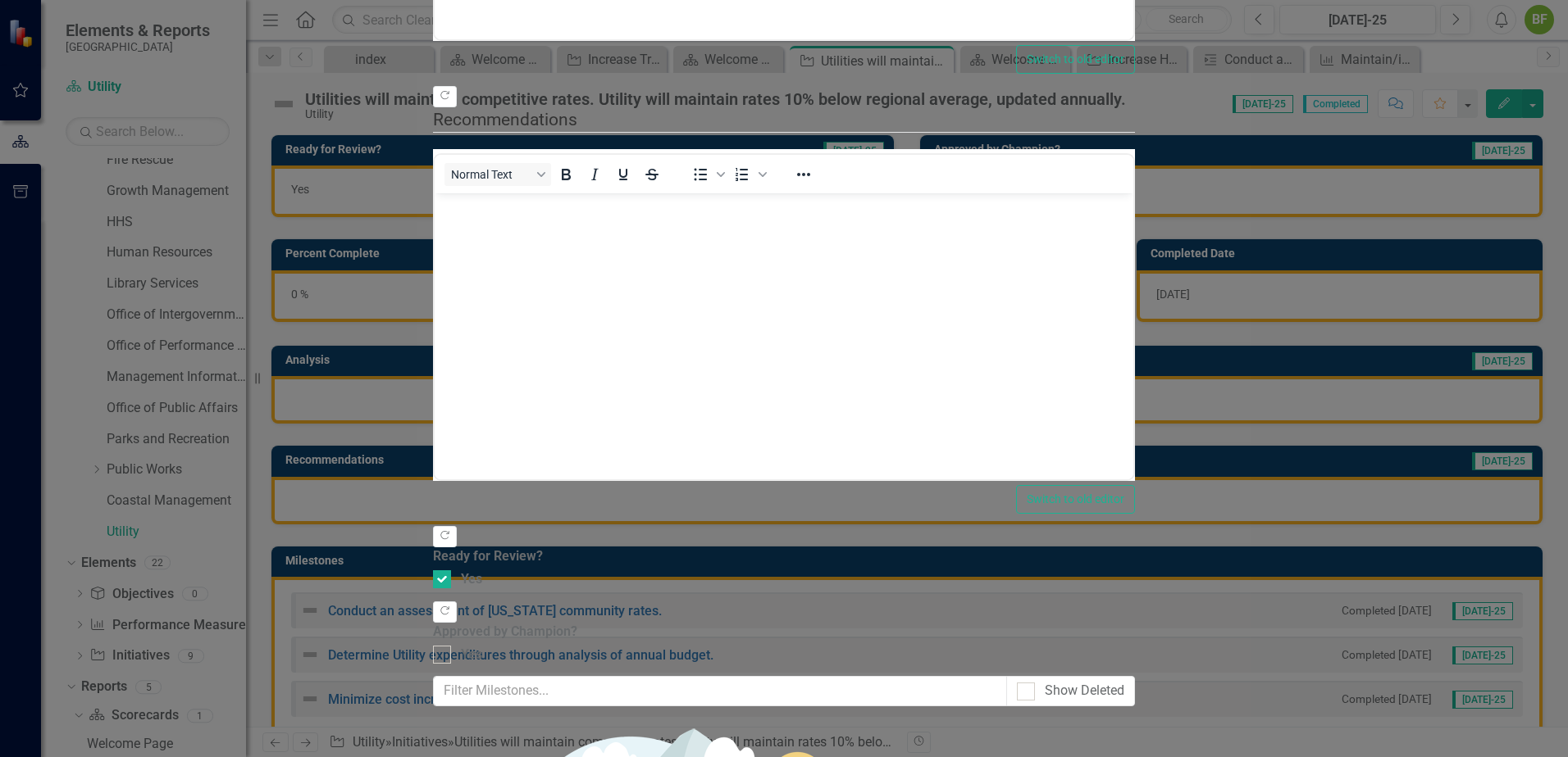
drag, startPoint x: 1523, startPoint y: 21, endPoint x: 1537, endPoint y: 50, distance: 32.2
click at [1135, 50] on form "Initiative Initiative Utilities will maintain competitive rates. Utility will m…" at bounding box center [784, 378] width 702 height 2042
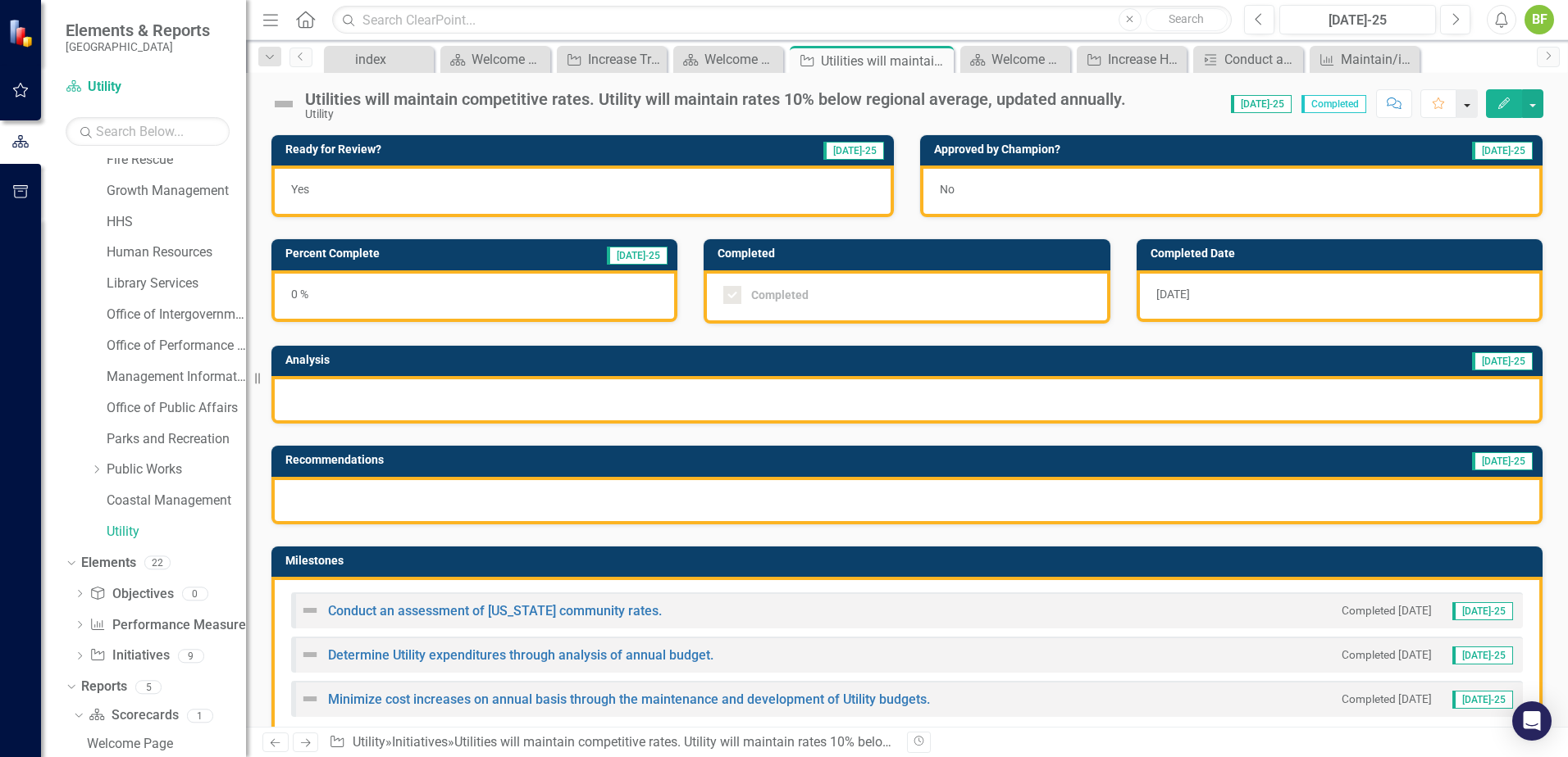
click at [1471, 105] on button "button" at bounding box center [1467, 104] width 22 height 29
click at [1167, 97] on div "Score: 0.00 [DATE]-25 Completed Comment Favorite Edit" at bounding box center [1338, 103] width 409 height 28
click at [1116, 105] on div "Utilities will maintain competitive rates. Utility will maintain rates 10% belo…" at bounding box center [715, 99] width 820 height 18
click at [1083, 100] on div "Utilities will maintain competitive rates. Utility will maintain rates 10% belo…" at bounding box center [715, 99] width 820 height 18
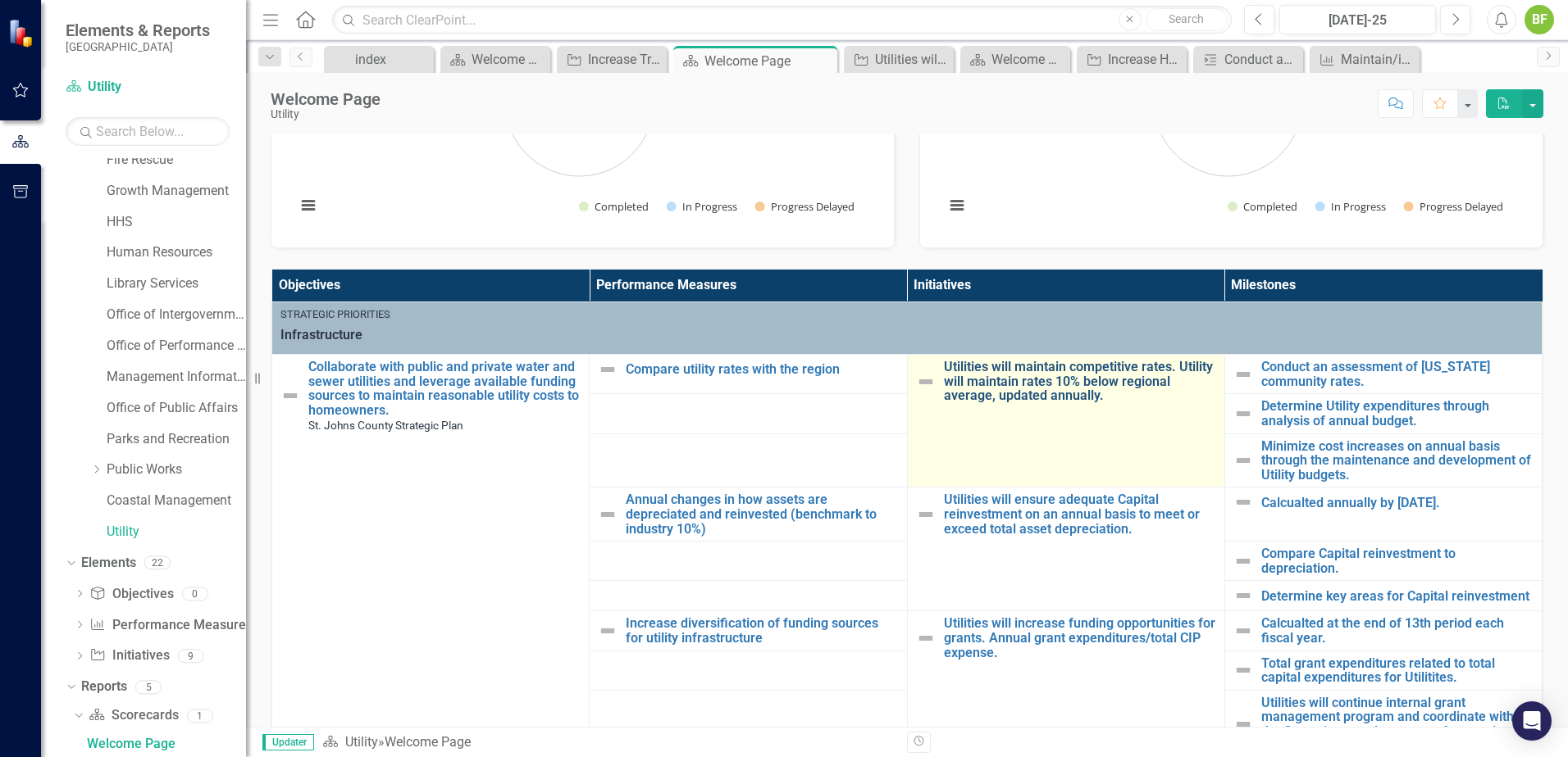
scroll to position [410, 0]
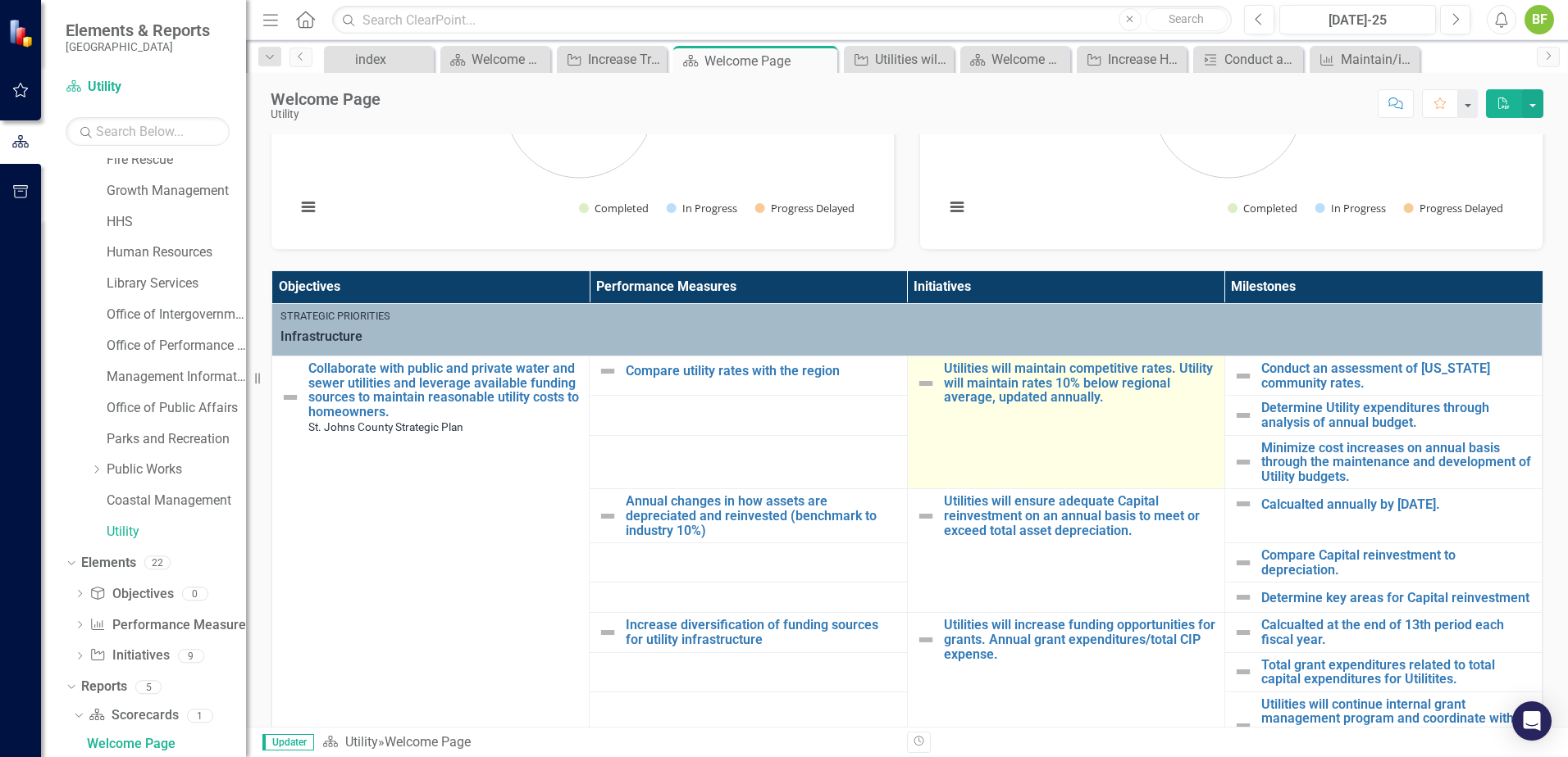
click at [0, 0] on link "Link Open Element" at bounding box center [0, 0] width 0 height 0
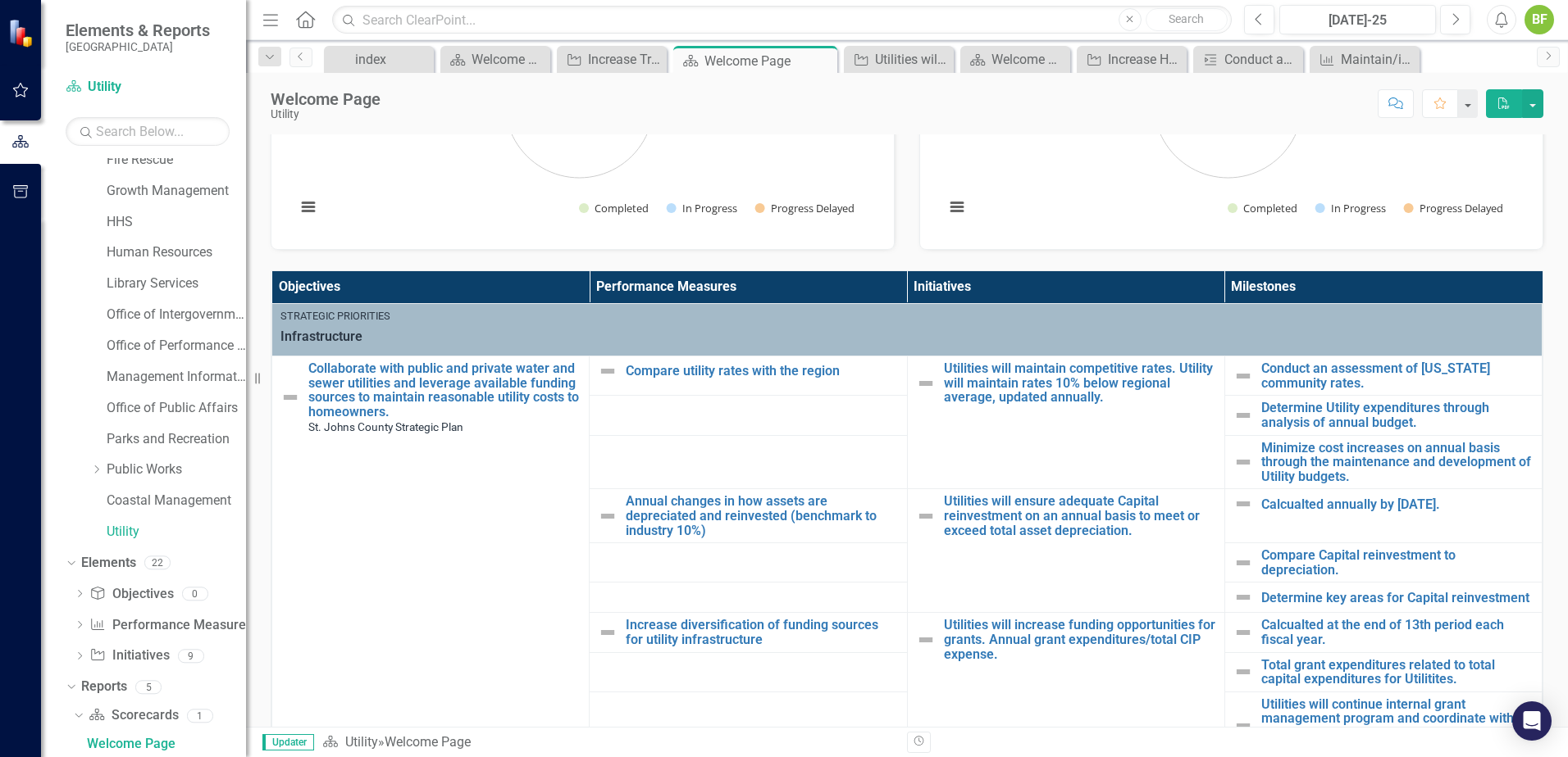
scroll to position [1, 0]
click at [268, 23] on icon "Menu" at bounding box center [271, 19] width 22 height 17
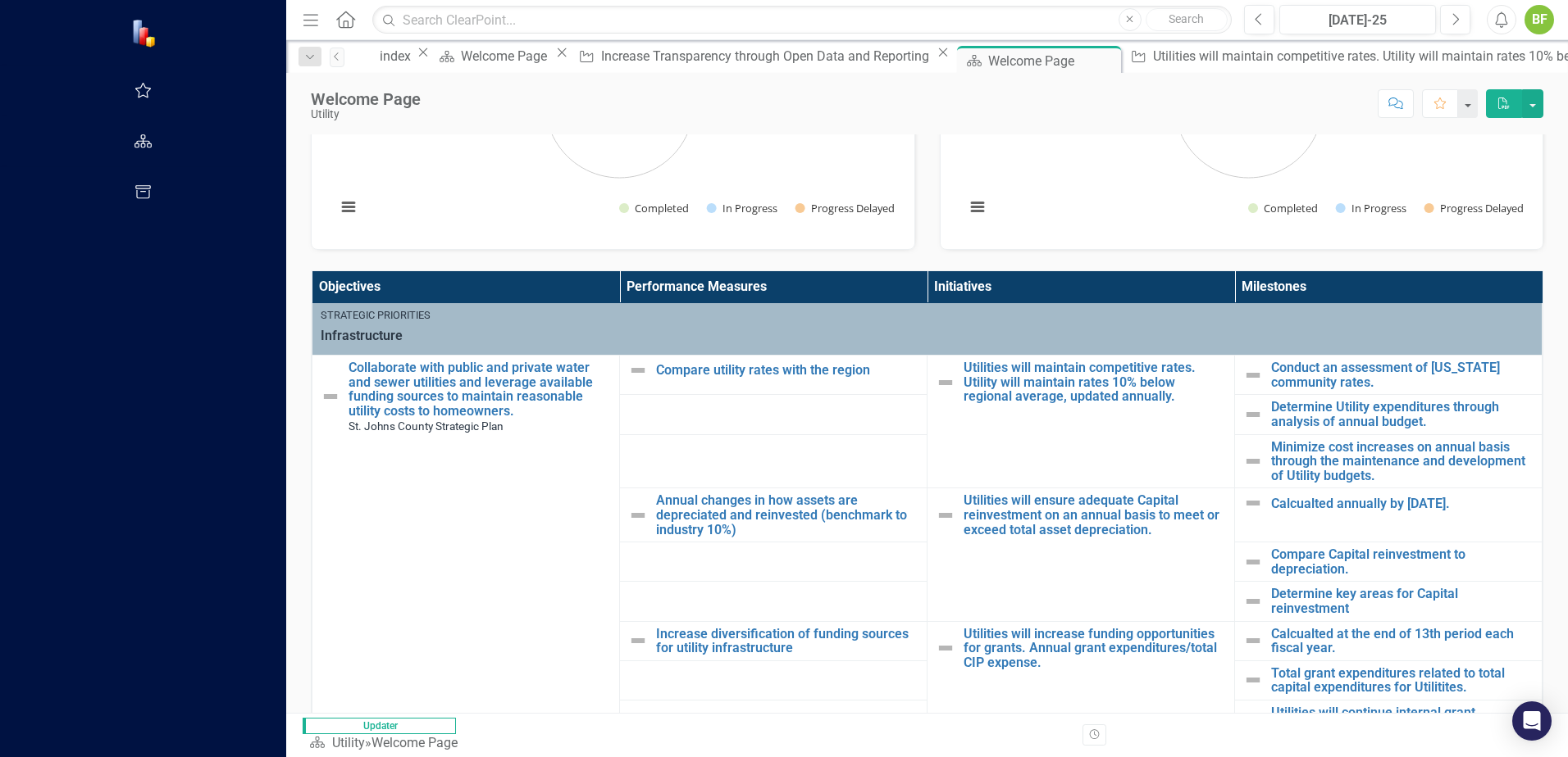
scroll to position [0, 0]
click at [300, 17] on icon "Menu" at bounding box center [311, 19] width 22 height 17
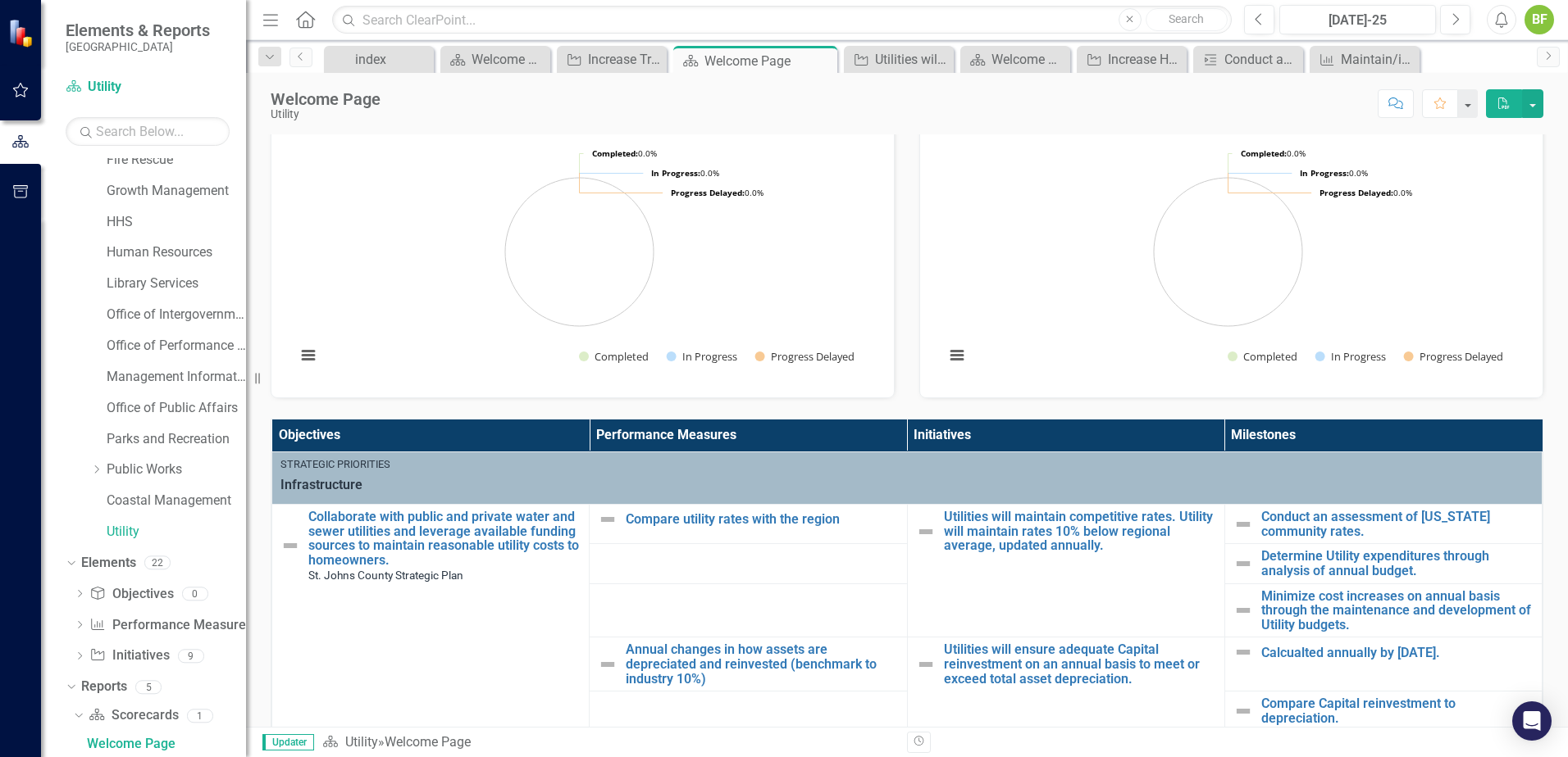
scroll to position [491, 0]
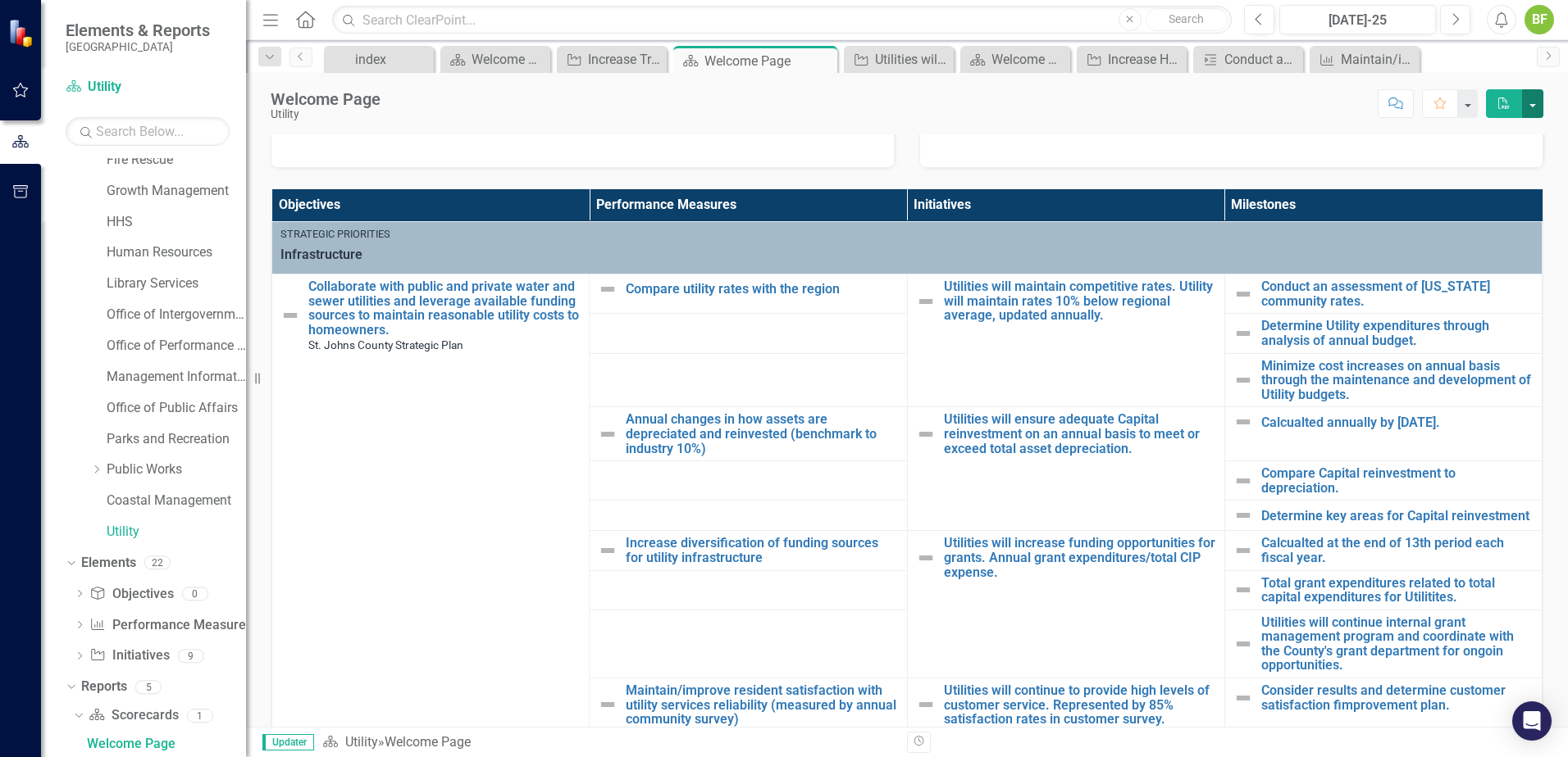
click at [1536, 105] on button "button" at bounding box center [1533, 104] width 22 height 29
drag, startPoint x: 1480, startPoint y: 209, endPoint x: 1554, endPoint y: 169, distance: 84.1
click at [1554, 169] on div "Scorecard Utility Analysis Jul-25 Recommendations Jul-25 Initiative Performance…" at bounding box center [907, 534] width 1322 height 1824
click at [1472, 102] on button "button" at bounding box center [1467, 104] width 22 height 29
click at [1302, 120] on div "Welcome Page Utility Score: N/A Jul-25 Completed Comment Favorite PDF" at bounding box center [907, 97] width 1322 height 50
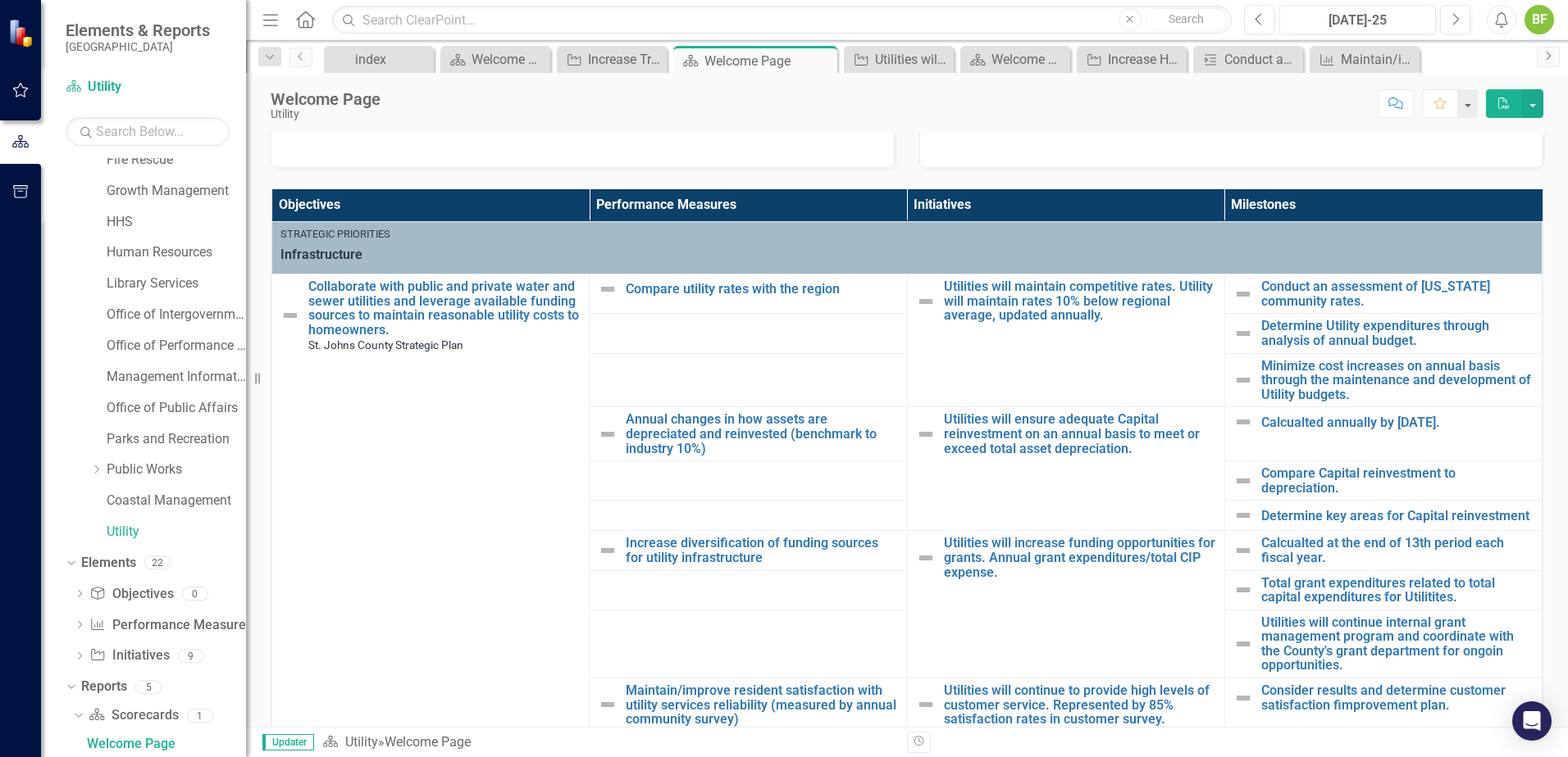
click at [1538, 59] on link "Next" at bounding box center [1547, 57] width 23 height 21
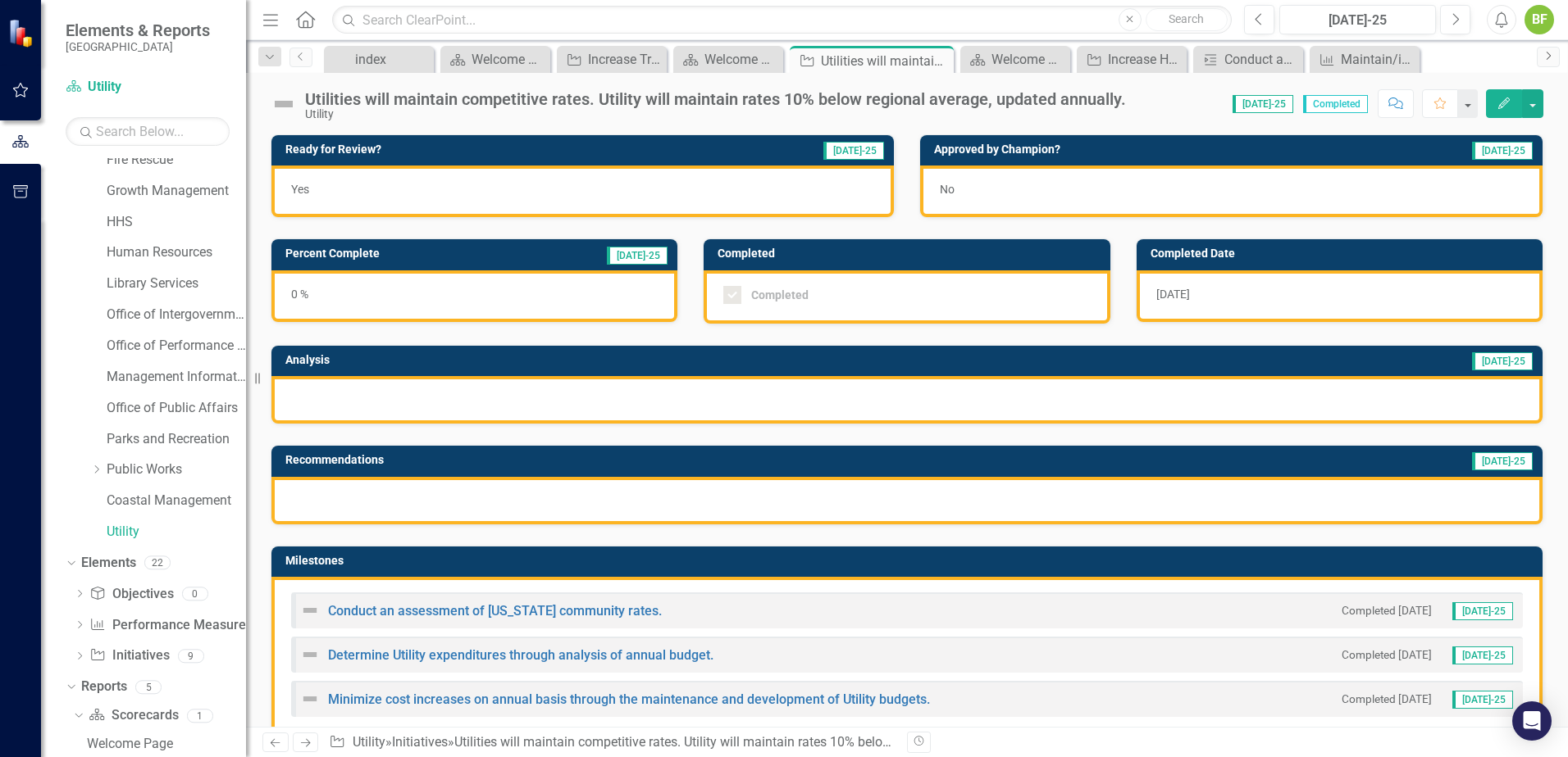
click at [1538, 59] on link "Next" at bounding box center [1547, 57] width 23 height 21
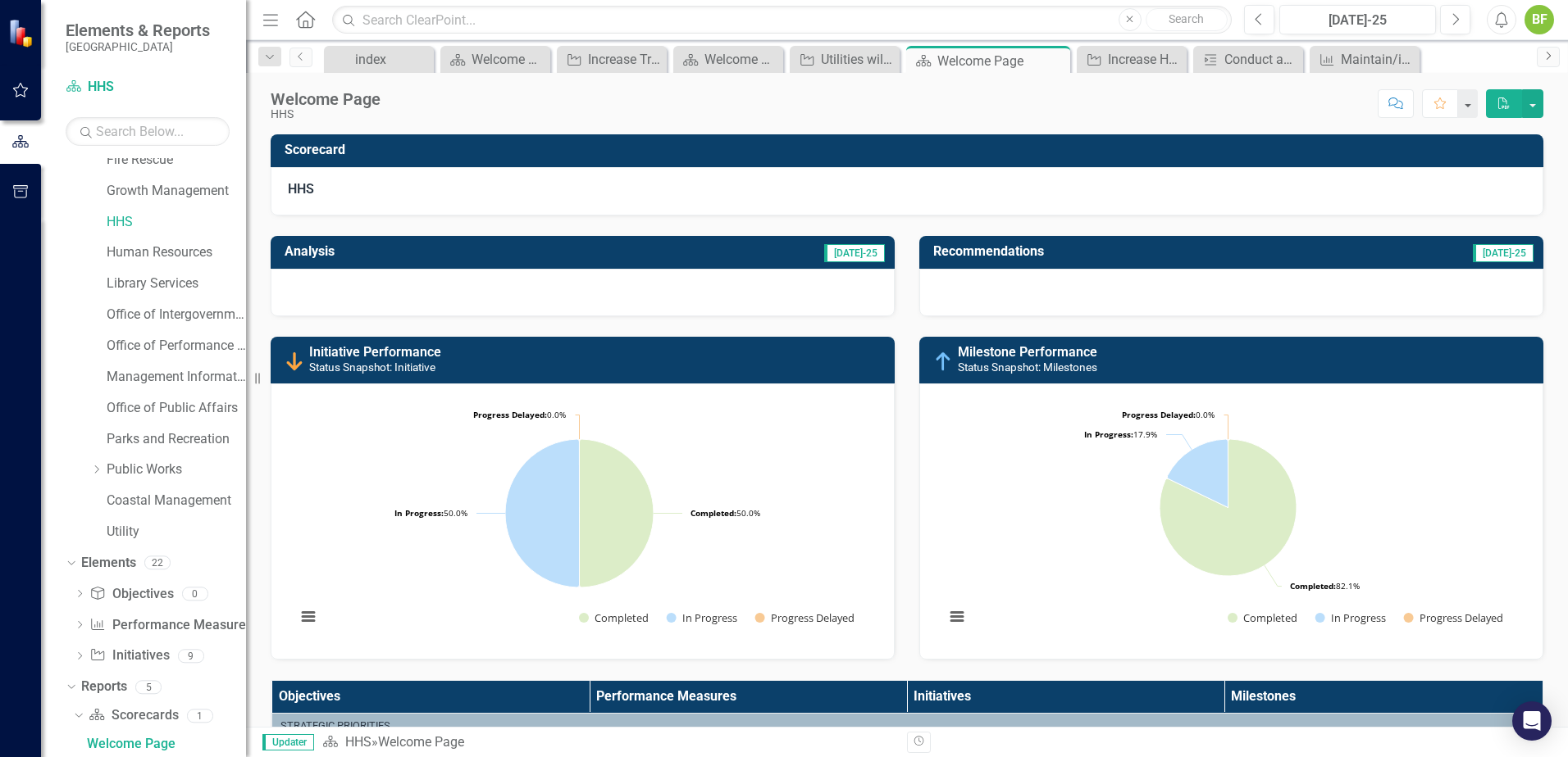
click at [1538, 59] on link "Next" at bounding box center [1547, 57] width 23 height 21
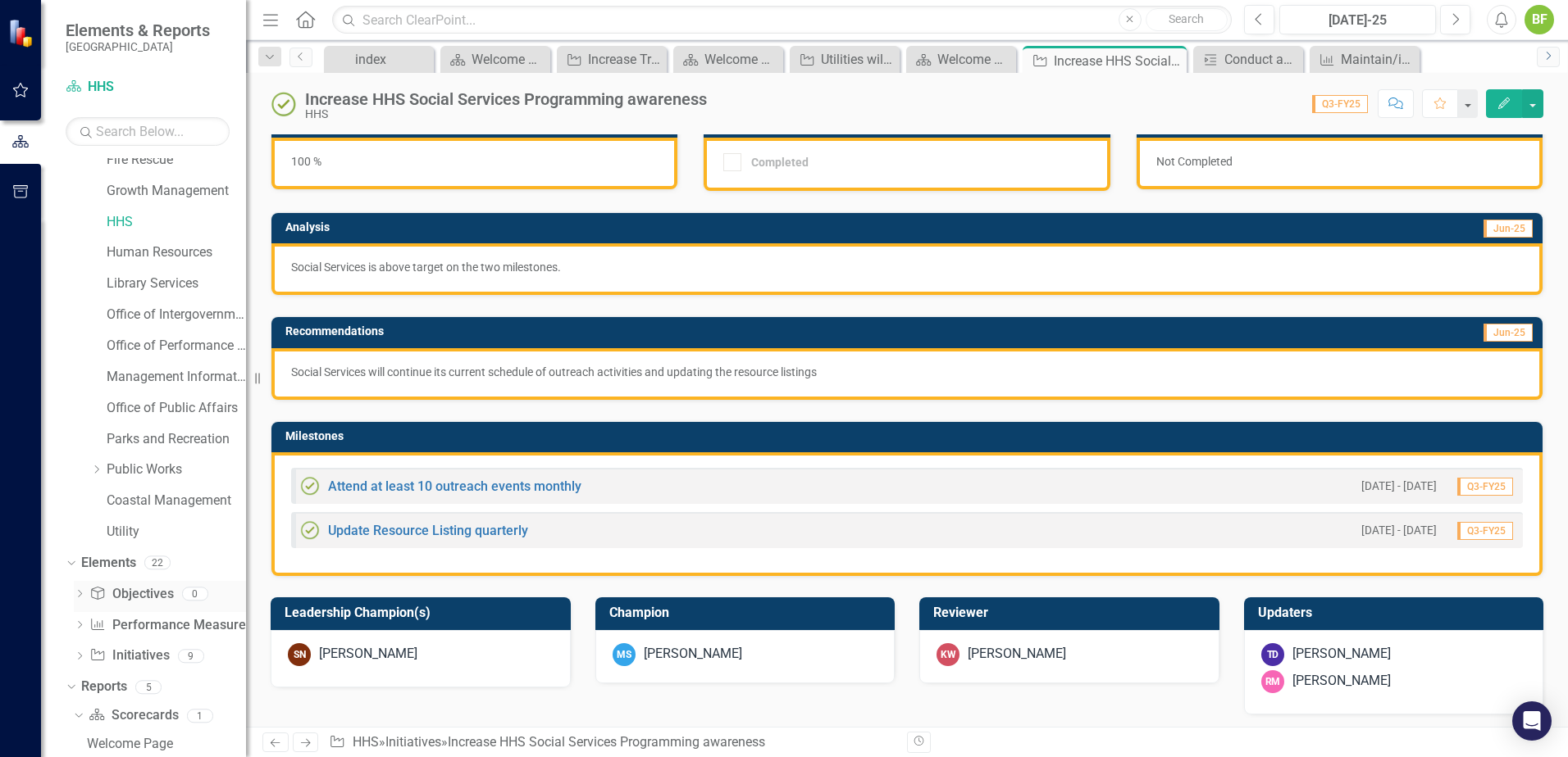
scroll to position [164, 0]
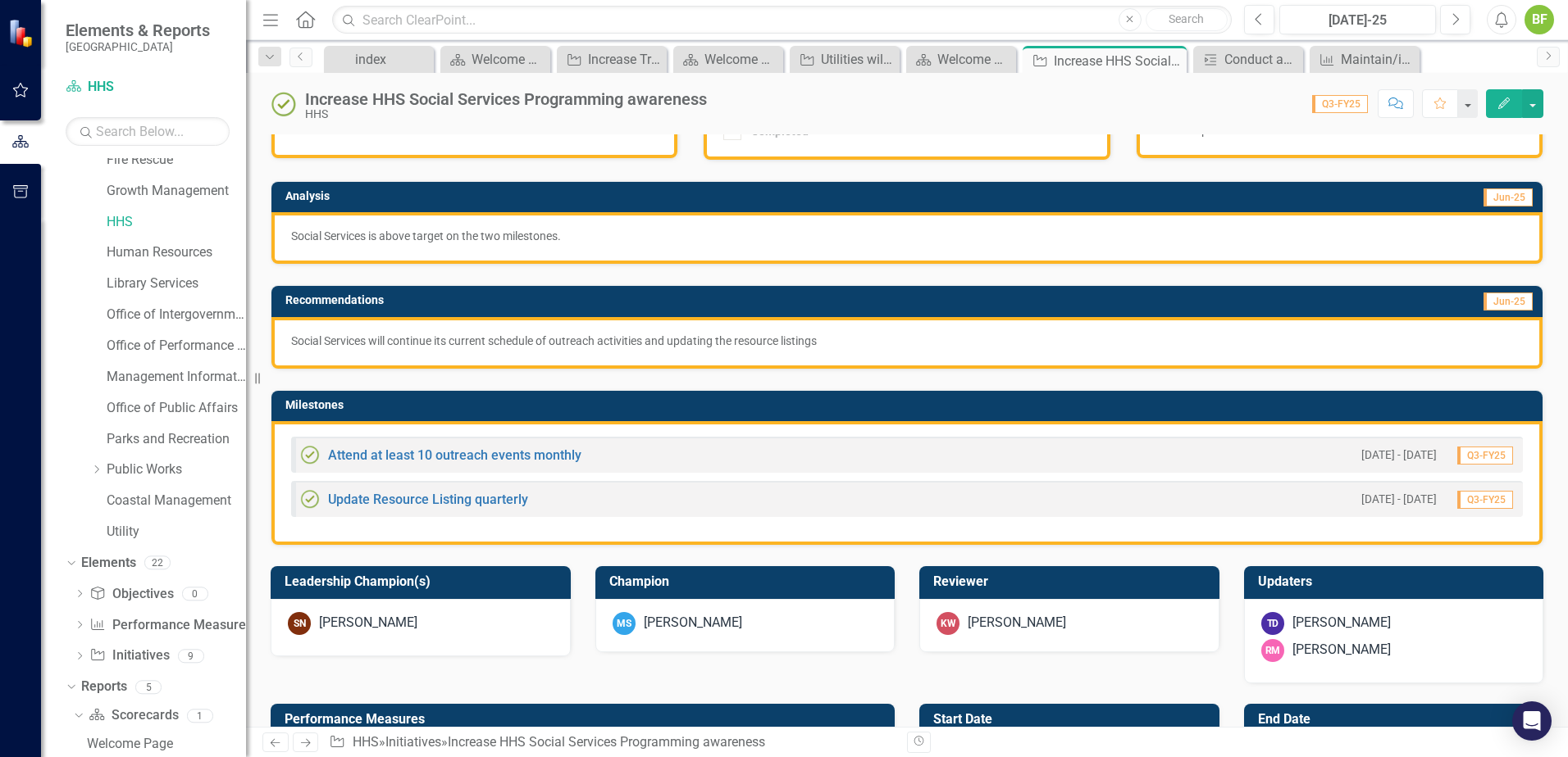
click at [278, 745] on icon "Previous" at bounding box center [275, 743] width 14 height 11
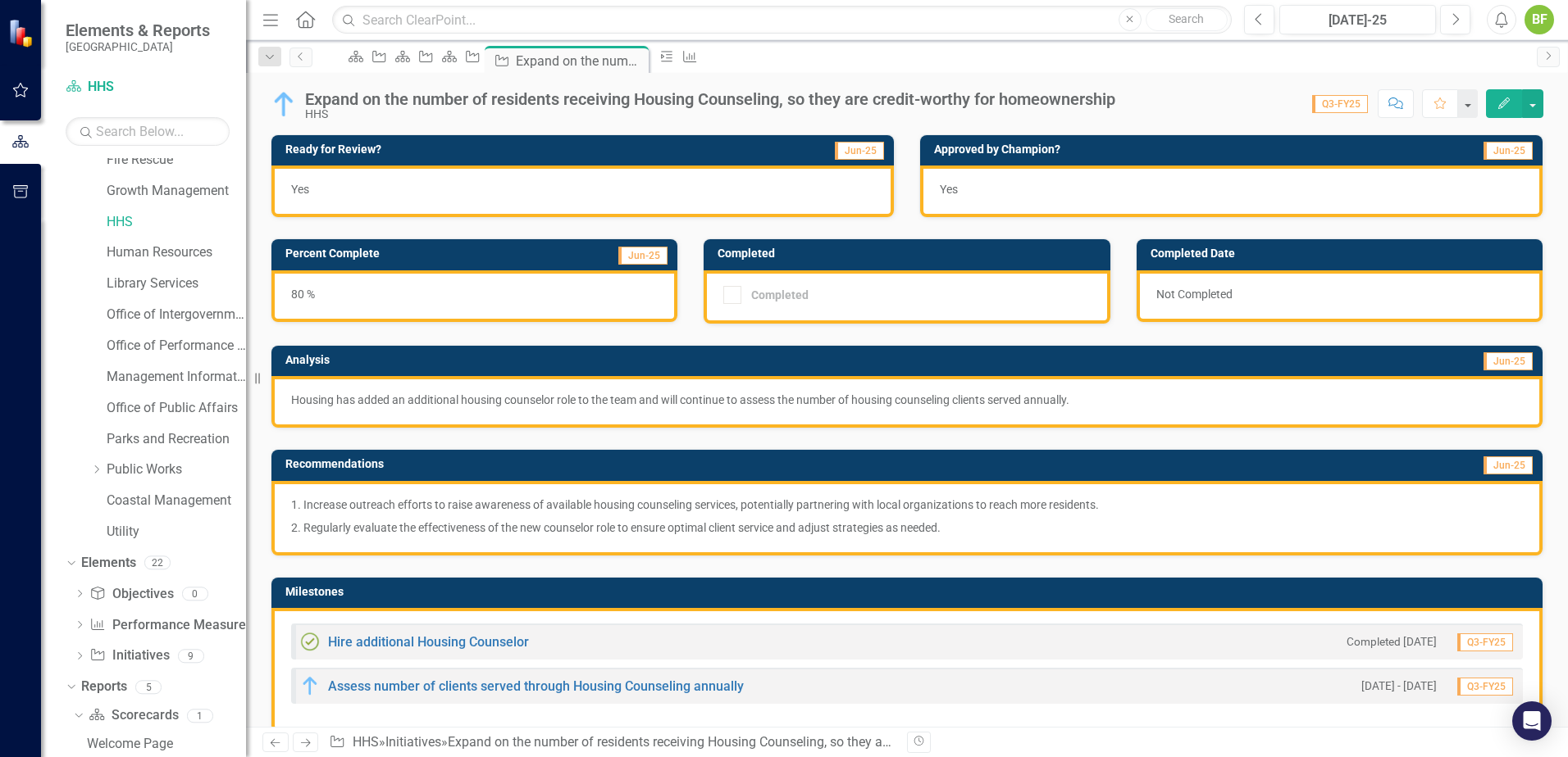
click at [278, 745] on icon "Previous" at bounding box center [275, 743] width 14 height 11
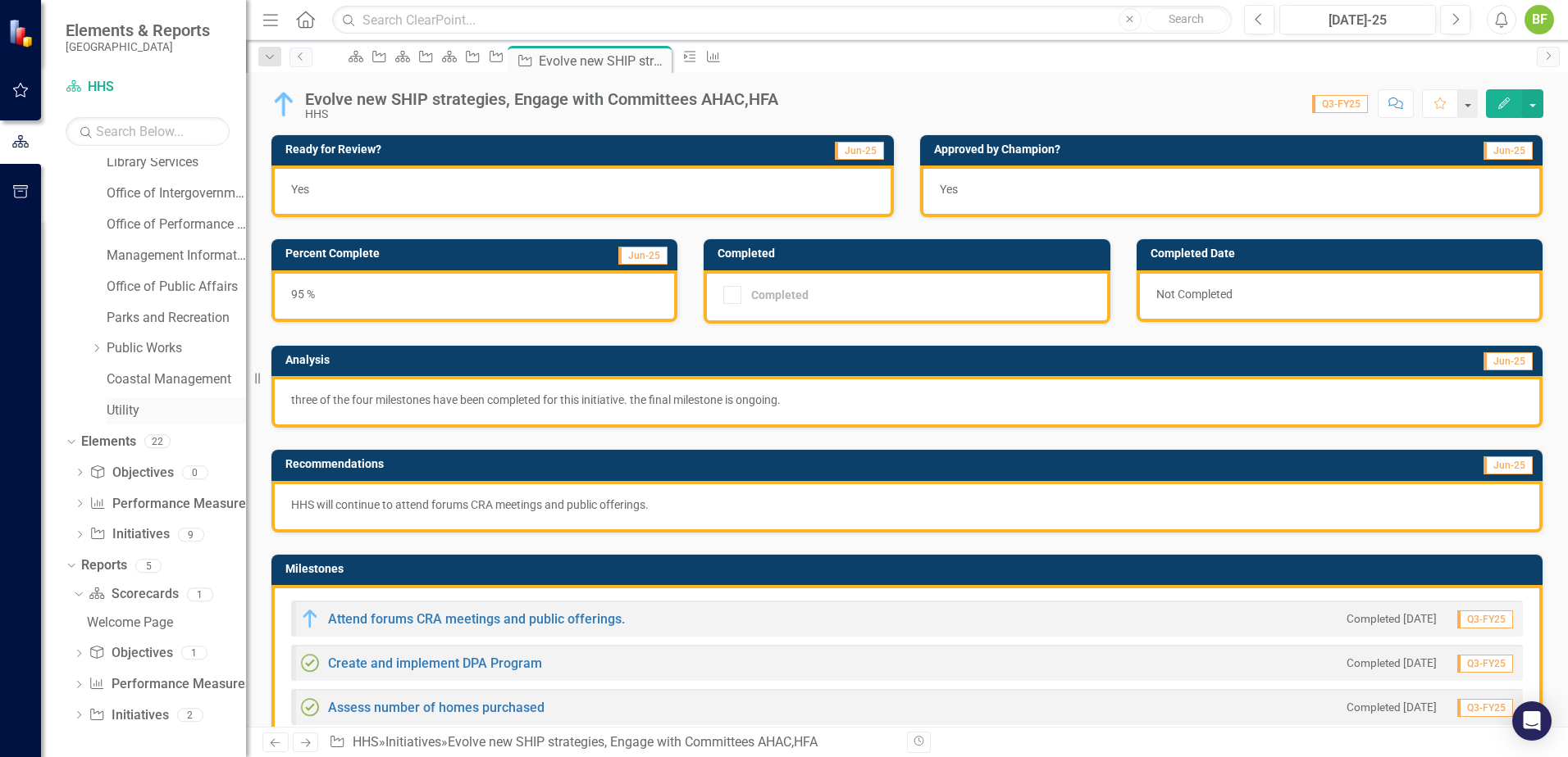
click at [133, 415] on link "Utility" at bounding box center [176, 410] width 140 height 19
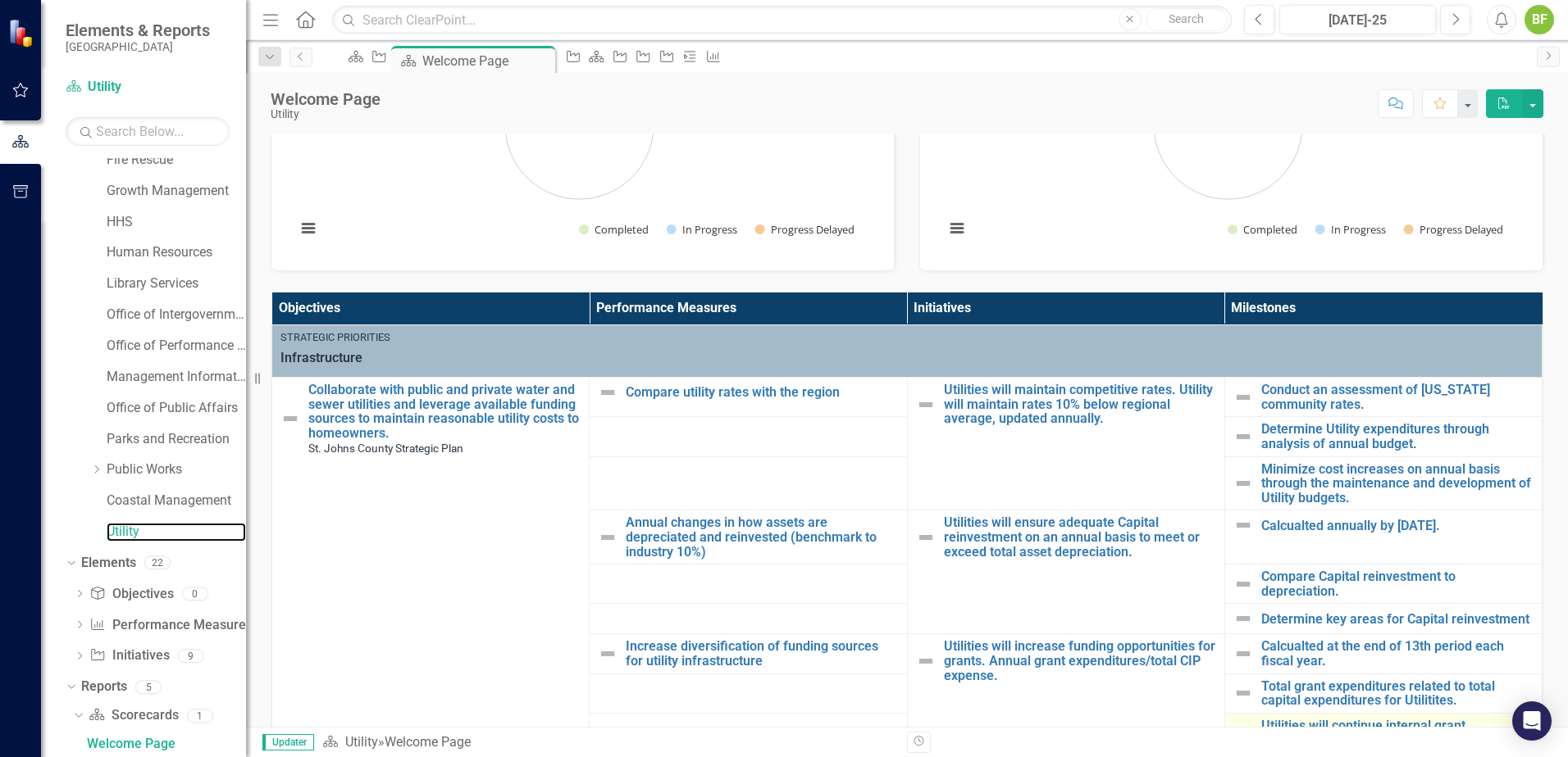
scroll to position [410, 0]
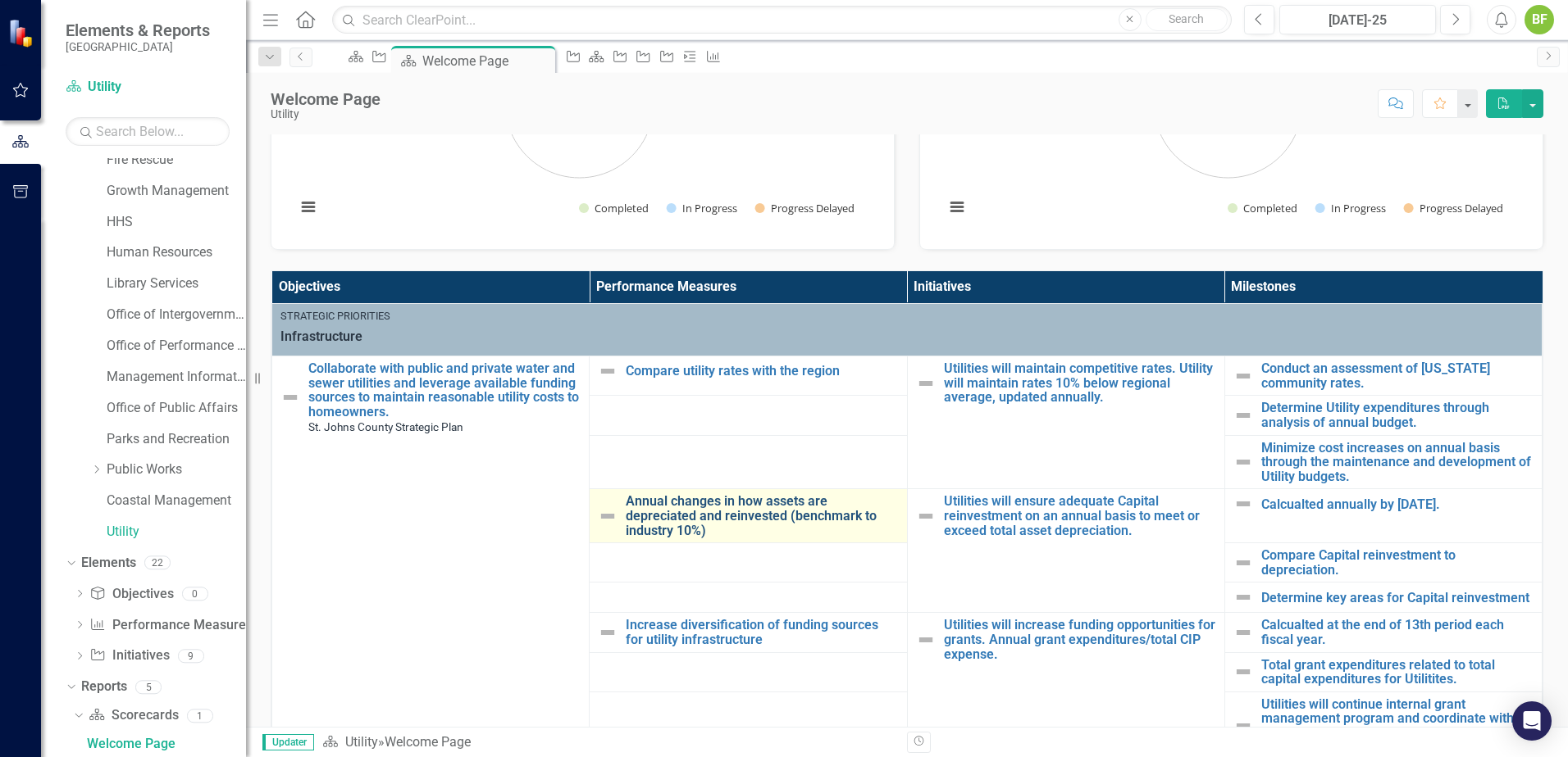
click at [682, 494] on link "Annual changes in how assets are depreciated and reinvested (benchmark to indus…" at bounding box center [762, 516] width 272 height 43
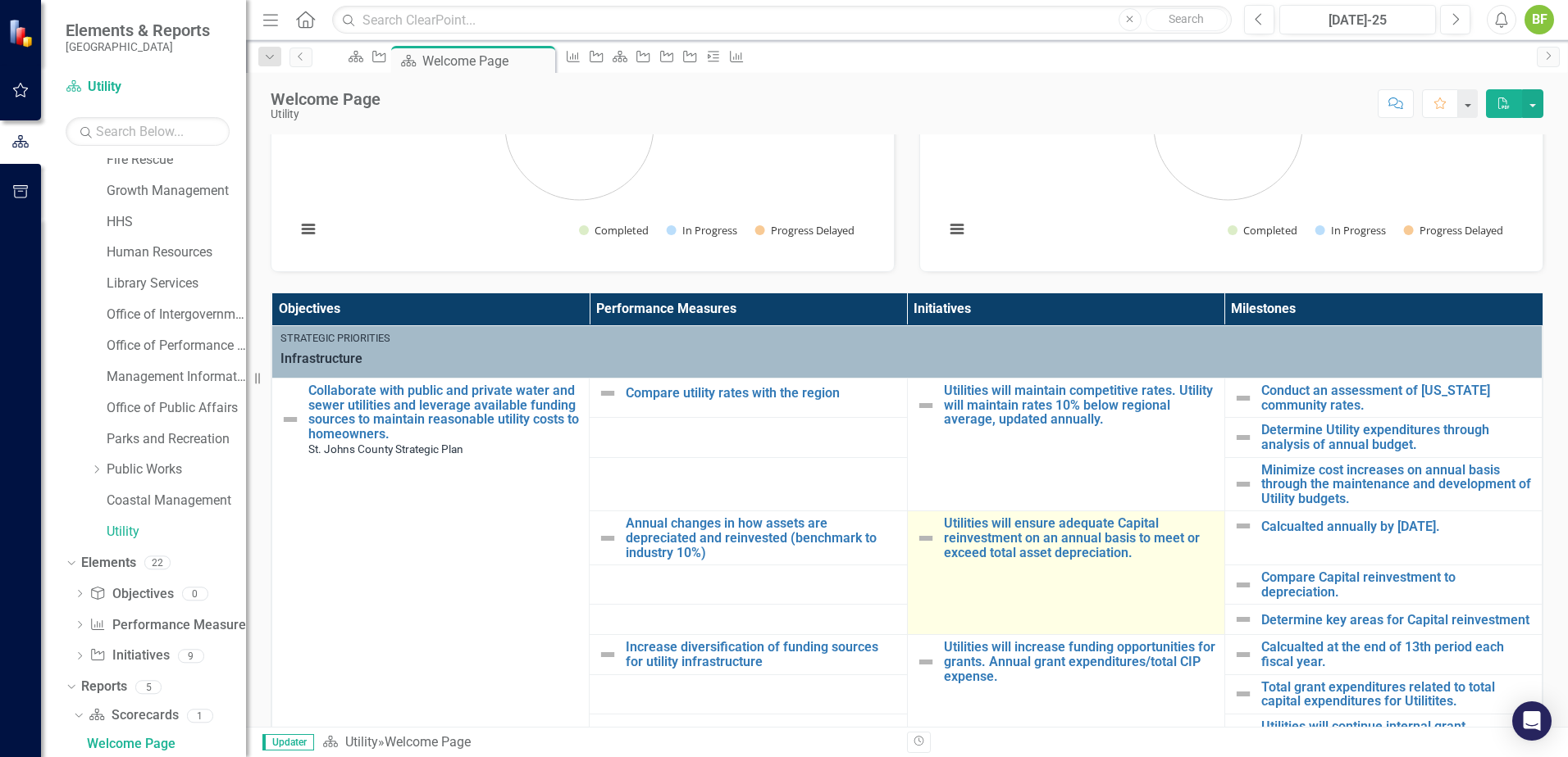
scroll to position [410, 0]
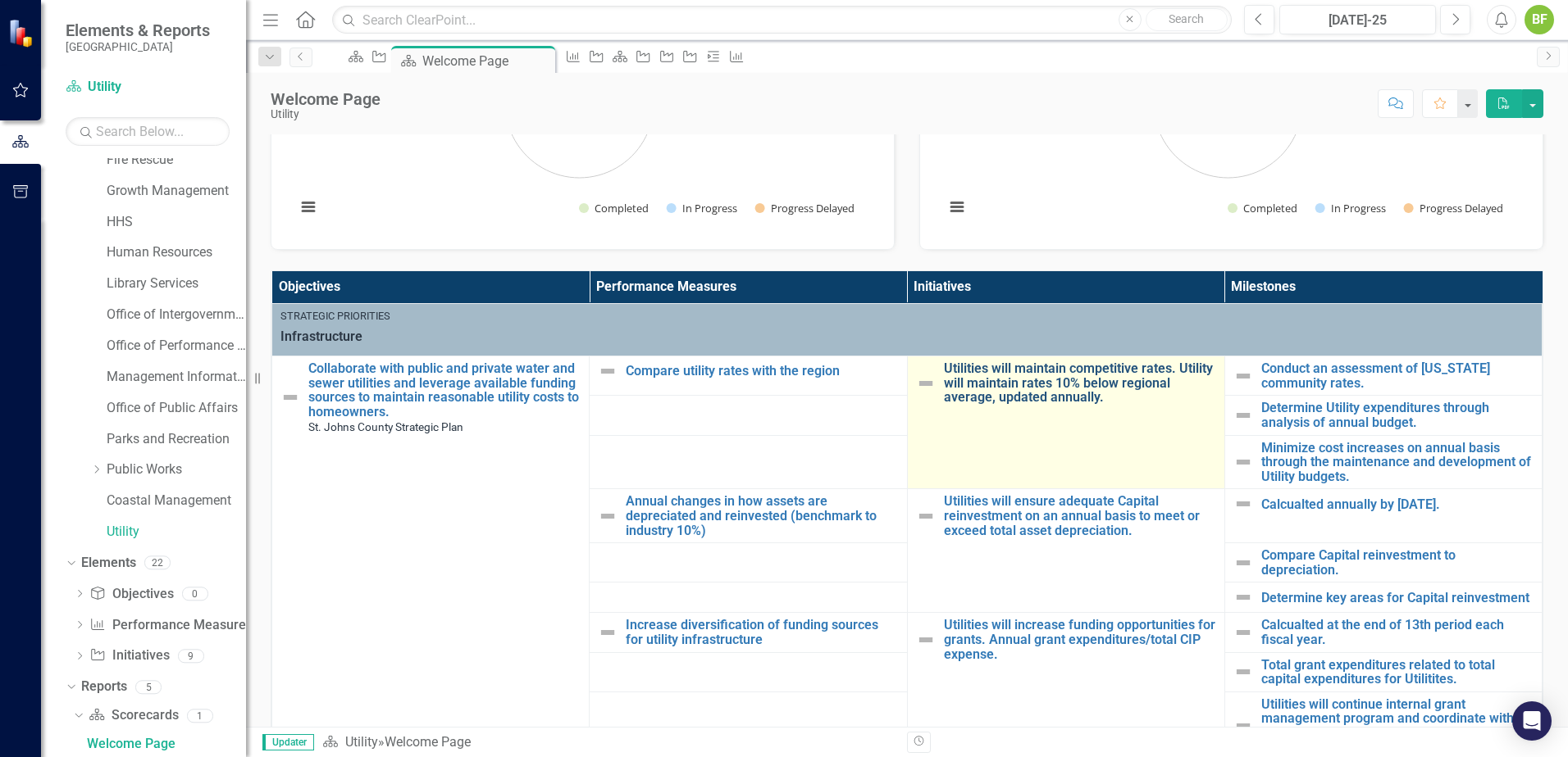
click at [944, 391] on link "Utilities will maintain competitive rates. Utility will maintain rates 10% belo…" at bounding box center [1080, 383] width 272 height 43
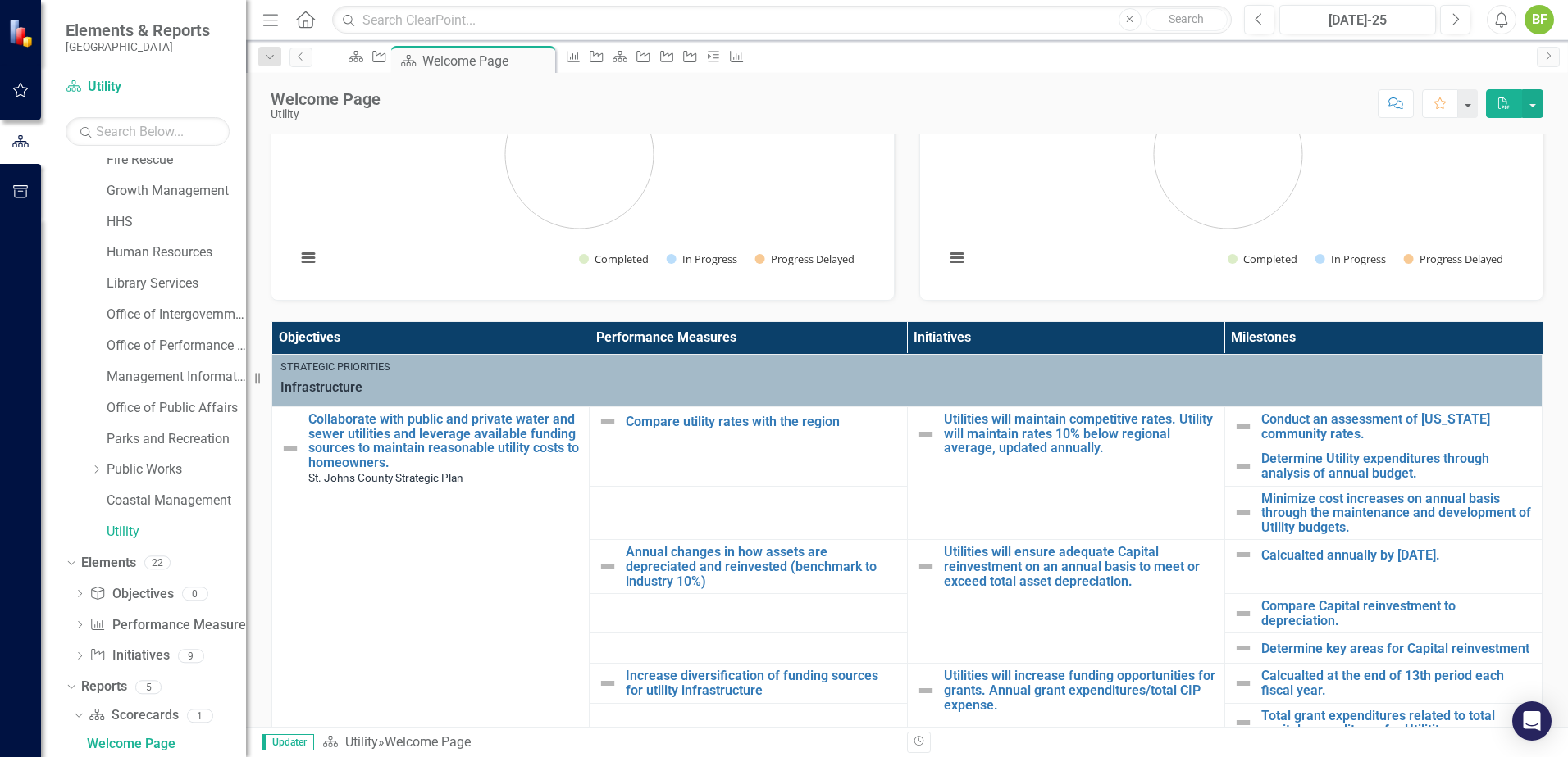
scroll to position [573, 0]
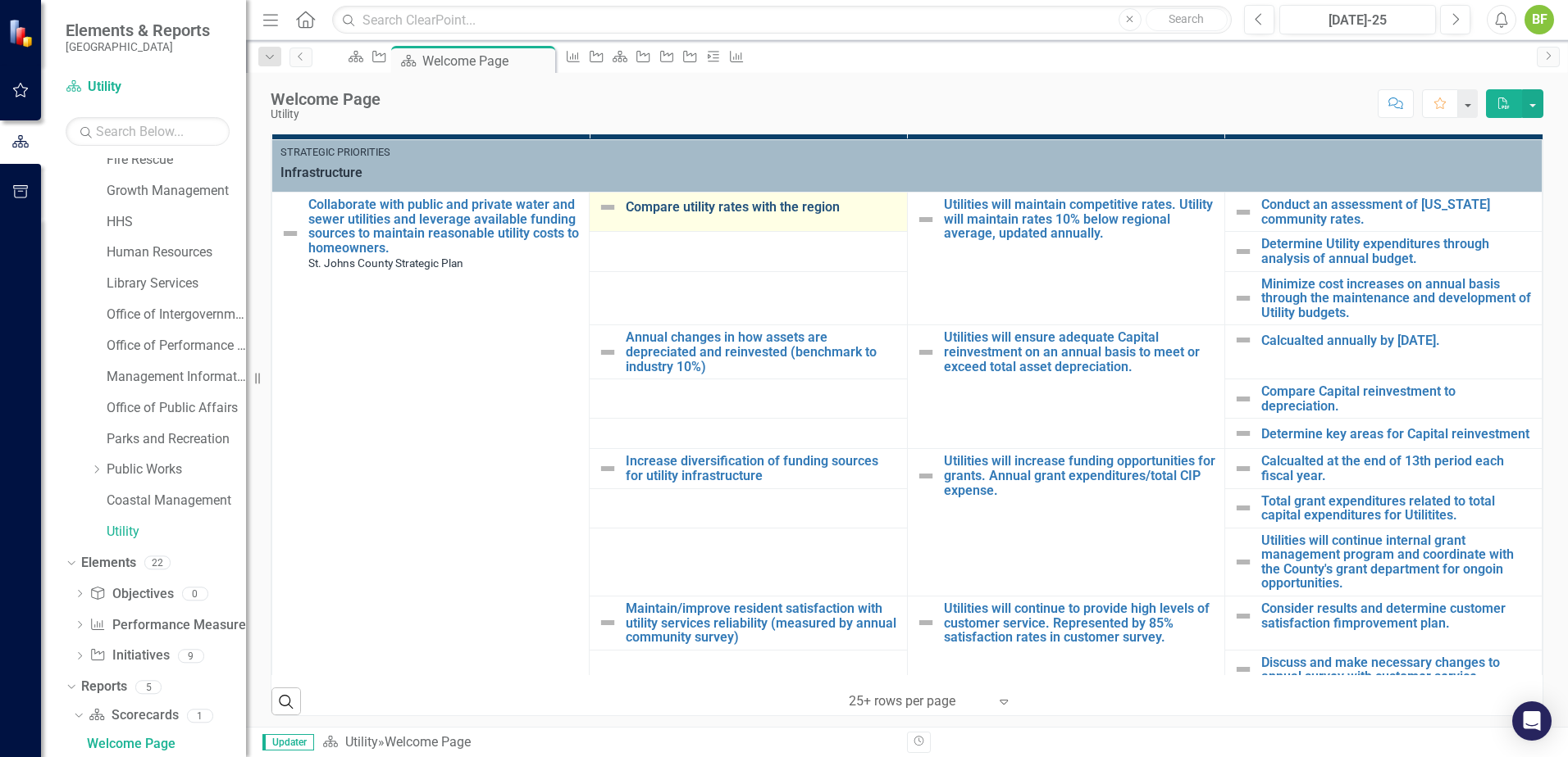
click at [658, 212] on link "Compare utility rates with the region" at bounding box center [762, 207] width 272 height 14
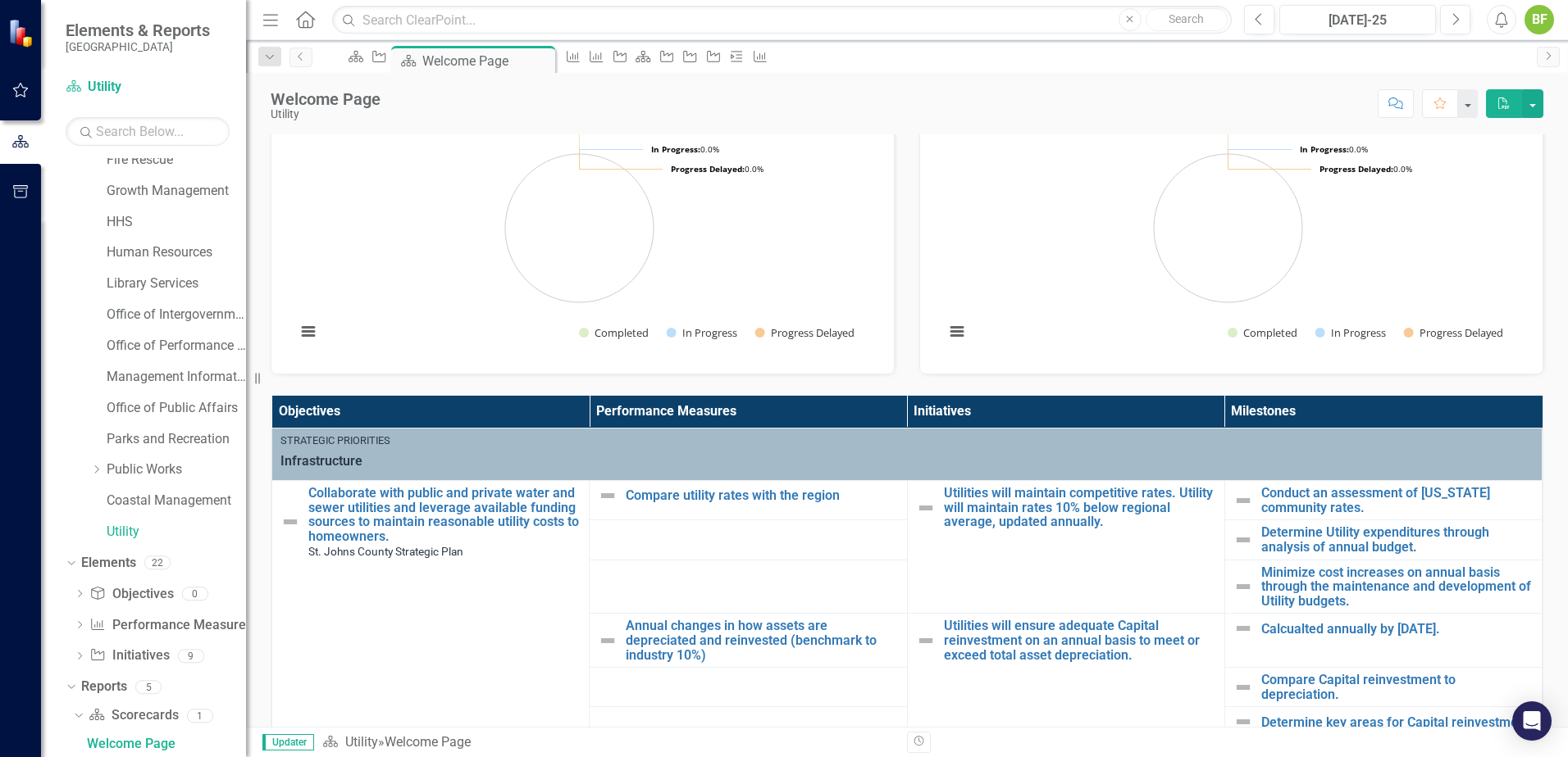
scroll to position [410, 0]
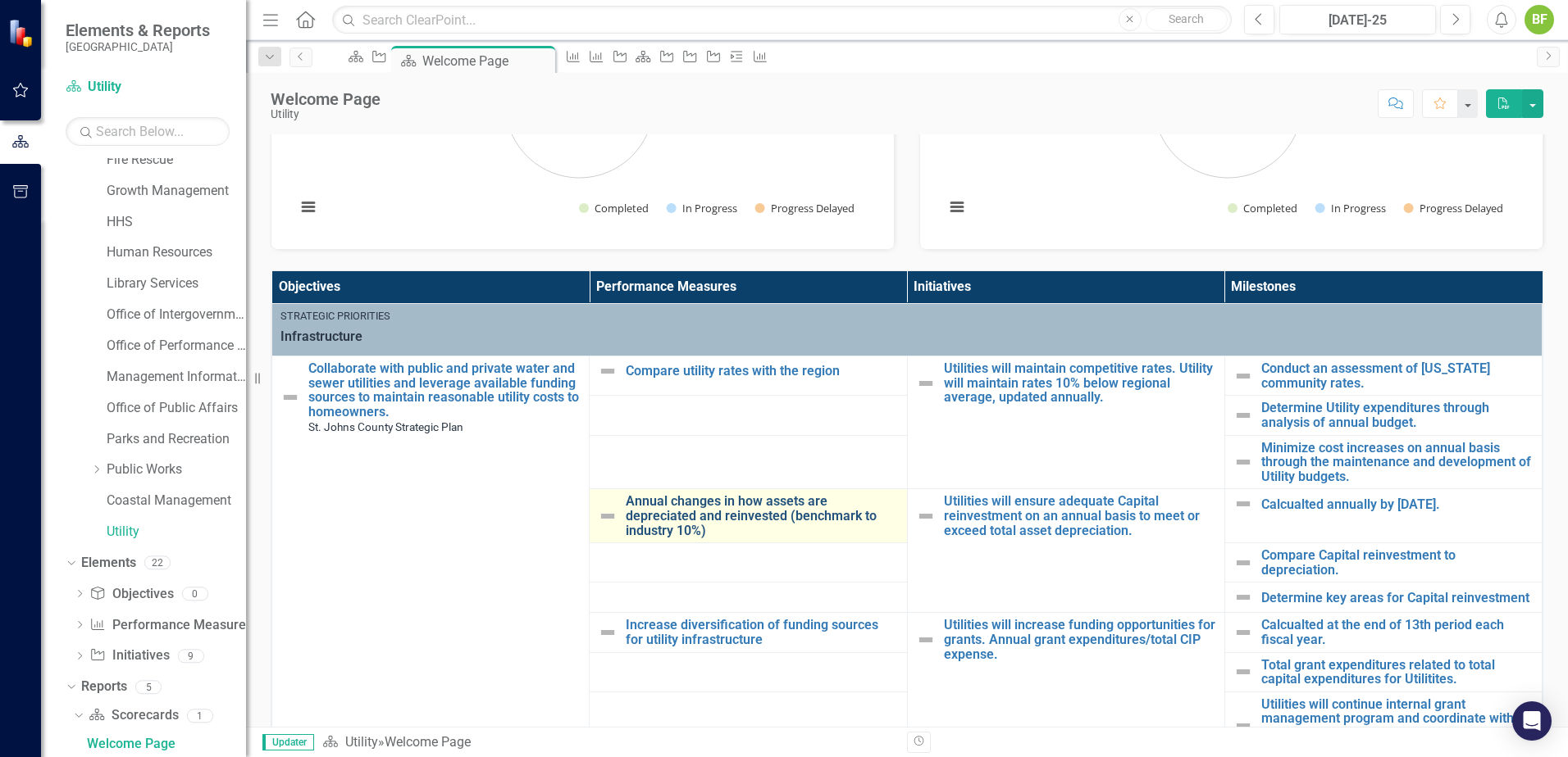
click at [678, 494] on link "Annual changes in how assets are depreciated and reinvested (benchmark to indus…" at bounding box center [762, 516] width 272 height 43
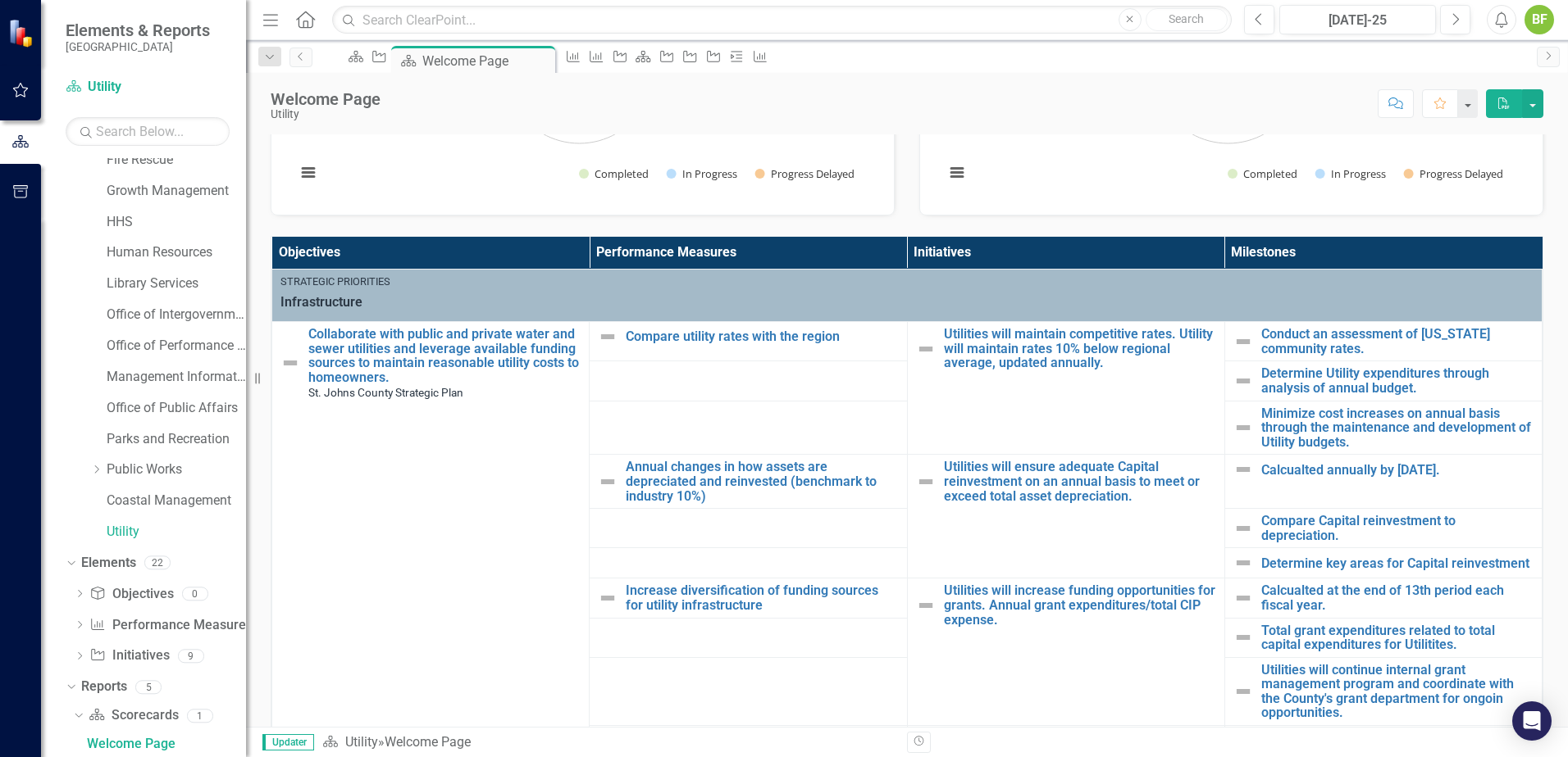
scroll to position [491, 0]
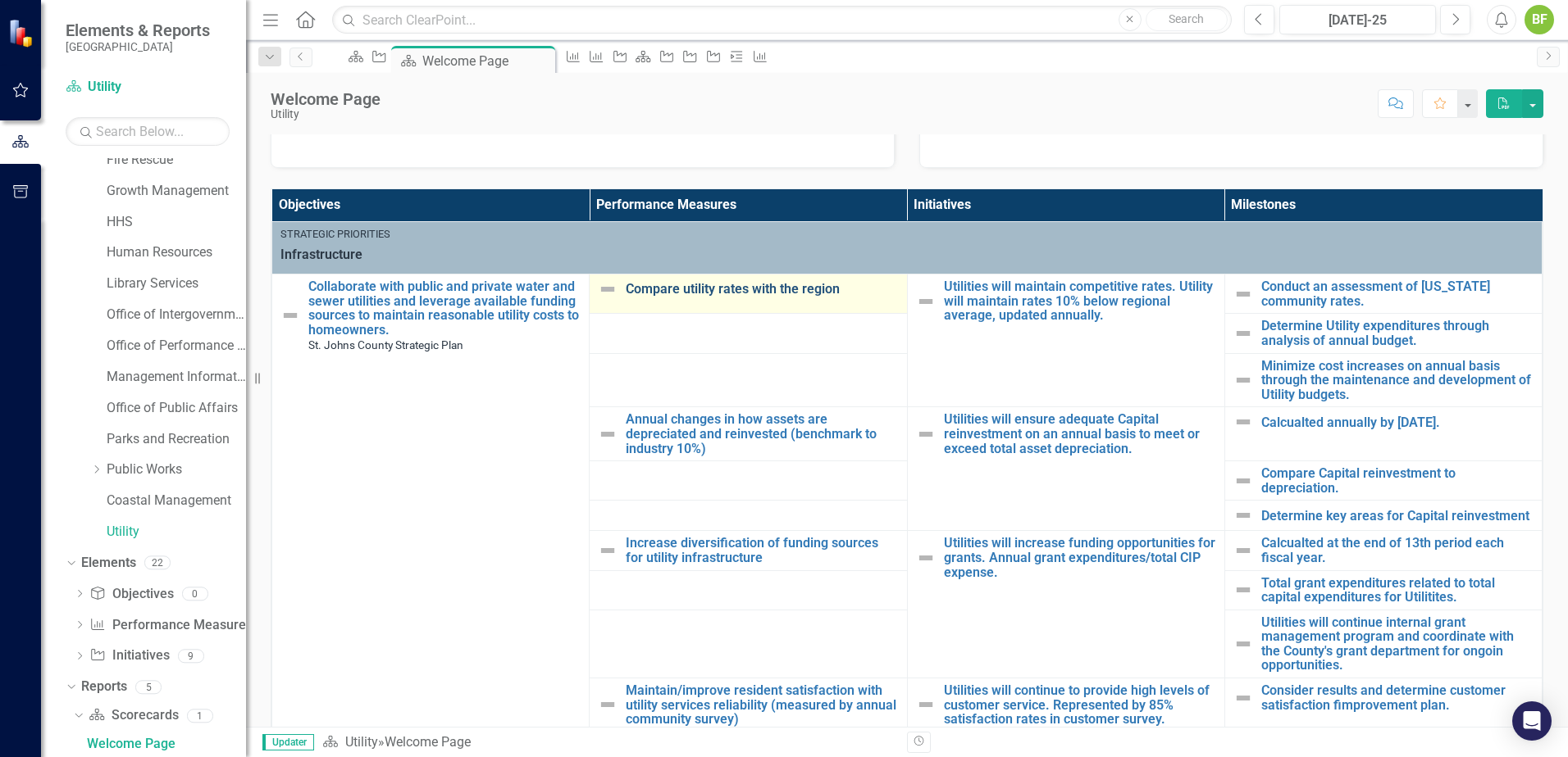
click at [626, 296] on link "Compare utility rates with the region" at bounding box center [762, 289] width 272 height 14
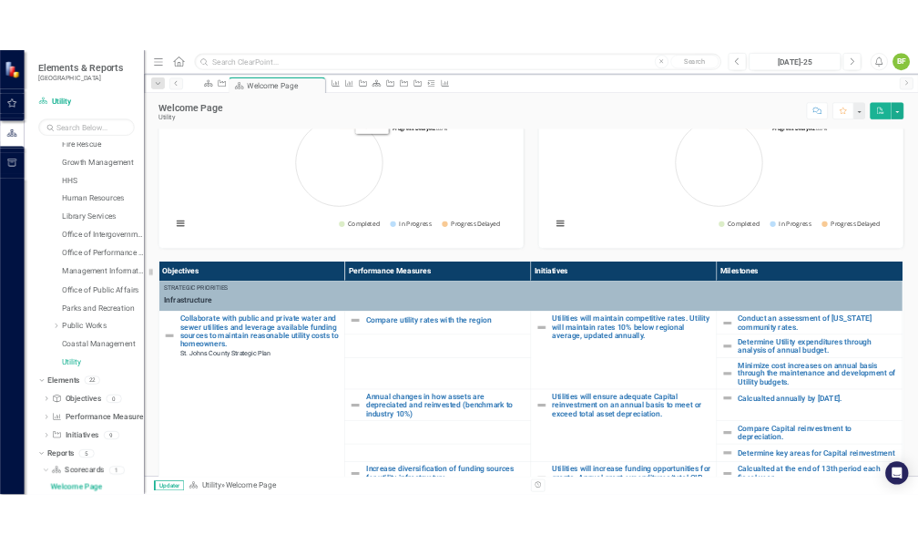
scroll to position [364, 0]
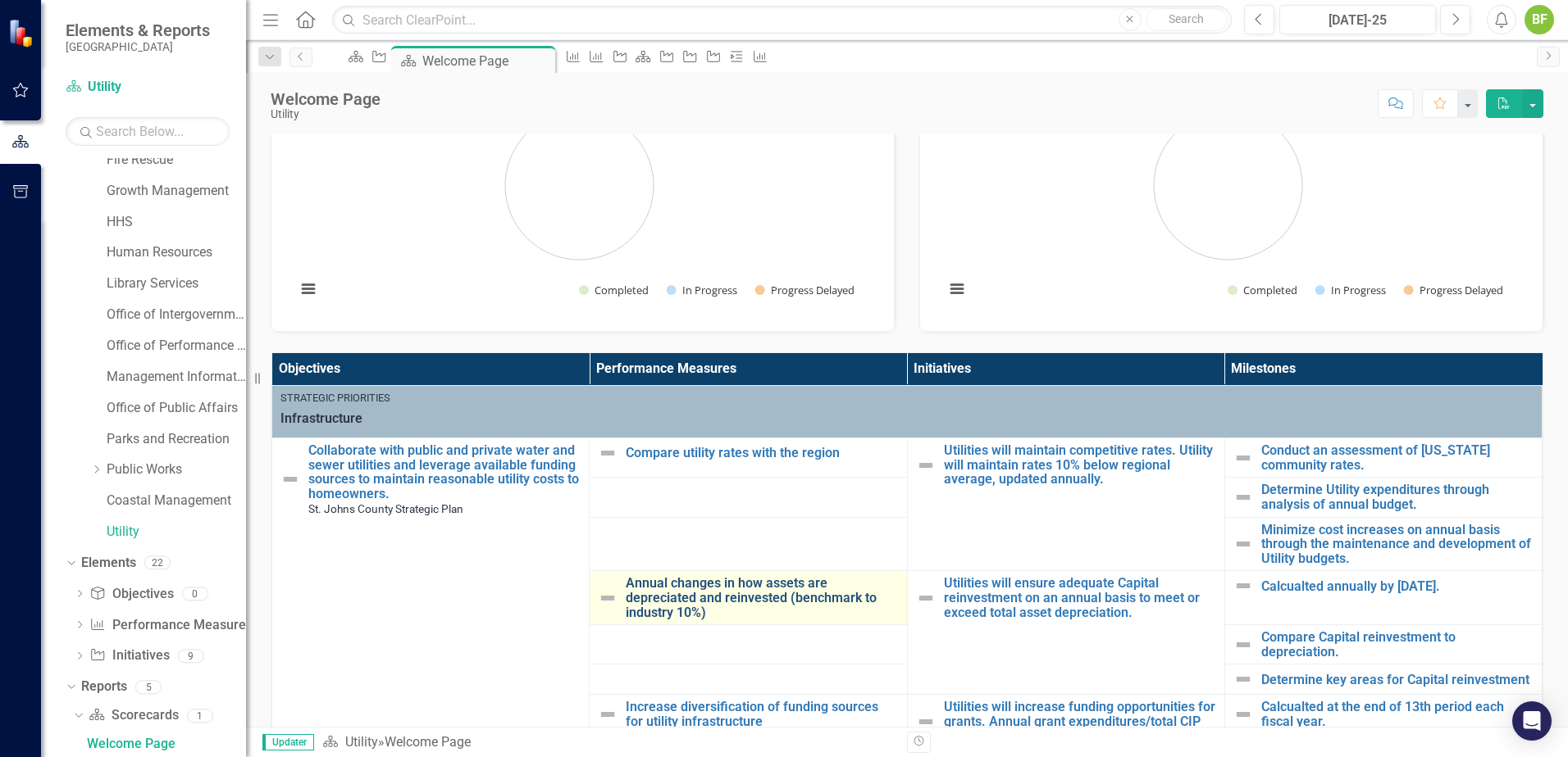
click at [648, 576] on link "Annual changes in how assets are depreciated and reinvested (benchmark to indus…" at bounding box center [762, 598] width 272 height 43
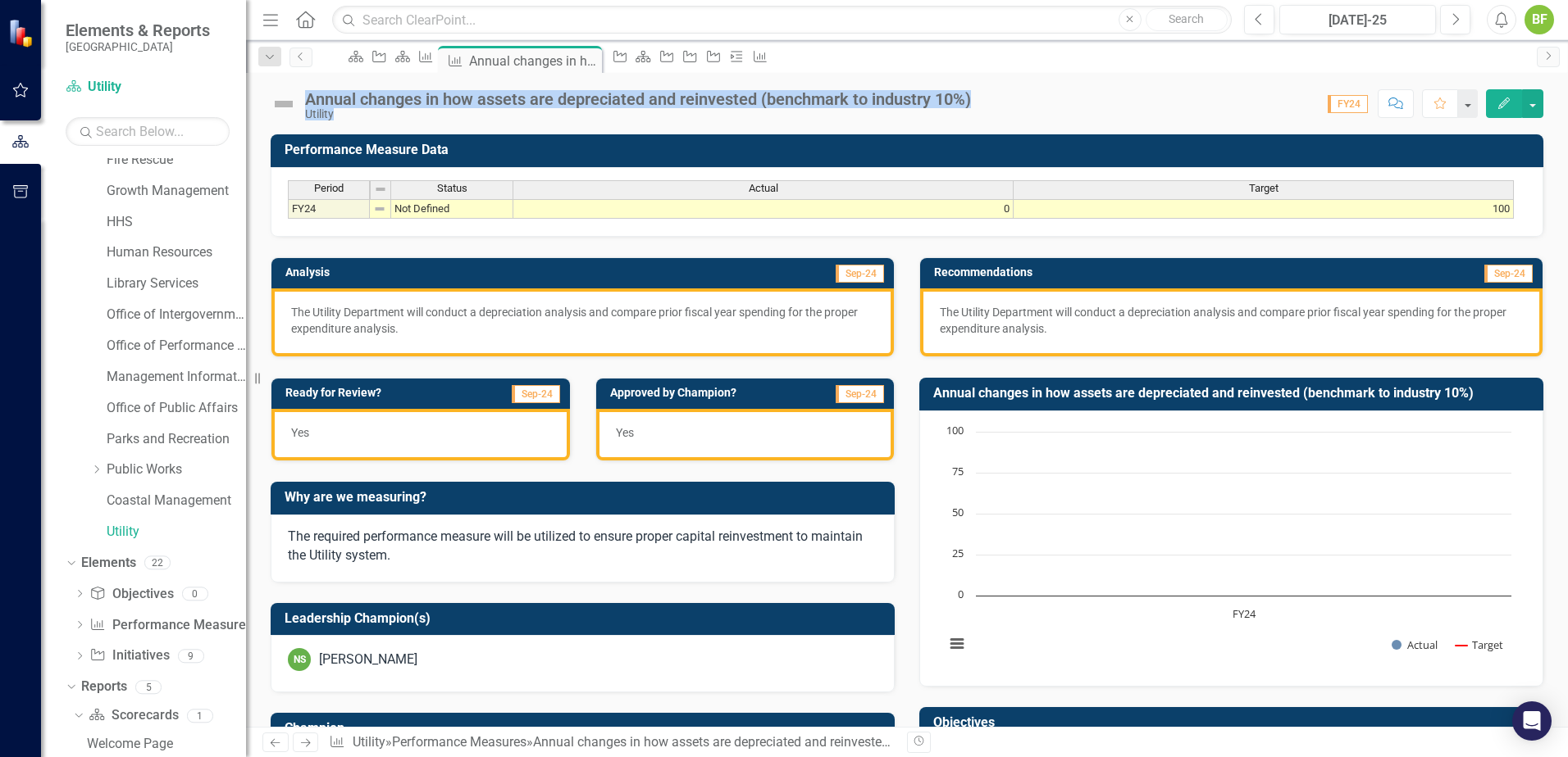
drag, startPoint x: 309, startPoint y: 100, endPoint x: 995, endPoint y: 98, distance: 686.0
click at [995, 98] on div "Annual changes in how assets are depreciated and reinvested (benchmark to indus…" at bounding box center [907, 97] width 1322 height 50
drag, startPoint x: 995, startPoint y: 98, endPoint x: 929, endPoint y: 95, distance: 66.1
copy div "Annual changes in how assets are depreciated and reinvested (benchmark to indus…"
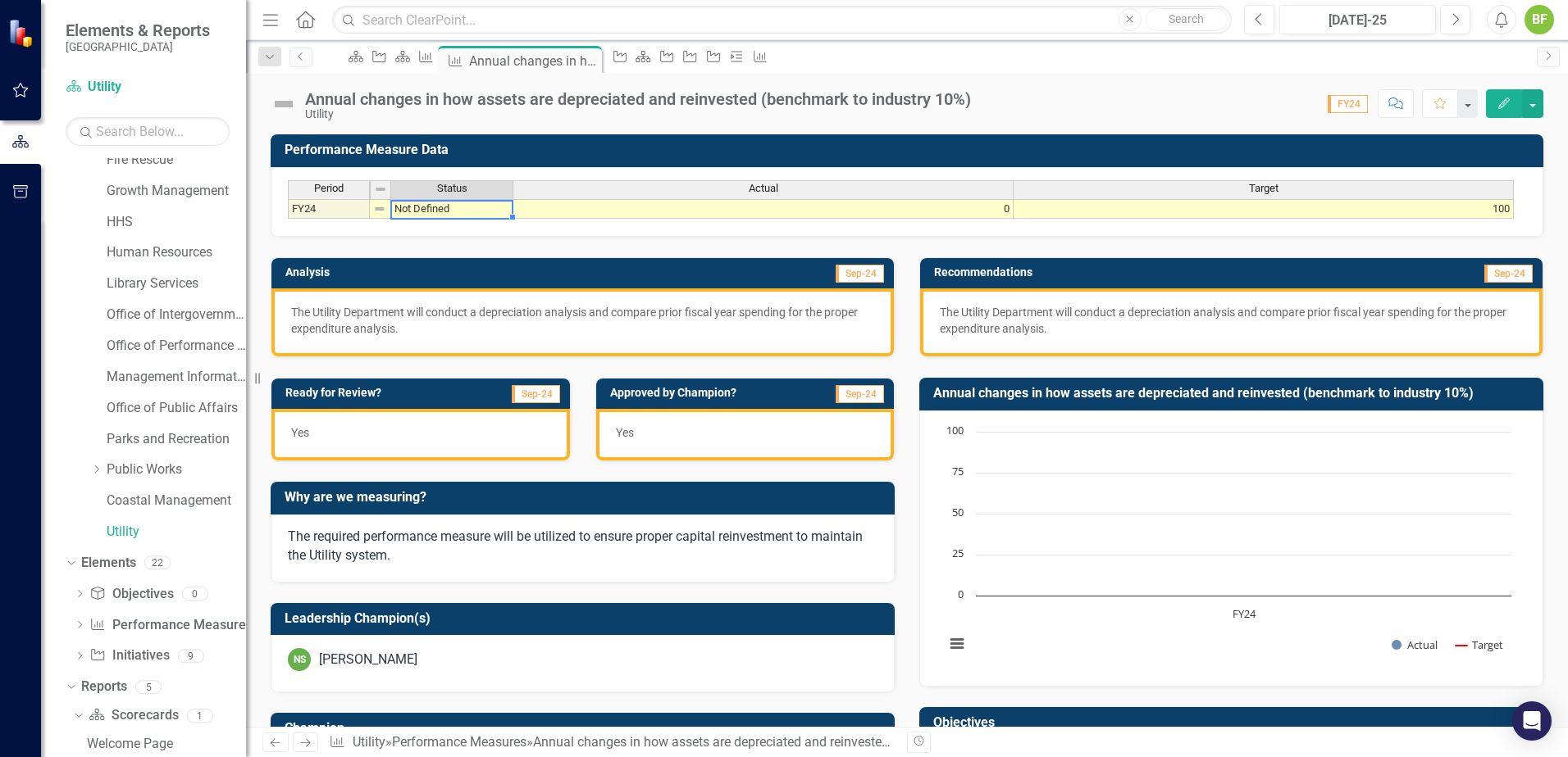
click at [453, 215] on td "Not Defined" at bounding box center [452, 209] width 122 height 20
click at [358, 215] on td "FY24" at bounding box center [329, 209] width 82 height 20
click at [802, 220] on div "Period Status Actual Target FY24 Not Defined 0 100 Period Status Actual Target …" at bounding box center [907, 200] width 1238 height 40
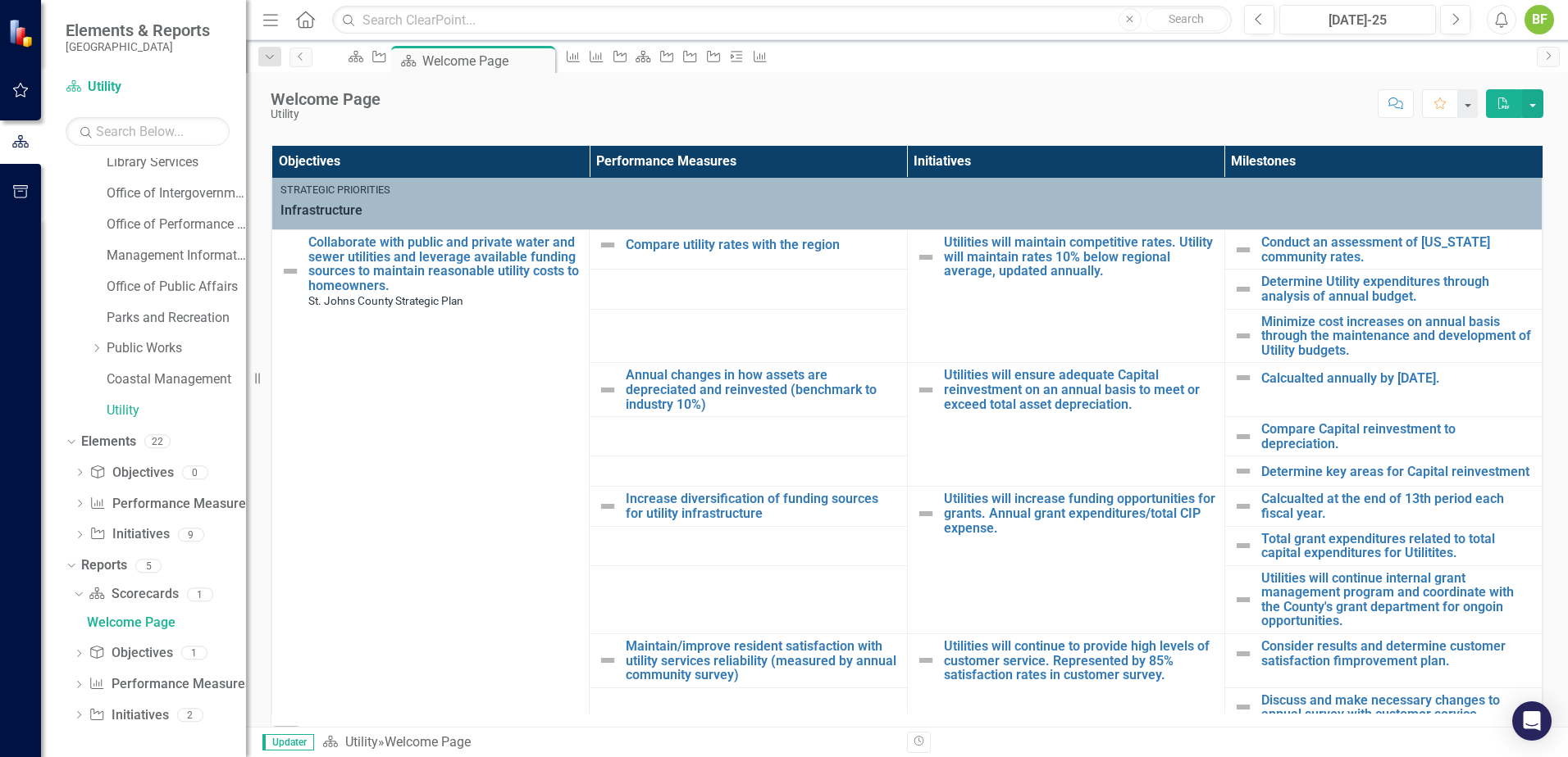
scroll to position [491, 0]
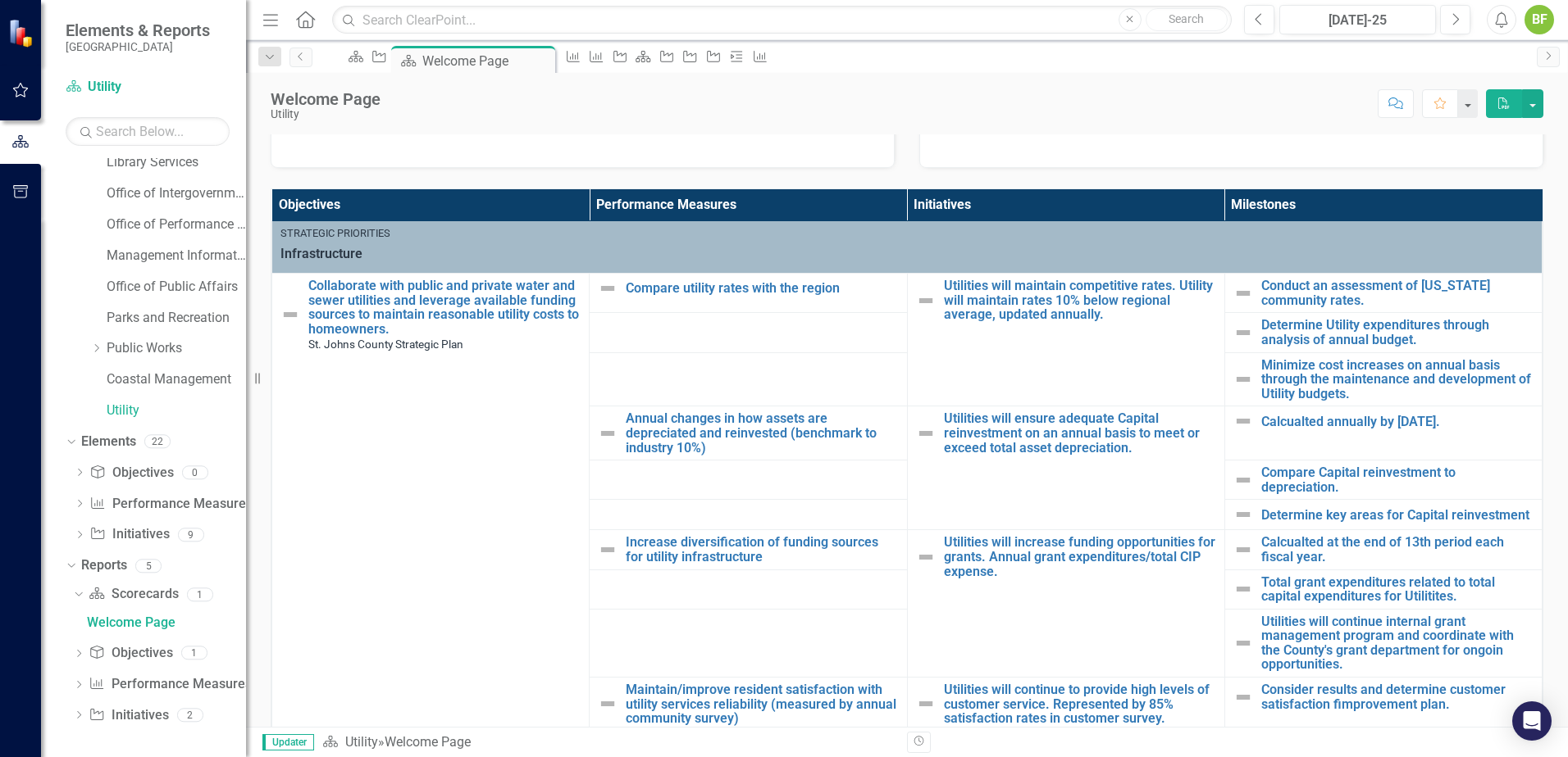
click at [1538, 401] on div "Objectives Performance Measures Initiatives Milestones Strategic Priorities Inf…" at bounding box center [907, 483] width 1298 height 630
click at [1545, 270] on div "Scorecard Utility Analysis Jul-25 Recommendations Jul-25 Initiative Performance…" at bounding box center [907, 534] width 1322 height 1824
click at [1543, 284] on div "Objectives Performance Measures Initiatives Milestones Strategic Priorities Inf…" at bounding box center [907, 483] width 1298 height 630
click at [1545, 307] on div "Scorecard Utility Analysis Jul-25 Recommendations Jul-25 Initiative Performance…" at bounding box center [907, 534] width 1322 height 1824
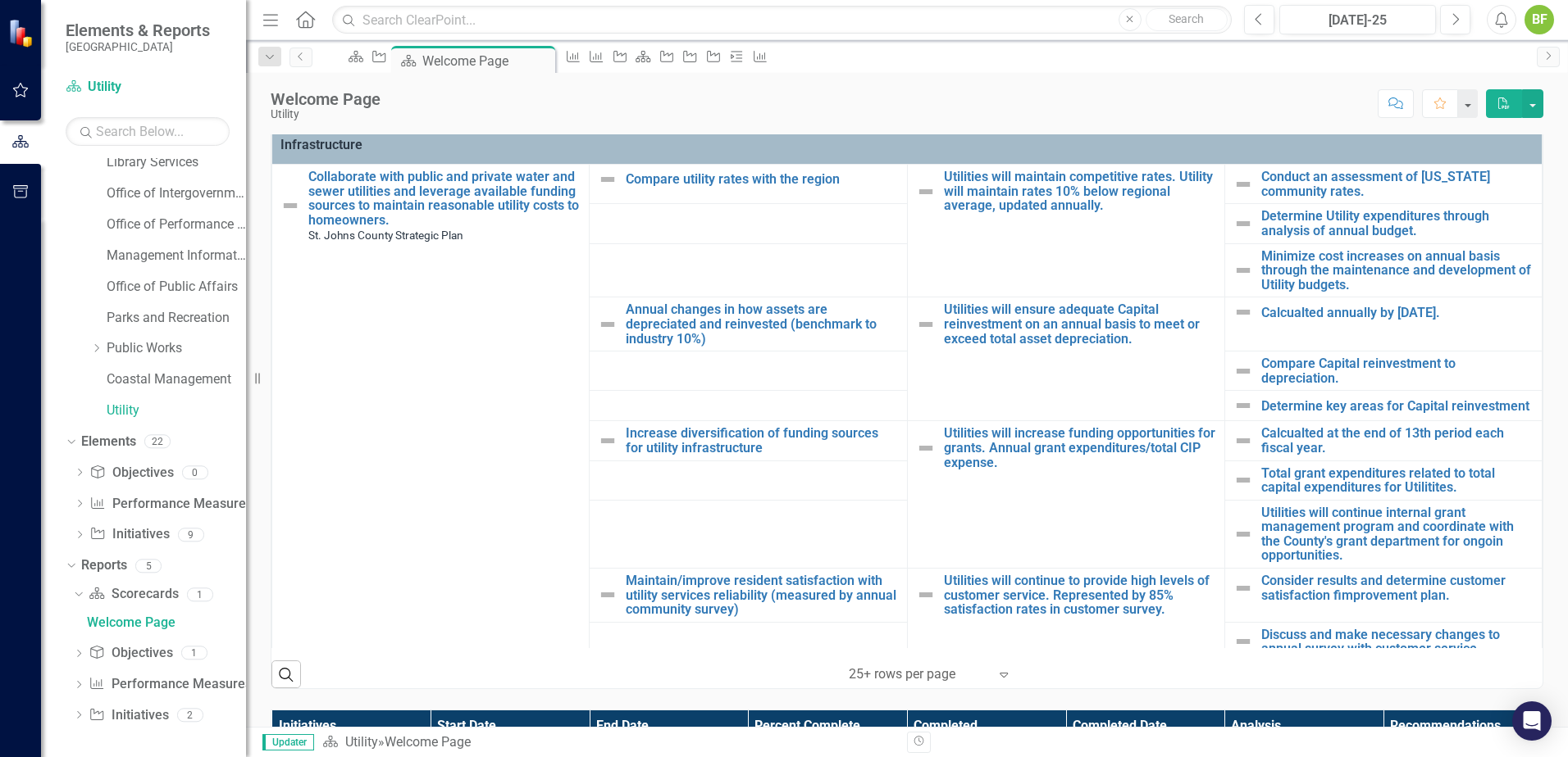
scroll to position [328, 0]
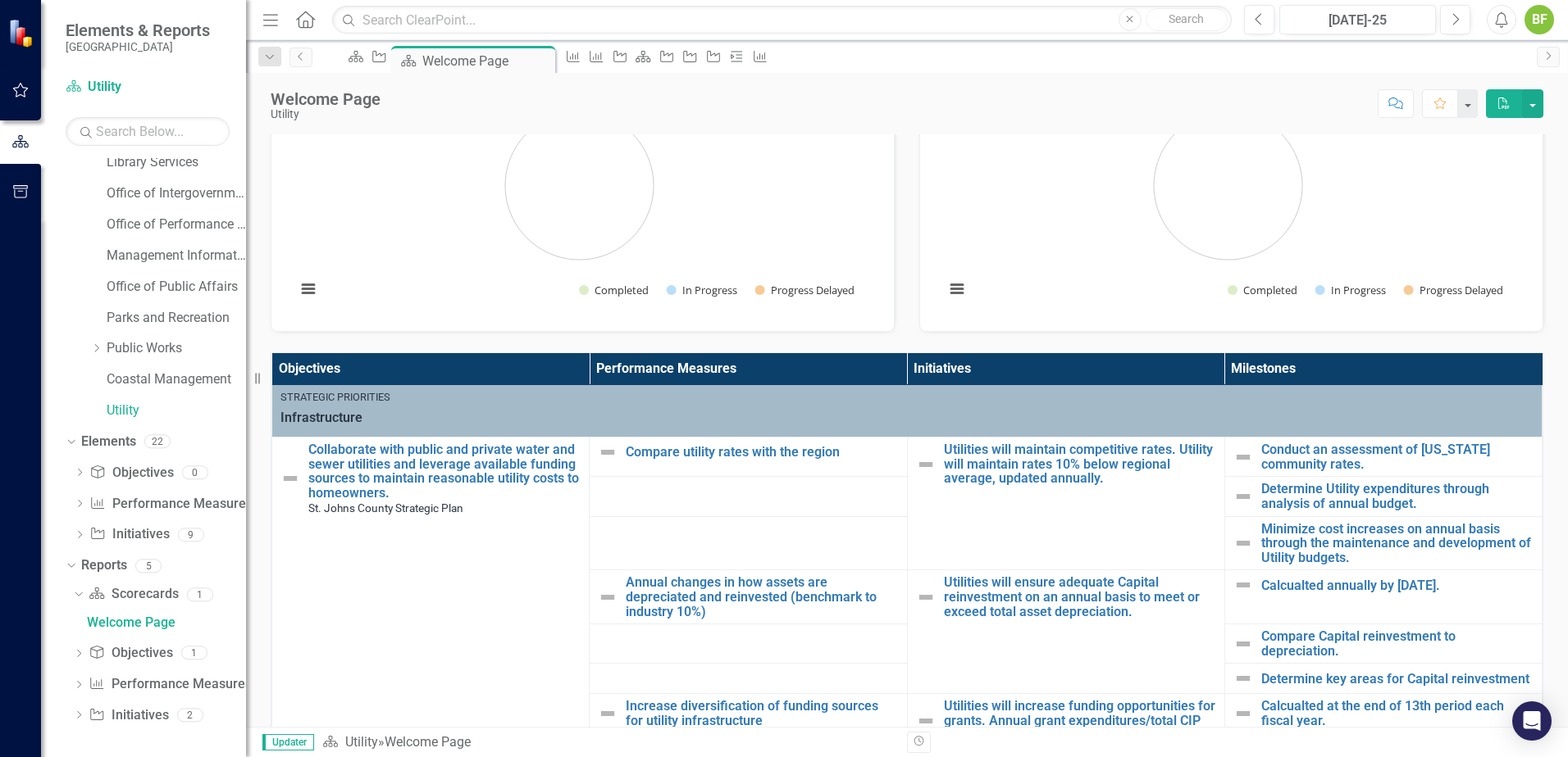
click at [1536, 464] on div "Objectives Performance Measures Initiatives Milestones Strategic Priorities Inf…" at bounding box center [907, 647] width 1298 height 630
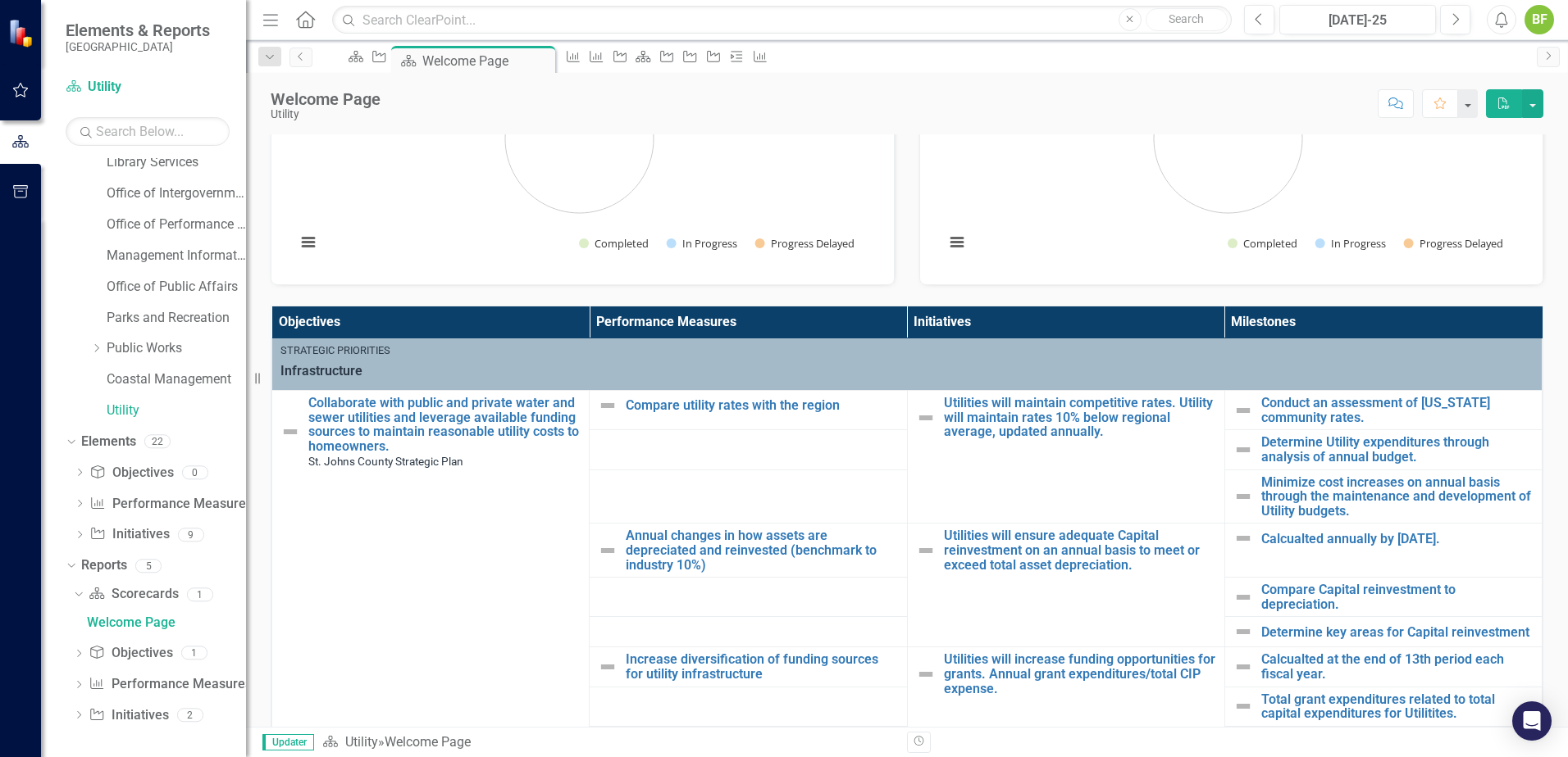
scroll to position [410, 0]
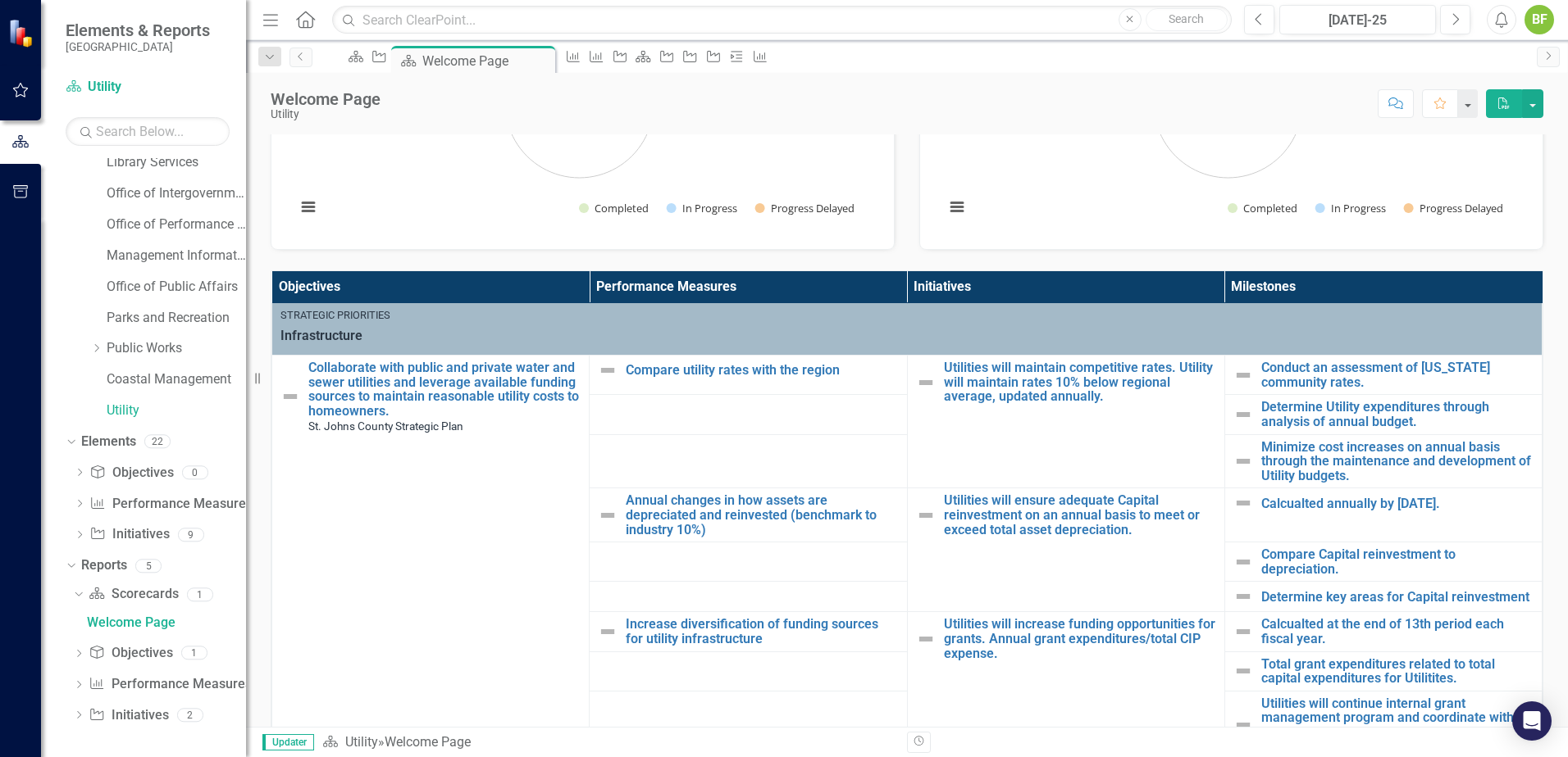
click at [1536, 467] on div "Objectives Performance Measures Initiatives Milestones Strategic Priorities Inf…" at bounding box center [907, 565] width 1298 height 630
click at [1536, 469] on div "Objectives Performance Measures Initiatives Milestones Strategic Priorities Inf…" at bounding box center [907, 565] width 1298 height 630
click at [626, 377] on link "Compare utility rates with the region" at bounding box center [762, 370] width 272 height 14
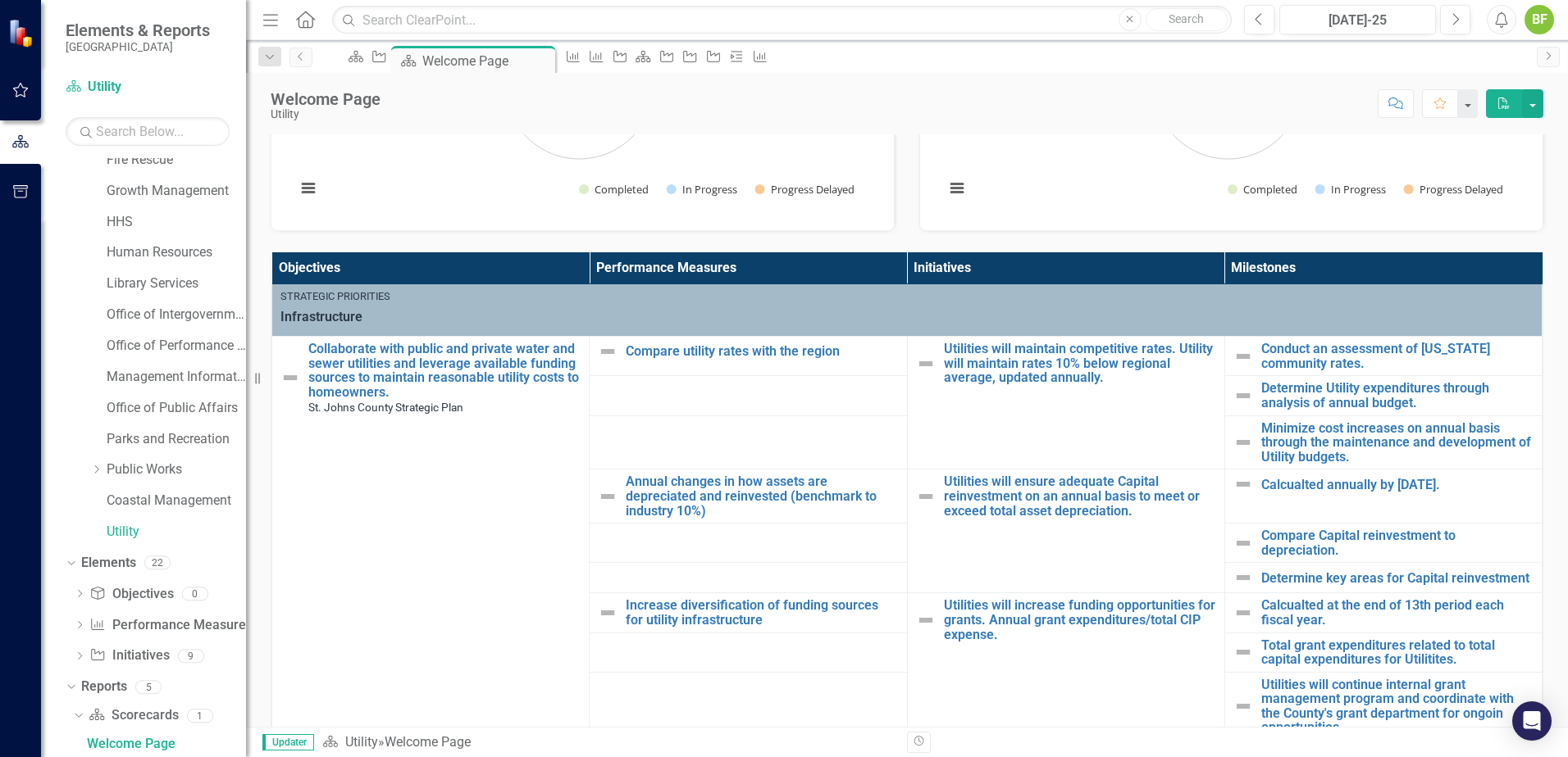
scroll to position [738, 0]
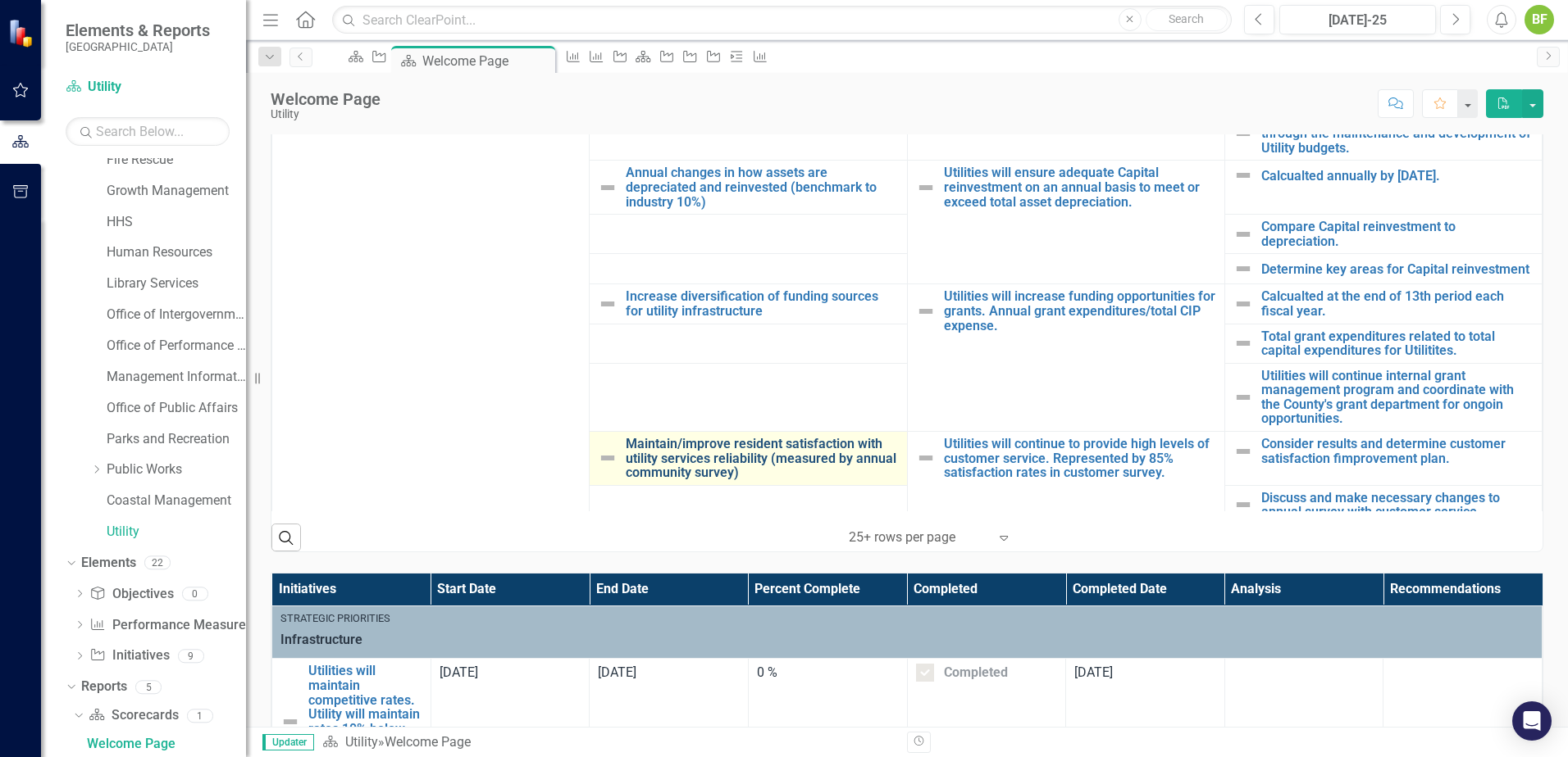
click at [629, 437] on link "Maintain/improve resident satisfaction with utility services reliability (measu…" at bounding box center [762, 458] width 272 height 43
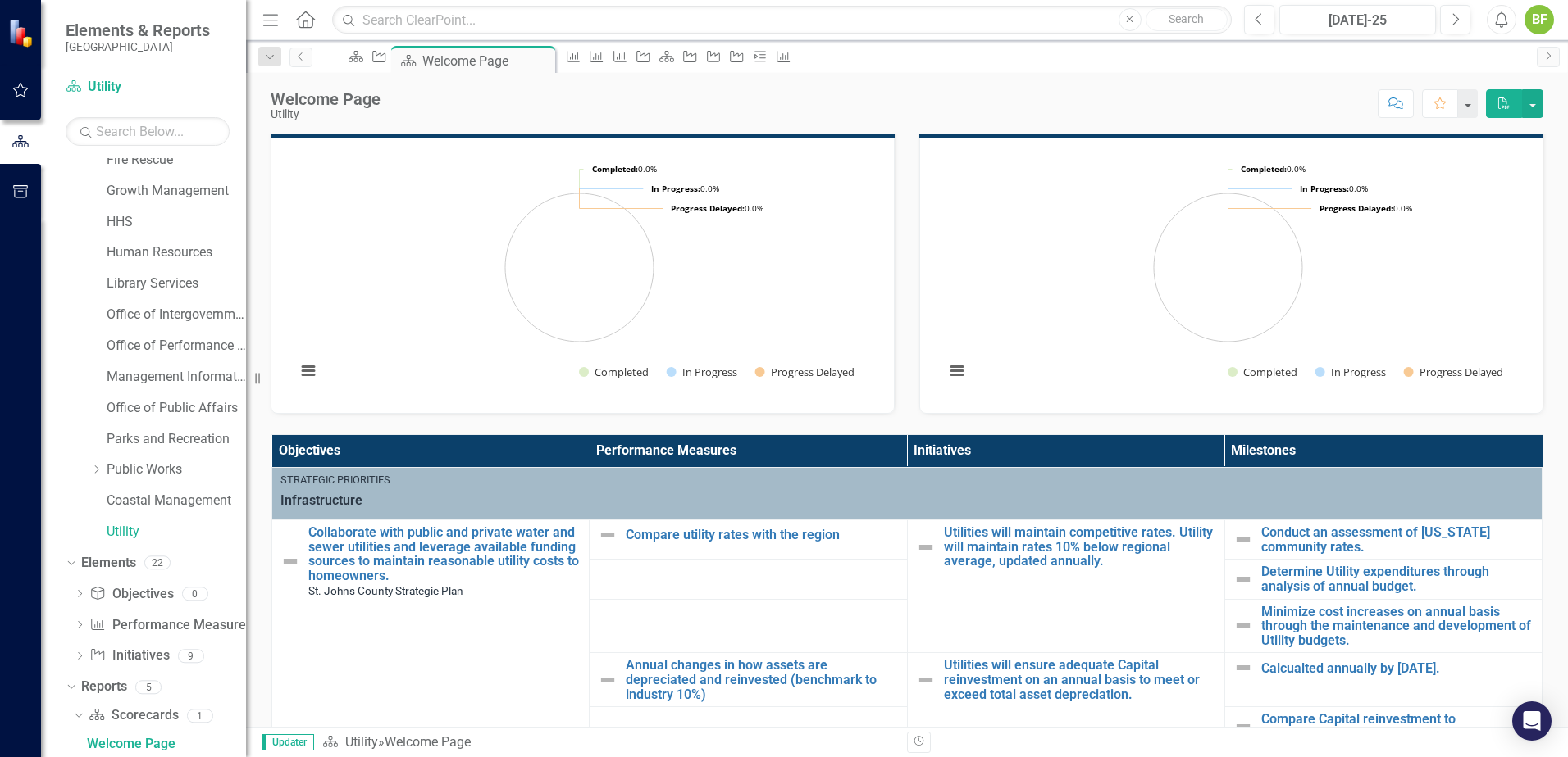
scroll to position [1, 0]
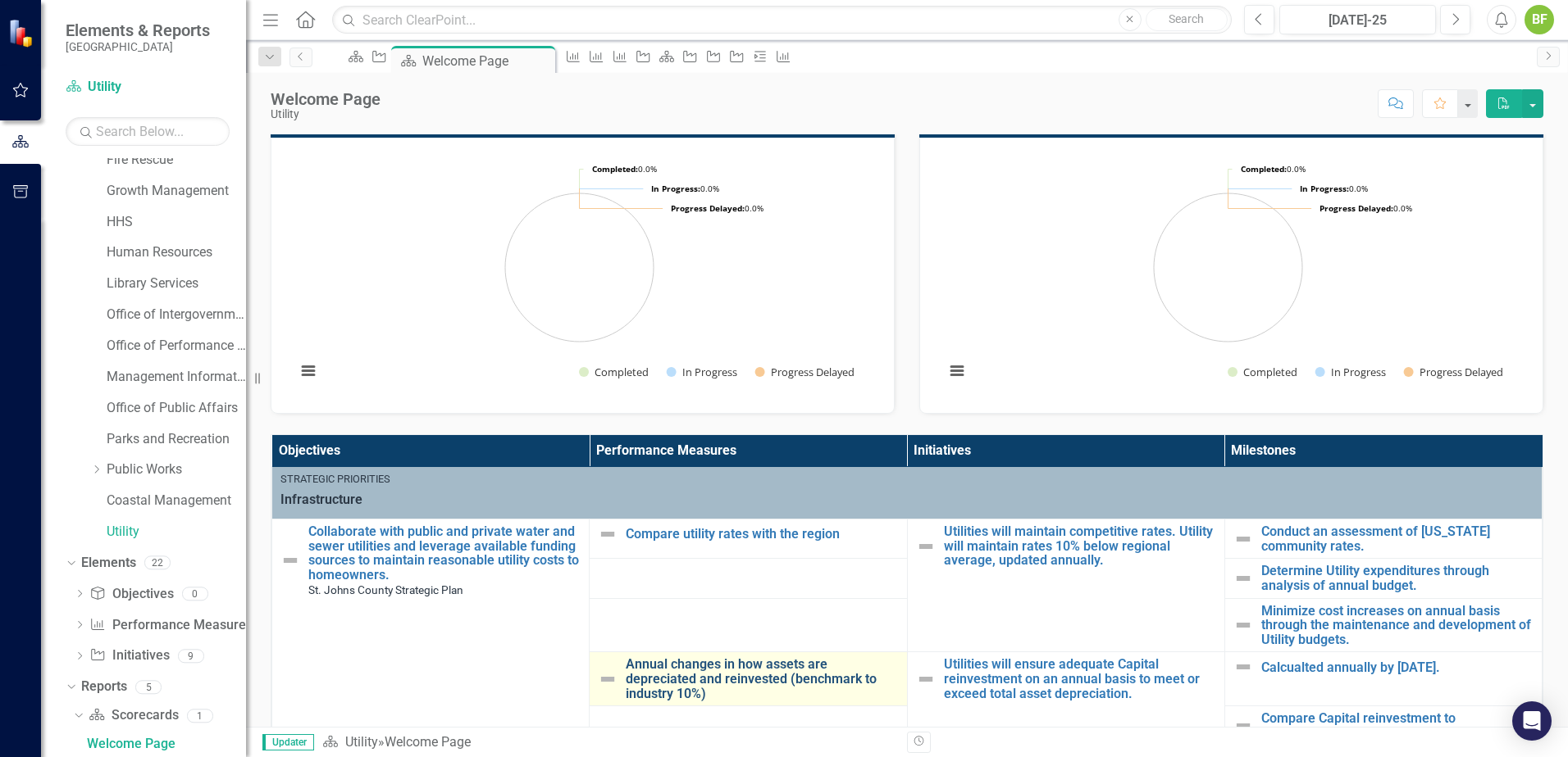
click at [642, 657] on link "Annual changes in how assets are depreciated and reinvested (benchmark to indus…" at bounding box center [762, 679] width 272 height 43
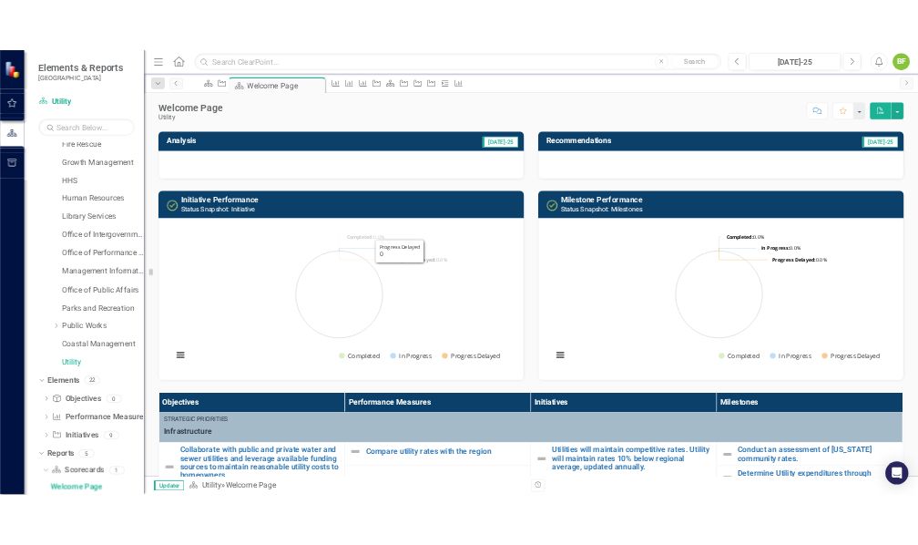
scroll to position [364, 0]
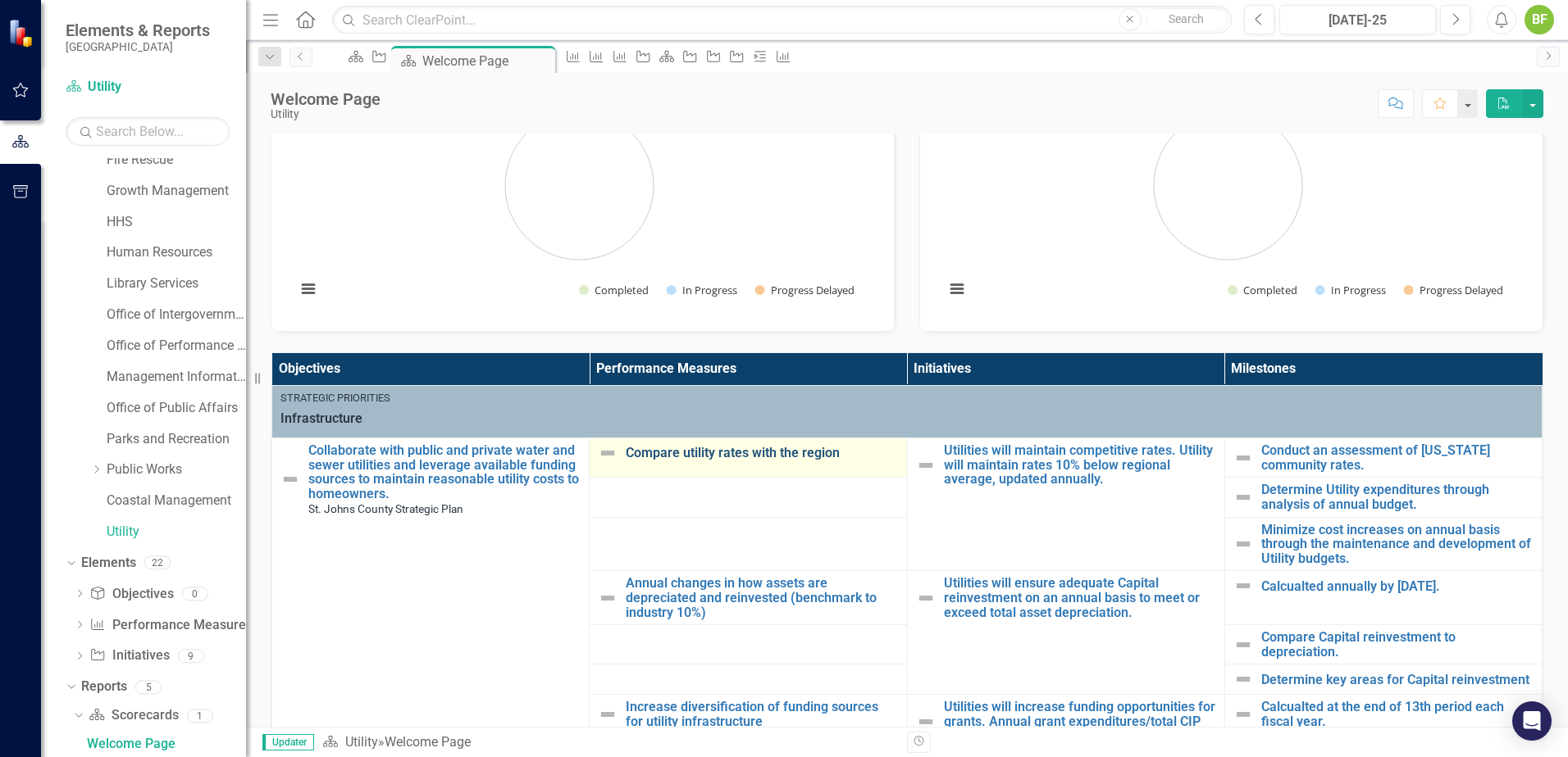
click at [628, 452] on link "Compare utility rates with the region" at bounding box center [762, 453] width 272 height 14
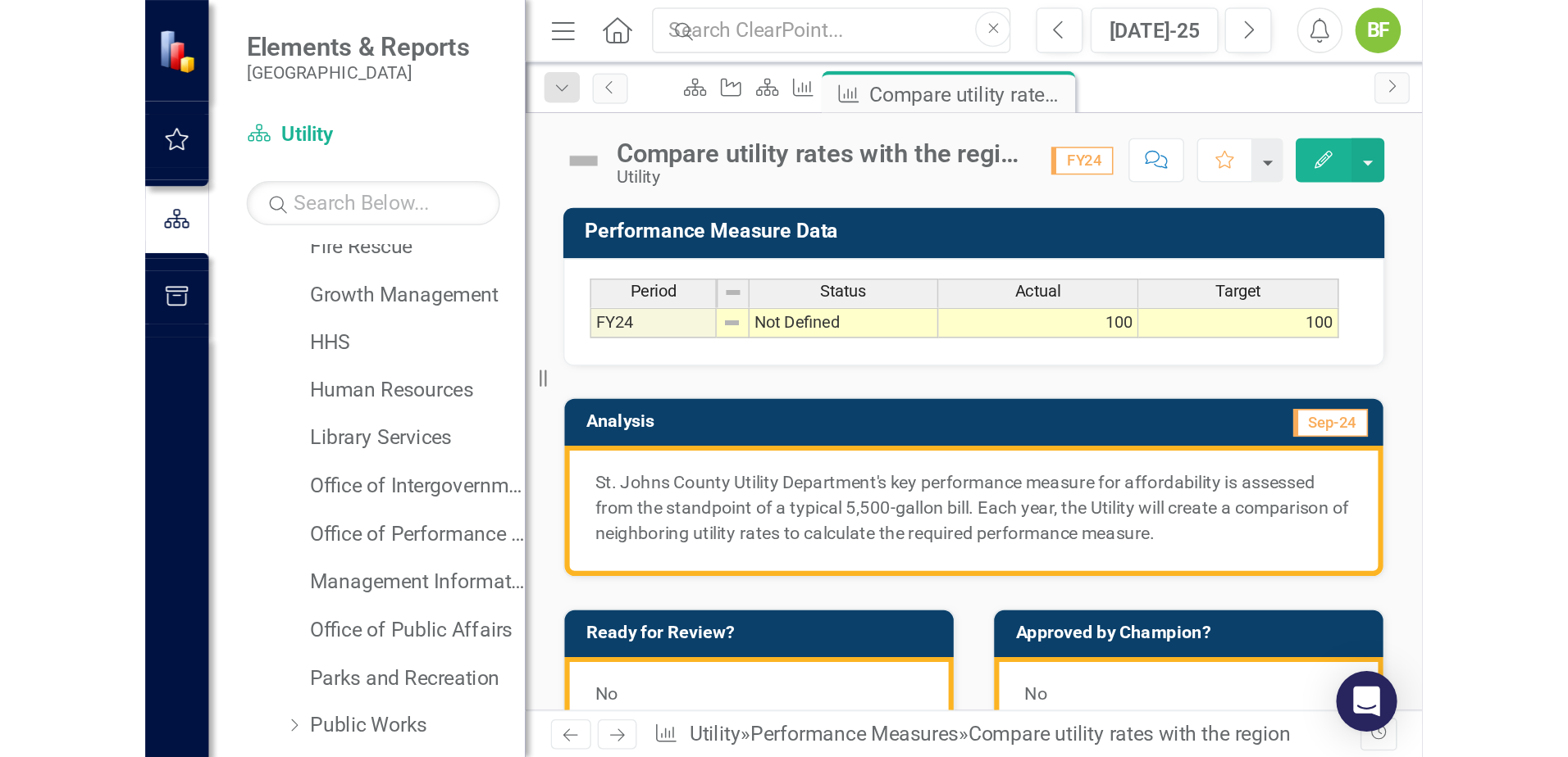
scroll to position [229, 0]
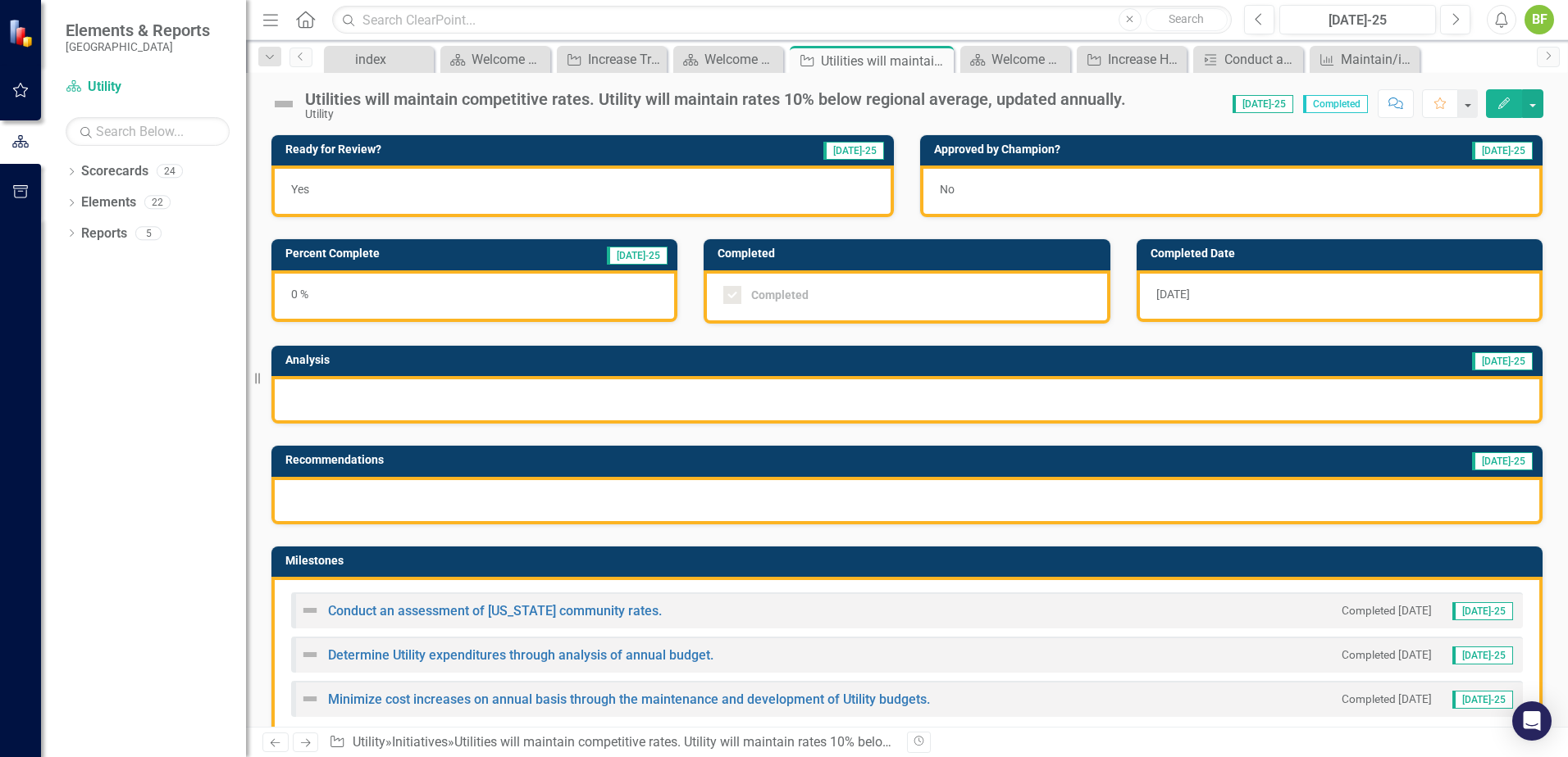
click at [1187, 109] on div "Score: 0.00 [DATE]-25 Completed Comment Favorite Edit" at bounding box center [1338, 103] width 409 height 28
click at [1051, 102] on div "Utilities will maintain competitive rates. Utility will maintain rates 10% belo…" at bounding box center [715, 99] width 820 height 18
click at [1257, 114] on div "Score: 0.00 [DATE]-25 Completed Comment Favorite Edit" at bounding box center [1338, 103] width 409 height 28
drag, startPoint x: 1257, startPoint y: 114, endPoint x: 1223, endPoint y: 116, distance: 34.1
click at [1224, 114] on div "Score: 0.00 [DATE]-25 Completed Comment Favorite Edit" at bounding box center [1338, 103] width 409 height 28
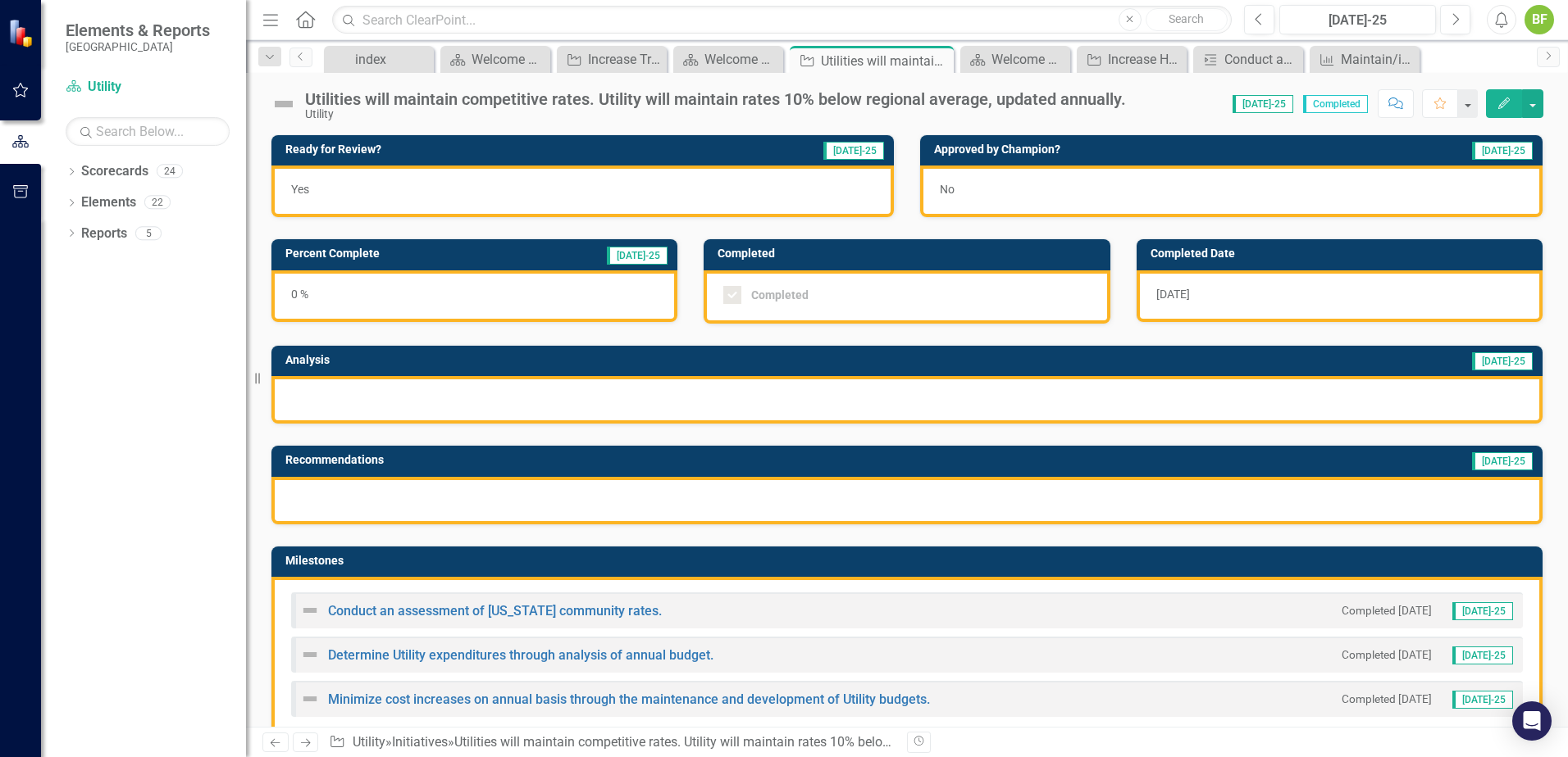
click at [1181, 105] on div "Score: 0.00 [DATE]-25 Completed Comment Favorite Edit" at bounding box center [1338, 103] width 409 height 28
